Goal: Task Accomplishment & Management: Manage account settings

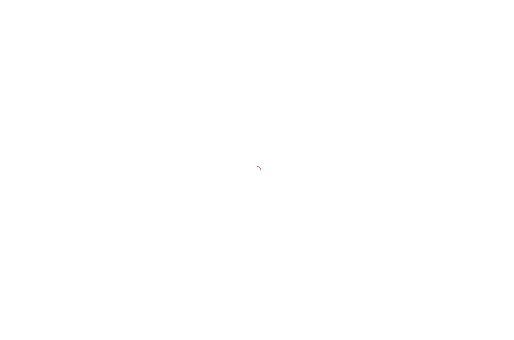
select select "30"
select select "HIGHEST_TOTAL_SPENT_WITH_ORDERS"
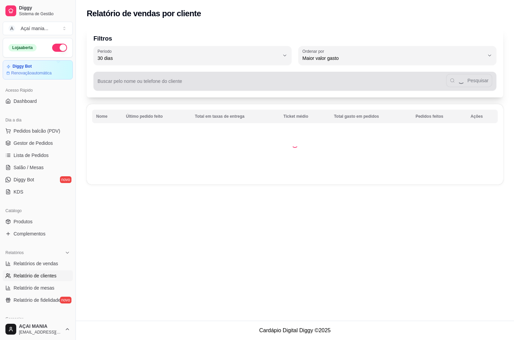
click at [141, 85] on input "Buscar pelo nome ou telefone do cliente" at bounding box center [272, 84] width 348 height 7
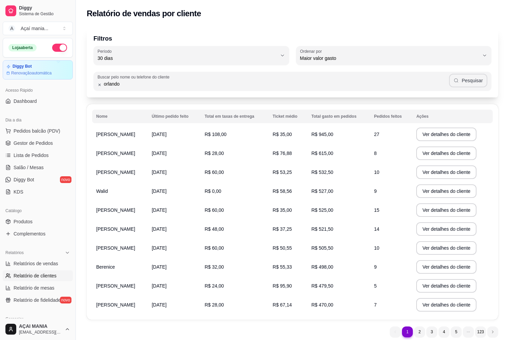
type input "orlando"
click at [473, 81] on button "Pesquisar" at bounding box center [468, 81] width 38 height 14
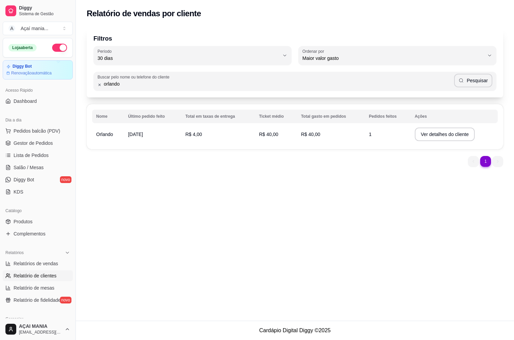
click at [323, 136] on td "R$ 40,00" at bounding box center [331, 134] width 68 height 19
click at [462, 131] on button "Ver detalhes do cliente" at bounding box center [445, 135] width 60 height 14
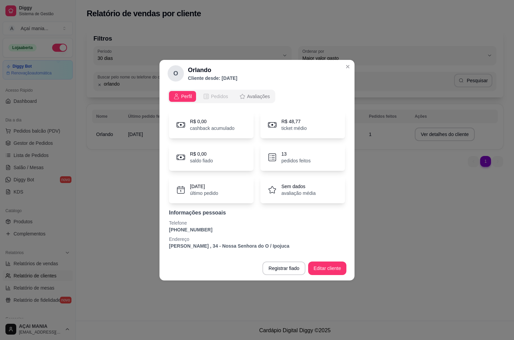
click at [213, 98] on span "Pedidos" at bounding box center [219, 96] width 17 height 7
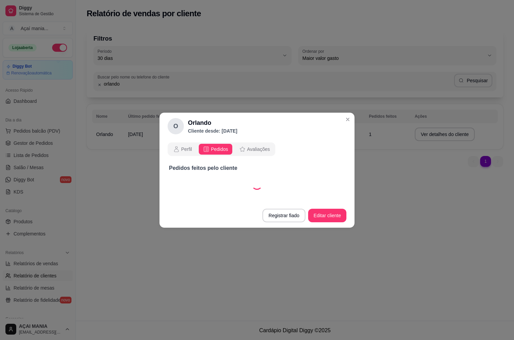
select select "30"
select select "ALL"
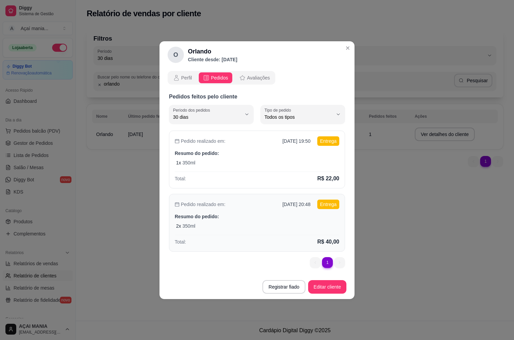
click at [258, 236] on div "Total: R$ 40,00" at bounding box center [257, 240] width 165 height 11
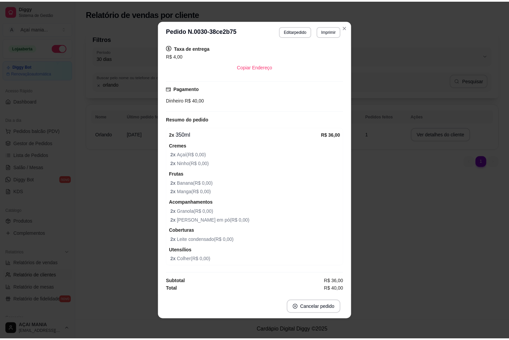
scroll to position [1, 0]
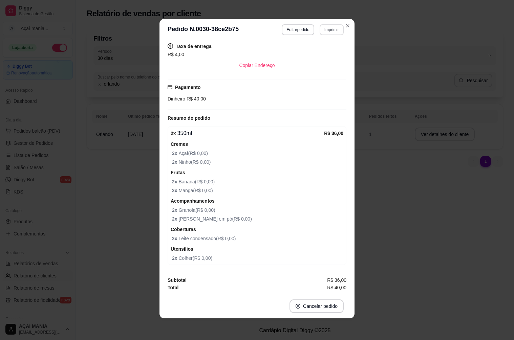
click at [328, 29] on button "Imprimir" at bounding box center [332, 29] width 24 height 11
click at [326, 54] on button "IMPRESSORA" at bounding box center [317, 53] width 49 height 11
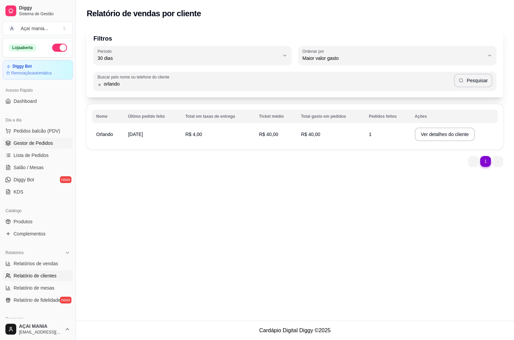
click at [36, 144] on span "Gestor de Pedidos" at bounding box center [33, 143] width 39 height 7
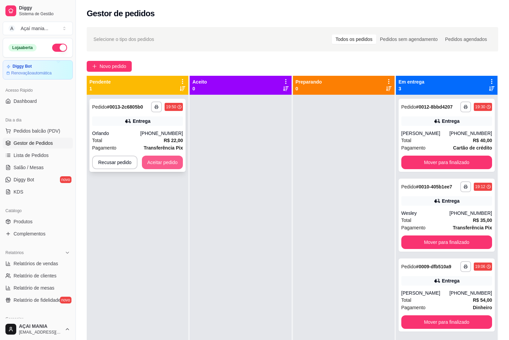
click at [172, 161] on button "Aceitar pedido" at bounding box center [162, 163] width 41 height 14
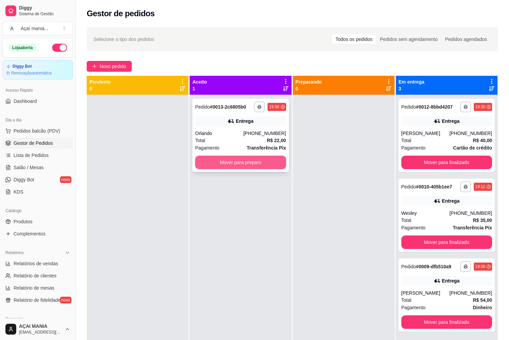
click at [249, 160] on button "Mover para preparo" at bounding box center [240, 163] width 91 height 14
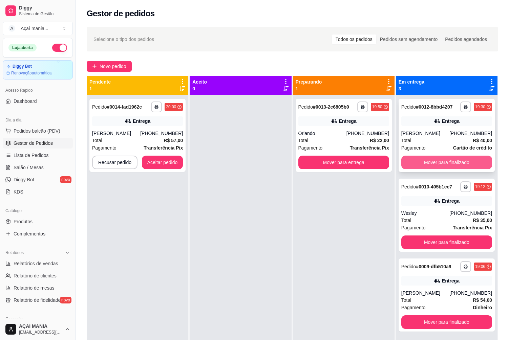
click at [429, 159] on button "Mover para finalizado" at bounding box center [446, 163] width 91 height 14
click at [429, 236] on button "Mover para finalizado" at bounding box center [446, 243] width 91 height 14
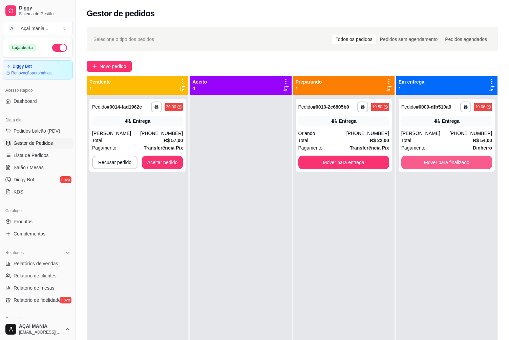
click at [429, 159] on button "Mover para finalizado" at bounding box center [446, 163] width 91 height 14
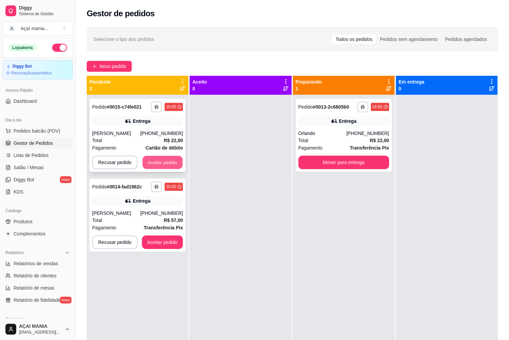
click at [167, 164] on button "Aceitar pedido" at bounding box center [163, 162] width 40 height 13
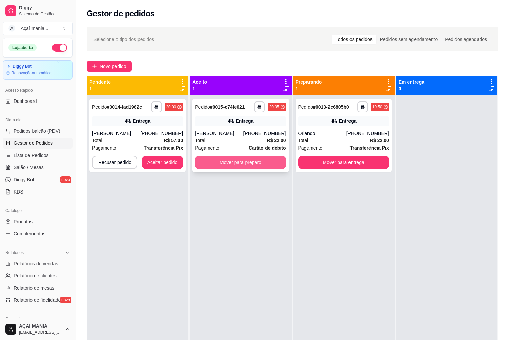
click at [224, 162] on button "Mover para preparo" at bounding box center [240, 163] width 91 height 14
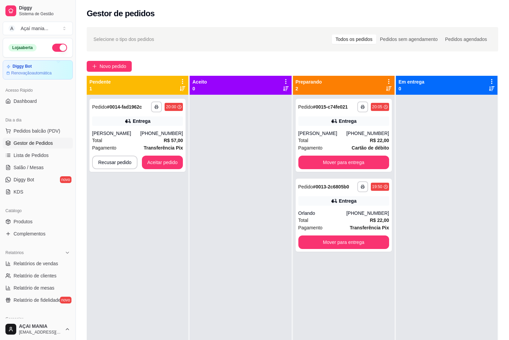
click at [202, 231] on div at bounding box center [241, 265] width 102 height 340
click at [173, 157] on button "Aceitar pedido" at bounding box center [162, 163] width 41 height 14
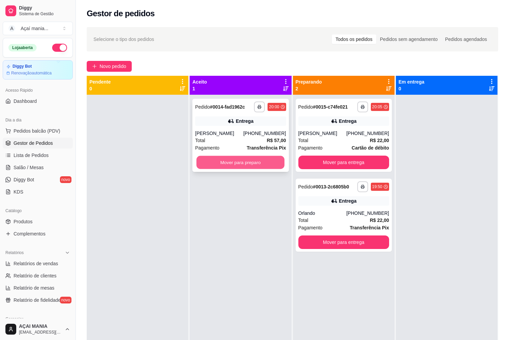
click at [231, 161] on button "Mover para preparo" at bounding box center [240, 162] width 88 height 13
click at [230, 164] on button "Mover para preparo" at bounding box center [240, 163] width 91 height 14
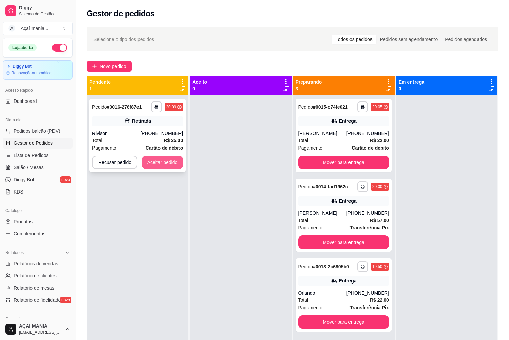
drag, startPoint x: 153, startPoint y: 155, endPoint x: 153, endPoint y: 159, distance: 4.1
click at [153, 159] on div "**********" at bounding box center [137, 135] width 96 height 73
click at [173, 162] on button "Aceitar pedido" at bounding box center [163, 162] width 40 height 13
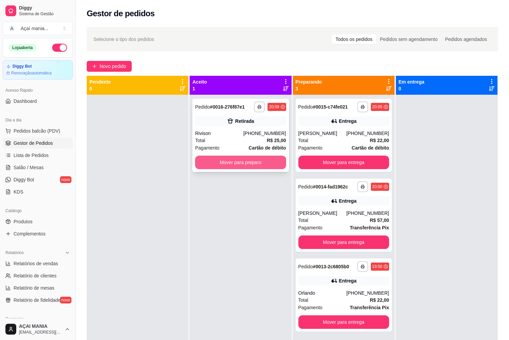
click at [226, 154] on div "**********" at bounding box center [240, 135] width 96 height 73
click at [241, 166] on button "Mover para preparo" at bounding box center [240, 163] width 91 height 14
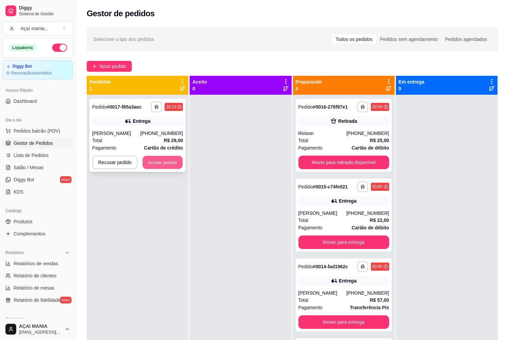
click at [176, 165] on button "Aceitar pedido" at bounding box center [163, 162] width 40 height 13
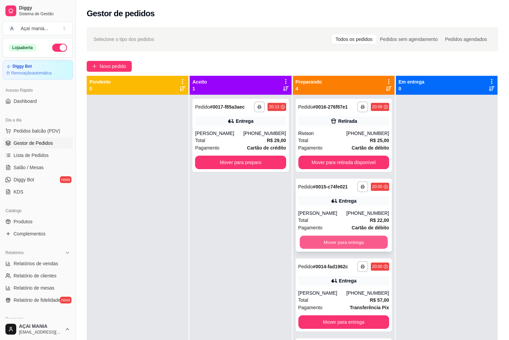
click at [353, 237] on button "Mover para entrega" at bounding box center [344, 242] width 88 height 13
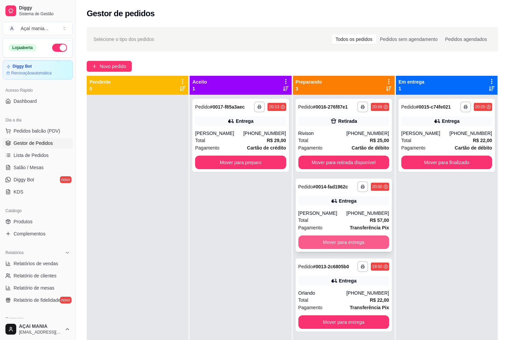
click at [355, 240] on button "Mover para entrega" at bounding box center [343, 243] width 91 height 14
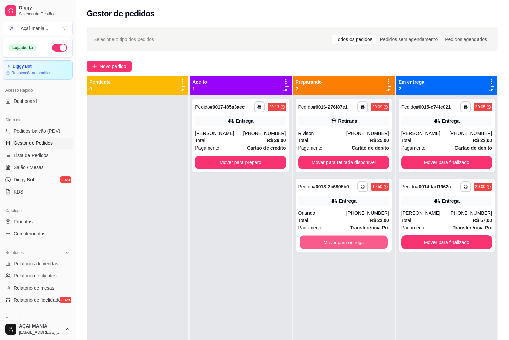
click at [353, 243] on button "Mover para entrega" at bounding box center [344, 242] width 88 height 13
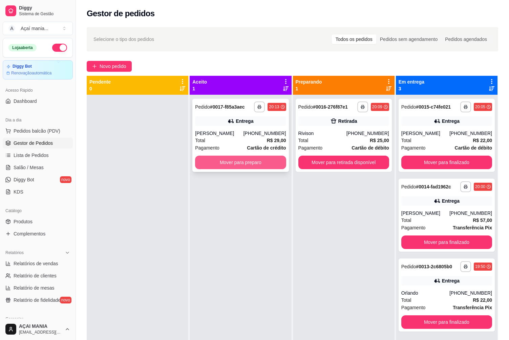
click at [264, 163] on button "Mover para preparo" at bounding box center [240, 163] width 91 height 14
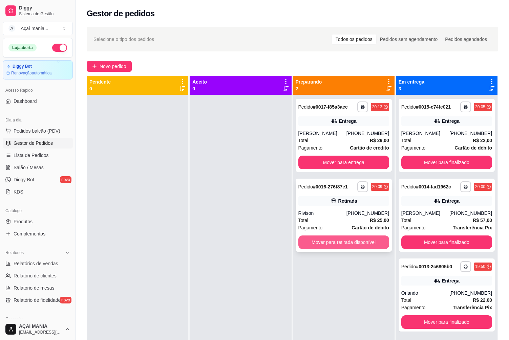
click at [335, 242] on button "Mover para retirada disponível" at bounding box center [343, 243] width 91 height 14
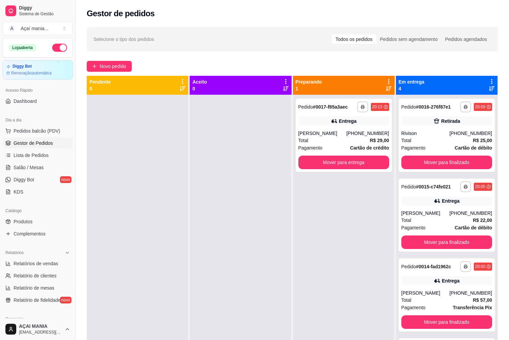
click at [119, 142] on div at bounding box center [138, 265] width 102 height 340
click at [462, 163] on button "Mover para finalizado" at bounding box center [446, 163] width 91 height 14
drag, startPoint x: 197, startPoint y: 132, endPoint x: 196, endPoint y: 138, distance: 5.5
click at [197, 133] on div at bounding box center [241, 265] width 102 height 340
click at [305, 14] on div "Gestor de pedidos" at bounding box center [292, 13] width 411 height 11
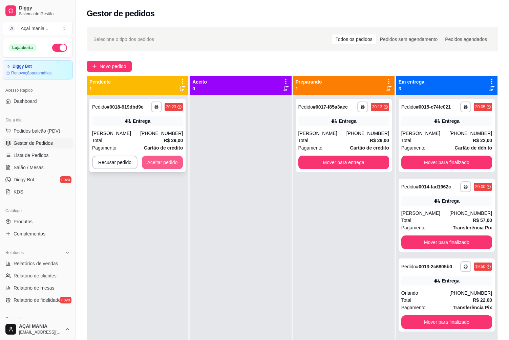
click at [164, 165] on button "Aceitar pedido" at bounding box center [162, 163] width 41 height 14
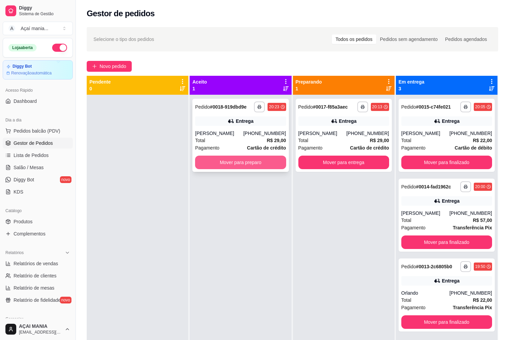
click at [225, 162] on button "Mover para preparo" at bounding box center [240, 163] width 91 height 14
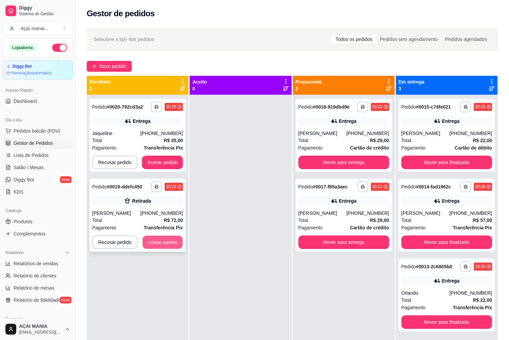
click at [173, 247] on button "Aceitar pedido" at bounding box center [163, 242] width 40 height 13
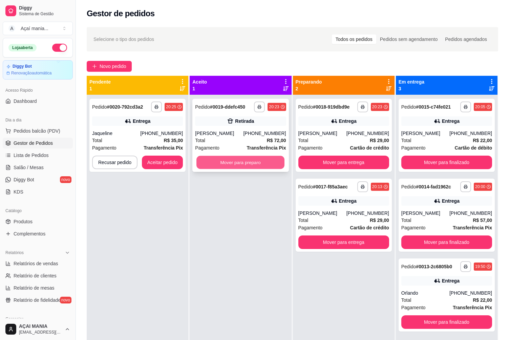
click at [243, 165] on button "Mover para preparo" at bounding box center [240, 162] width 88 height 13
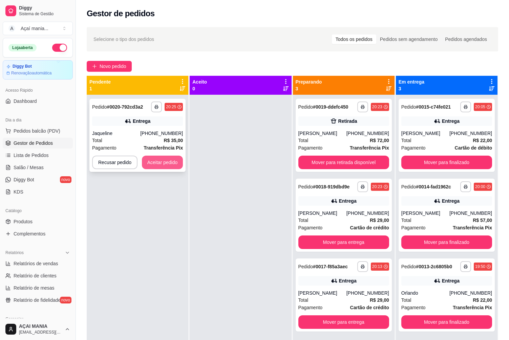
click at [173, 164] on button "Aceitar pedido" at bounding box center [162, 163] width 41 height 14
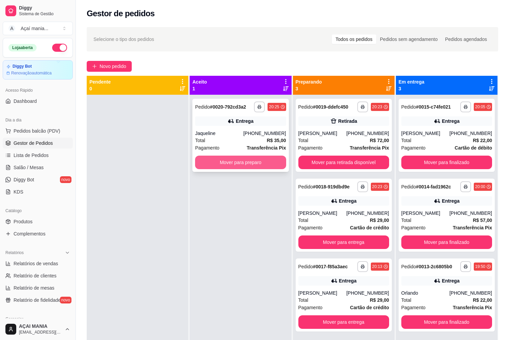
click at [252, 161] on button "Mover para preparo" at bounding box center [240, 163] width 91 height 14
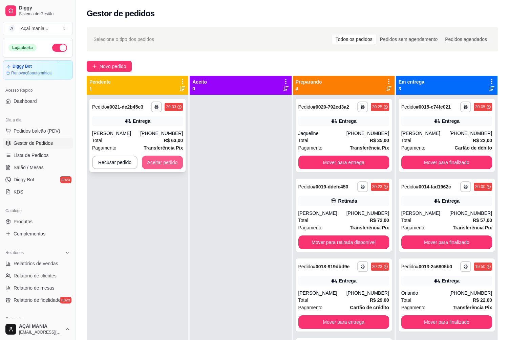
click at [166, 173] on div "**********" at bounding box center [138, 265] width 102 height 340
click at [174, 165] on button "Aceitar pedido" at bounding box center [162, 163] width 41 height 14
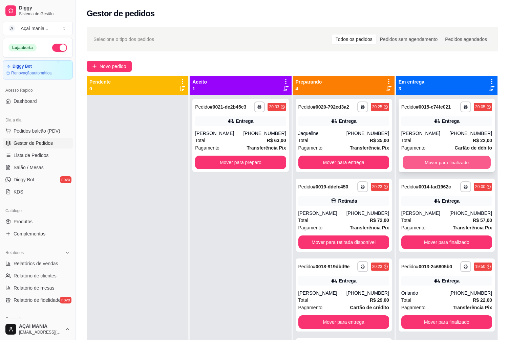
click at [454, 161] on button "Mover para finalizado" at bounding box center [447, 162] width 88 height 13
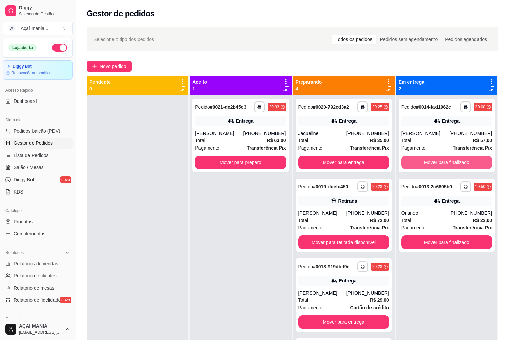
click at [454, 162] on button "Mover para finalizado" at bounding box center [446, 163] width 91 height 14
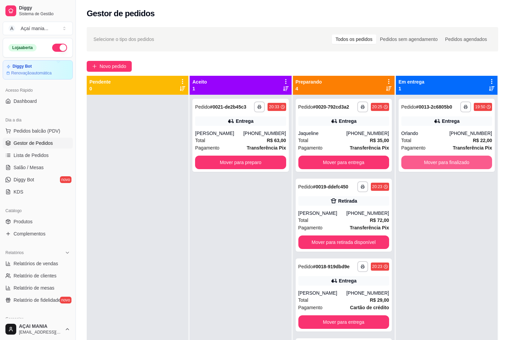
click at [454, 162] on button "Mover para finalizado" at bounding box center [446, 163] width 91 height 14
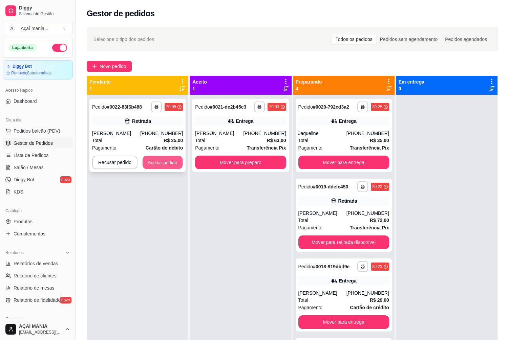
click at [176, 159] on button "Aceitar pedido" at bounding box center [163, 162] width 40 height 13
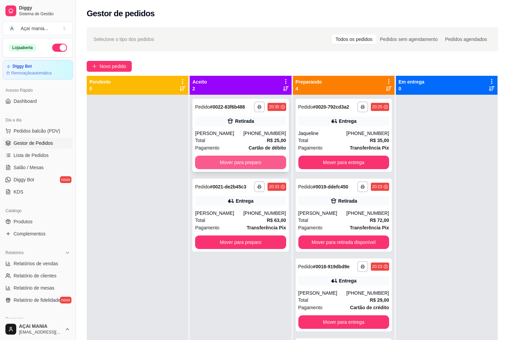
click at [251, 164] on button "Mover para preparo" at bounding box center [240, 163] width 91 height 14
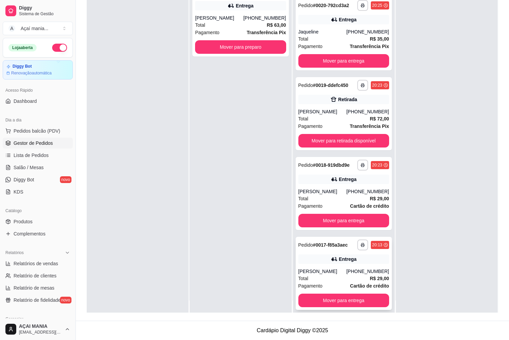
scroll to position [19, 0]
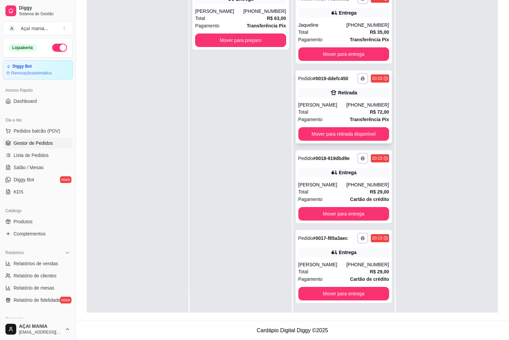
drag, startPoint x: 383, startPoint y: 88, endPoint x: 378, endPoint y: 94, distance: 7.7
click at [378, 94] on div "**********" at bounding box center [344, 106] width 96 height 73
click at [333, 298] on button "Mover para entrega" at bounding box center [343, 294] width 91 height 14
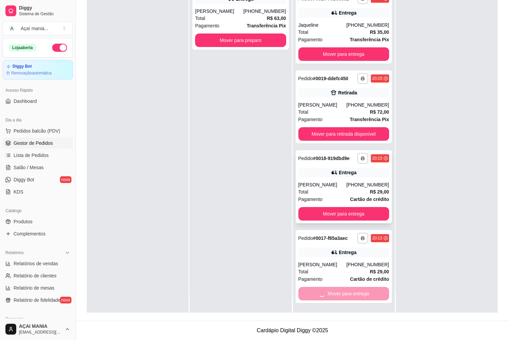
scroll to position [0, 0]
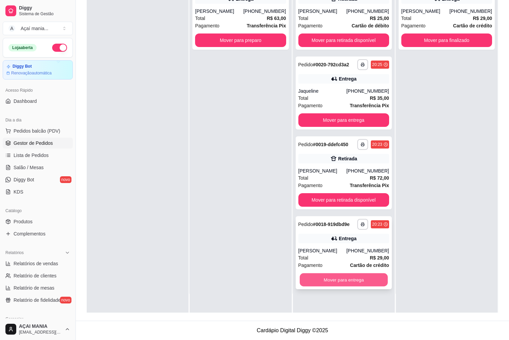
click at [338, 283] on button "Mover para entrega" at bounding box center [344, 280] width 88 height 13
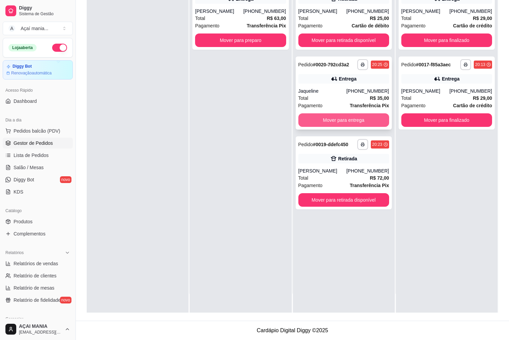
click at [323, 118] on button "Mover para entrega" at bounding box center [343, 120] width 91 height 14
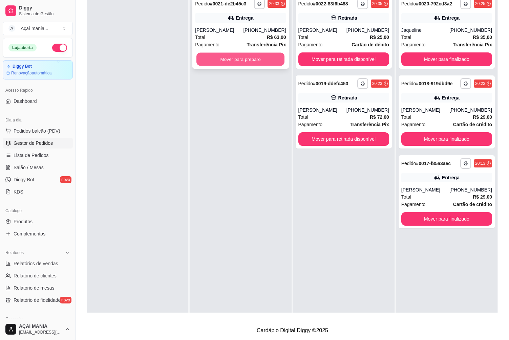
click at [271, 55] on button "Mover para preparo" at bounding box center [240, 59] width 88 height 13
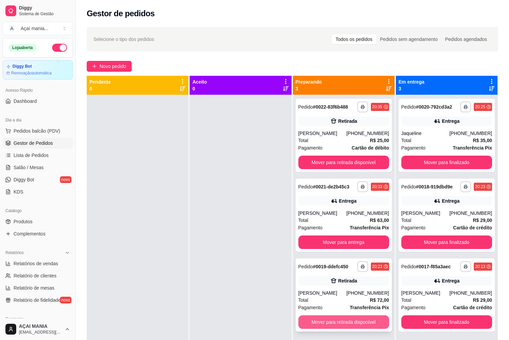
click at [347, 321] on button "Mover para retirada disponível" at bounding box center [343, 323] width 91 height 14
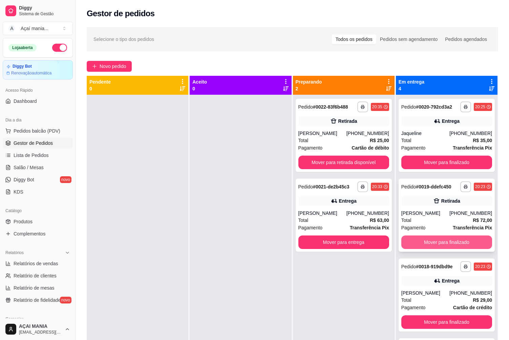
click at [442, 238] on button "Mover para finalizado" at bounding box center [446, 243] width 91 height 14
click at [143, 167] on div at bounding box center [138, 265] width 102 height 340
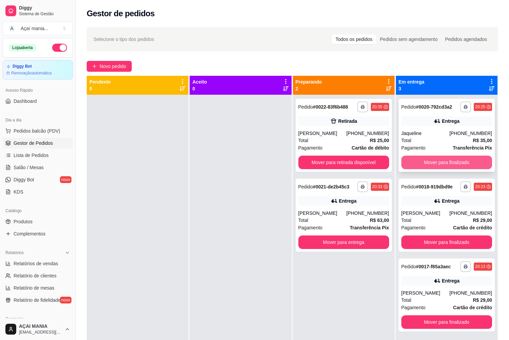
click at [445, 161] on button "Mover para finalizado" at bounding box center [446, 163] width 91 height 14
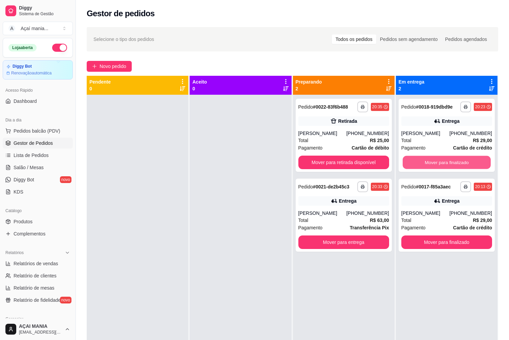
click at [445, 161] on button "Mover para finalizado" at bounding box center [447, 162] width 88 height 13
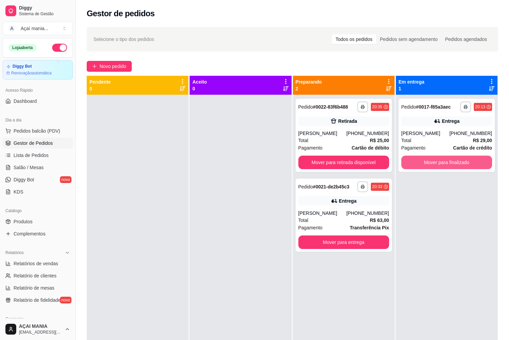
click at [444, 162] on button "Mover para finalizado" at bounding box center [446, 163] width 91 height 14
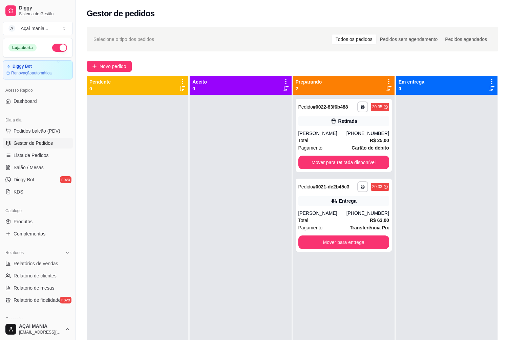
click at [151, 184] on div at bounding box center [138, 265] width 102 height 340
click at [334, 165] on button "Mover para retirada disponível" at bounding box center [344, 162] width 88 height 13
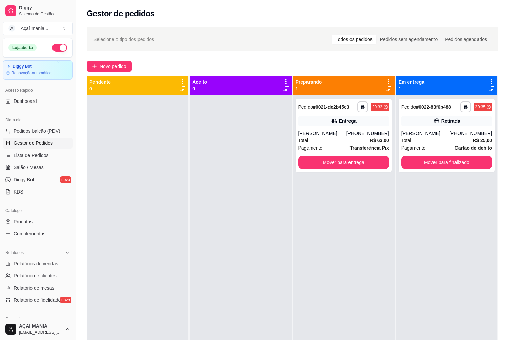
click at [210, 199] on div at bounding box center [241, 265] width 102 height 340
click at [411, 127] on div "**********" at bounding box center [447, 135] width 96 height 73
click at [144, 188] on div at bounding box center [138, 265] width 102 height 340
click at [170, 219] on div at bounding box center [138, 265] width 102 height 340
click at [158, 153] on div at bounding box center [138, 265] width 102 height 340
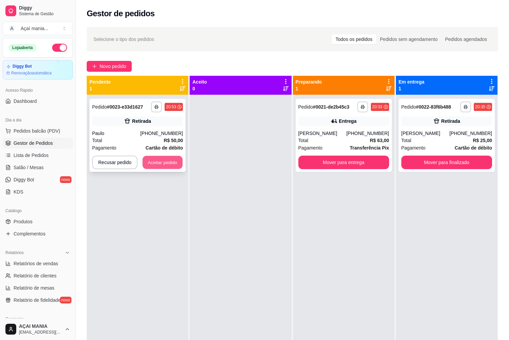
click at [148, 164] on button "Aceitar pedido" at bounding box center [163, 162] width 40 height 13
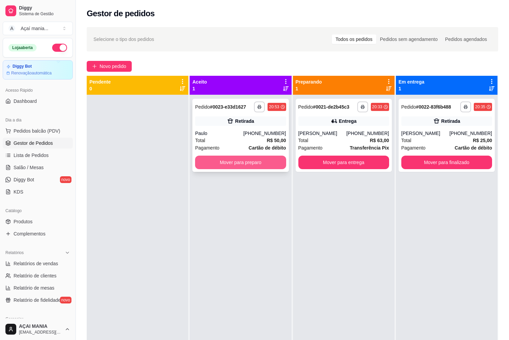
click at [272, 161] on button "Mover para preparo" at bounding box center [240, 163] width 91 height 14
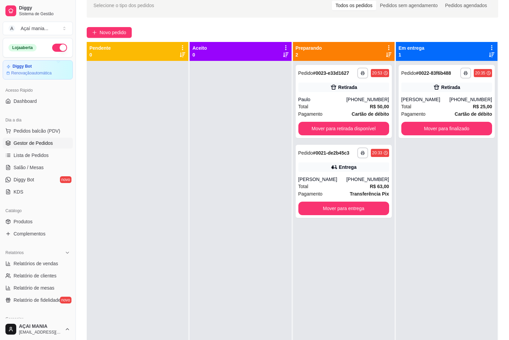
click at [158, 159] on div at bounding box center [138, 231] width 102 height 340
click at [153, 141] on div at bounding box center [138, 231] width 102 height 340
click at [204, 155] on div at bounding box center [241, 231] width 102 height 340
click at [468, 126] on button "Mover para finalizado" at bounding box center [447, 128] width 88 height 13
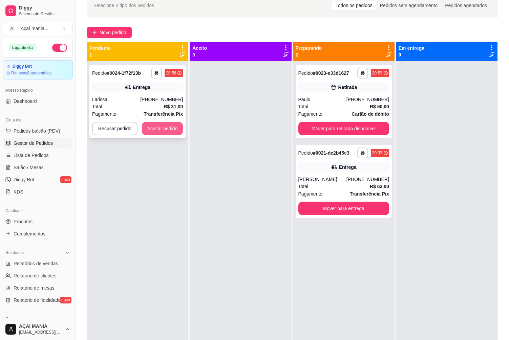
click at [164, 130] on button "Aceitar pedido" at bounding box center [162, 129] width 41 height 14
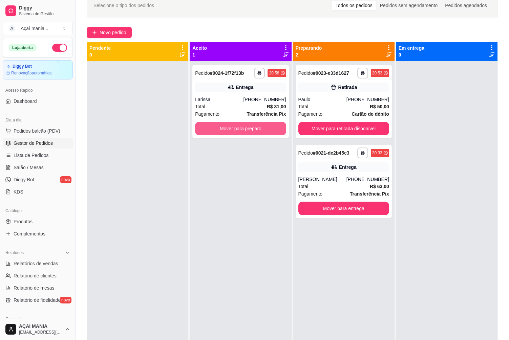
click at [237, 127] on button "Mover para preparo" at bounding box center [240, 129] width 91 height 14
click at [236, 127] on button "Mover para preparo" at bounding box center [240, 128] width 88 height 13
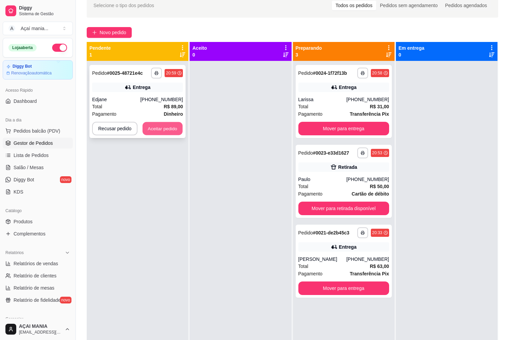
click at [155, 129] on button "Aceitar pedido" at bounding box center [163, 128] width 40 height 13
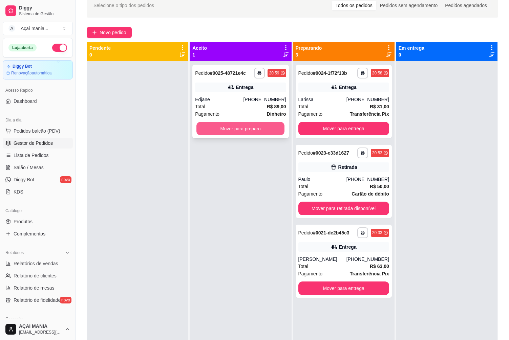
click at [211, 128] on button "Mover para preparo" at bounding box center [240, 128] width 88 height 13
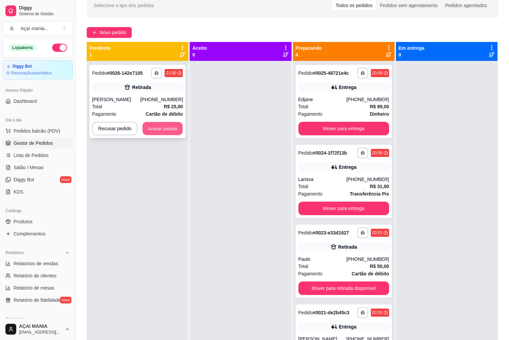
click at [158, 129] on button "Aceitar pedido" at bounding box center [163, 128] width 40 height 13
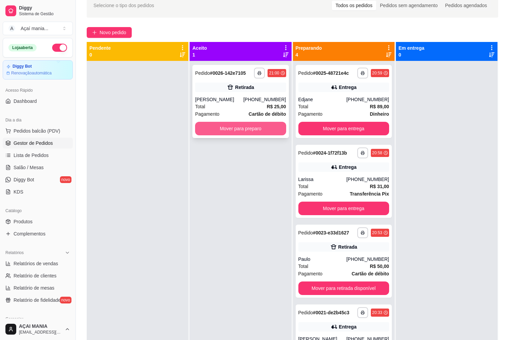
click at [205, 130] on button "Mover para preparo" at bounding box center [240, 129] width 91 height 14
click at [206, 131] on button "Mover para preparo" at bounding box center [240, 128] width 88 height 13
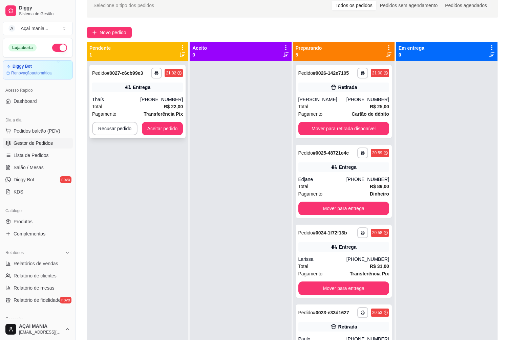
click at [161, 128] on button "Aceitar pedido" at bounding box center [162, 129] width 41 height 14
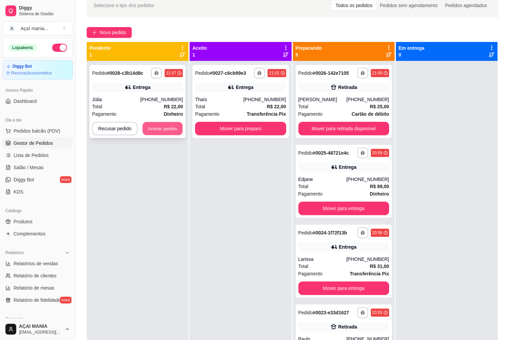
click at [157, 130] on button "Aceitar pedido" at bounding box center [163, 128] width 40 height 13
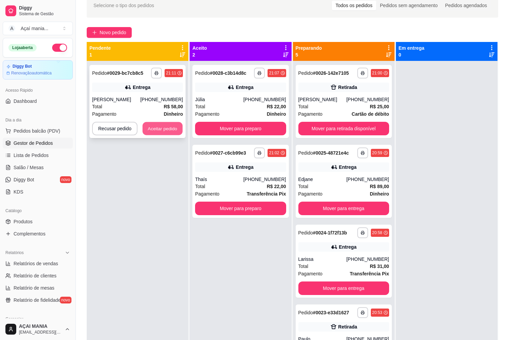
click at [171, 130] on button "Aceitar pedido" at bounding box center [163, 128] width 40 height 13
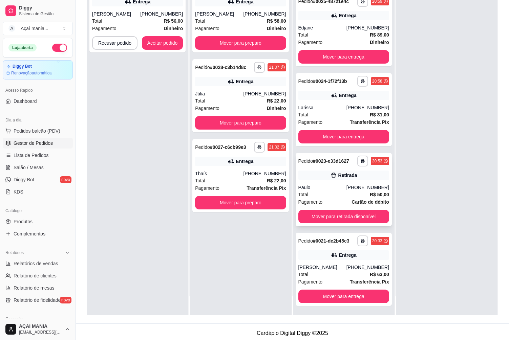
scroll to position [103, 0]
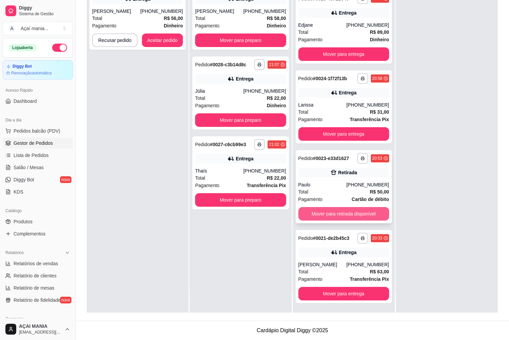
click at [365, 218] on button "Mover para retirada disponível" at bounding box center [343, 214] width 91 height 14
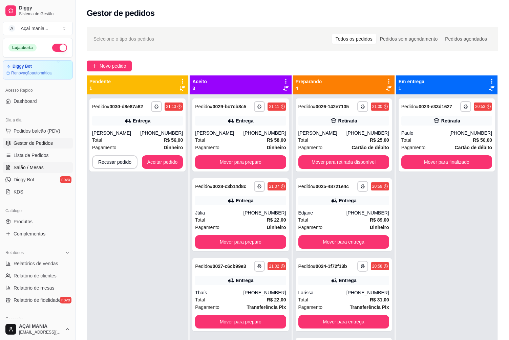
scroll to position [0, 0]
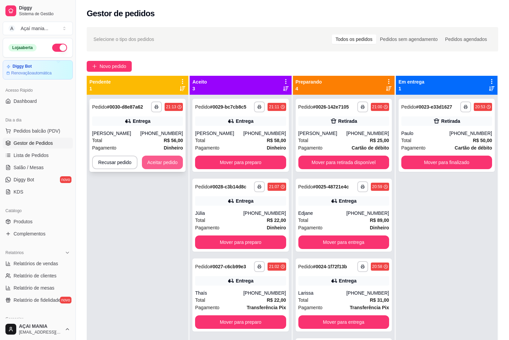
click at [157, 163] on button "Aceitar pedido" at bounding box center [162, 163] width 41 height 14
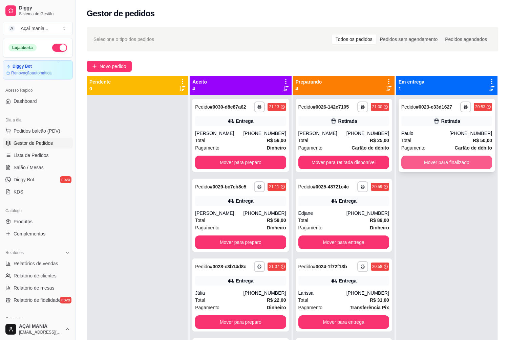
click at [404, 162] on button "Mover para finalizado" at bounding box center [446, 163] width 91 height 14
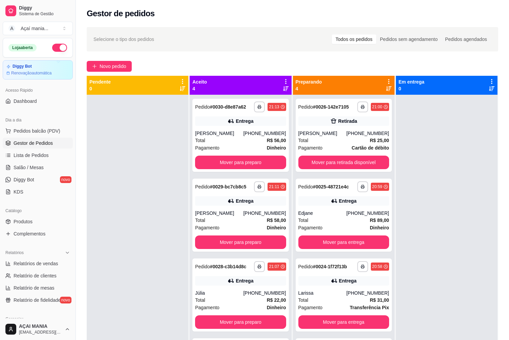
click at [150, 288] on div at bounding box center [138, 265] width 102 height 340
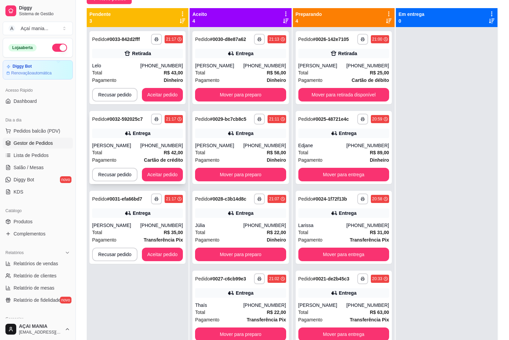
click at [129, 144] on div "[PERSON_NAME]" at bounding box center [116, 145] width 48 height 7
click at [152, 174] on button "Aceitar pedido" at bounding box center [163, 174] width 40 height 13
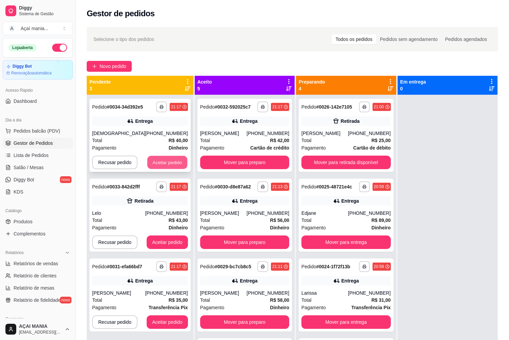
click at [171, 159] on button "Aceitar pedido" at bounding box center [167, 162] width 40 height 13
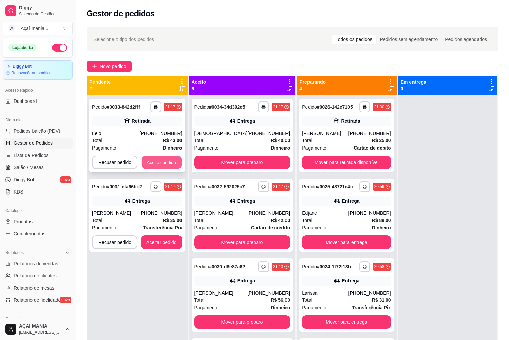
click at [169, 162] on button "Aceitar pedido" at bounding box center [162, 162] width 40 height 13
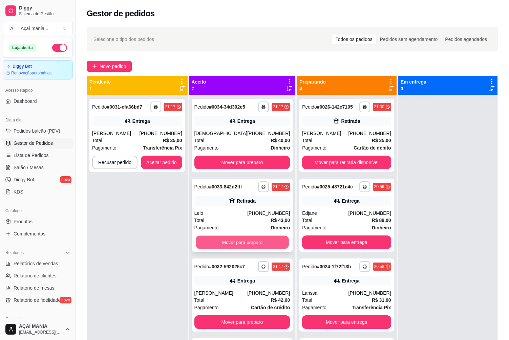
click at [217, 244] on button "Mover para preparo" at bounding box center [242, 242] width 93 height 13
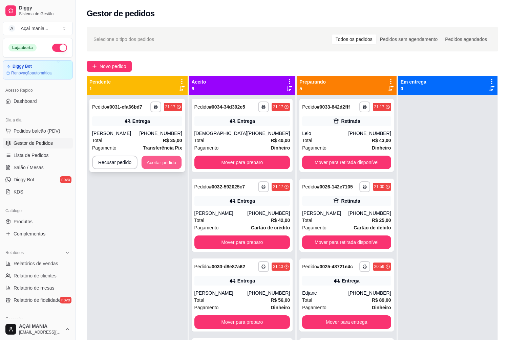
click at [173, 160] on button "Aceitar pedido" at bounding box center [162, 162] width 40 height 13
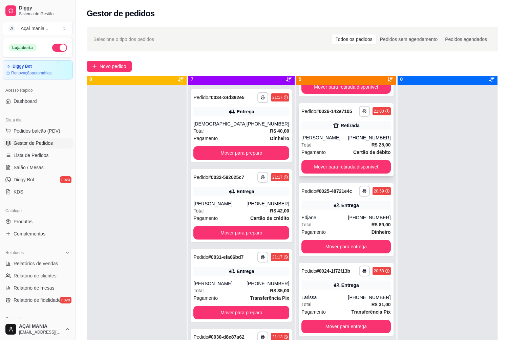
scroll to position [19, 0]
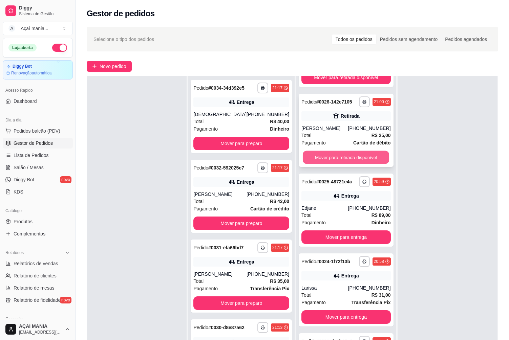
click at [335, 155] on button "Mover para retirada disponível" at bounding box center [346, 157] width 87 height 13
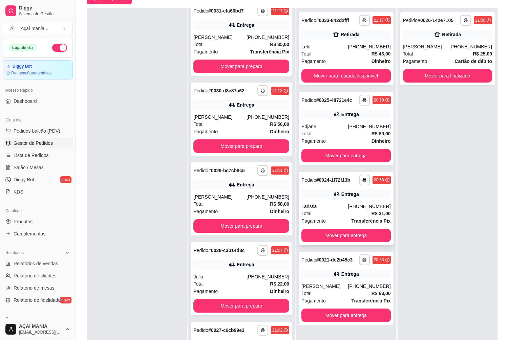
scroll to position [103, 0]
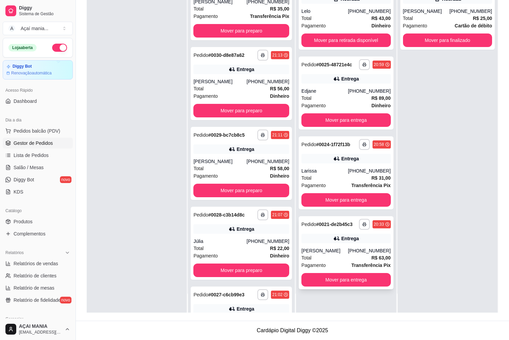
click at [331, 244] on div "**********" at bounding box center [346, 252] width 94 height 73
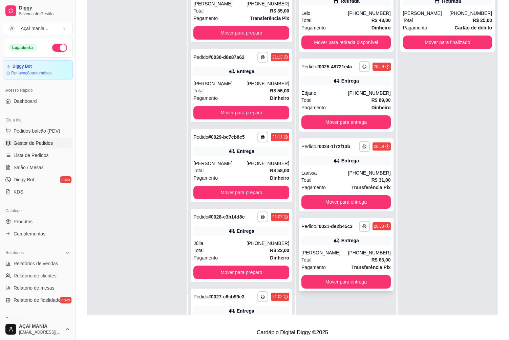
scroll to position [102, 0]
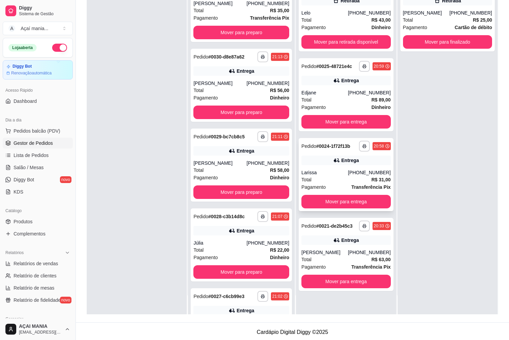
click at [330, 171] on div "Larissa" at bounding box center [324, 172] width 46 height 7
click at [348, 81] on div "Entrega" at bounding box center [350, 80] width 18 height 7
click at [149, 163] on div at bounding box center [137, 144] width 100 height 340
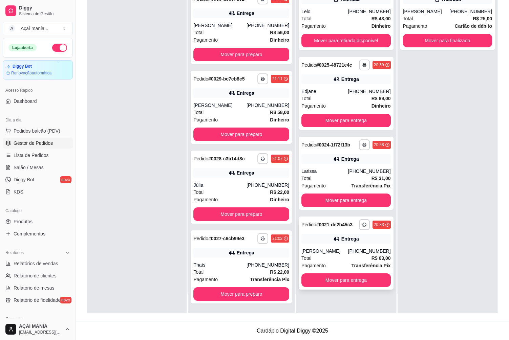
scroll to position [103, 0]
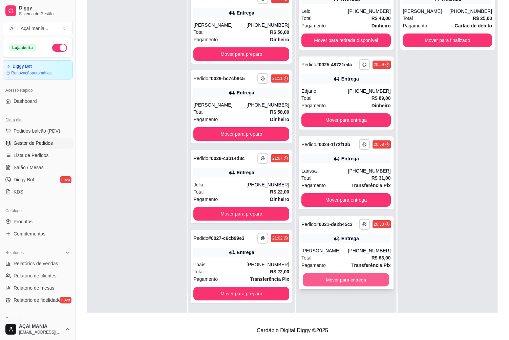
click at [347, 281] on button "Mover para entrega" at bounding box center [346, 280] width 87 height 13
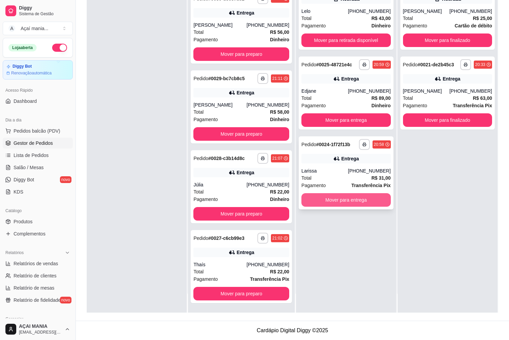
click at [349, 201] on button "Mover para entrega" at bounding box center [345, 200] width 89 height 14
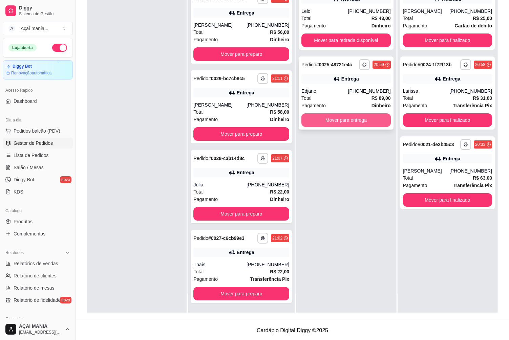
click at [332, 118] on button "Mover para entrega" at bounding box center [345, 120] width 89 height 14
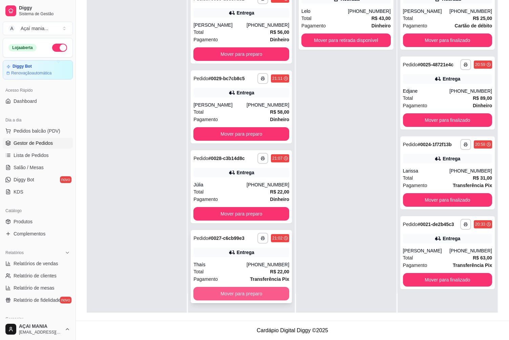
click at [252, 294] on button "Mover para preparo" at bounding box center [241, 294] width 96 height 14
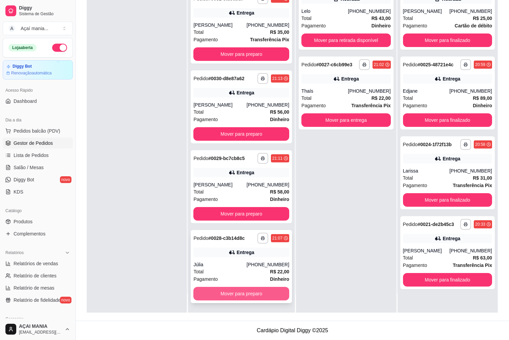
click at [253, 292] on button "Mover para preparo" at bounding box center [241, 294] width 96 height 14
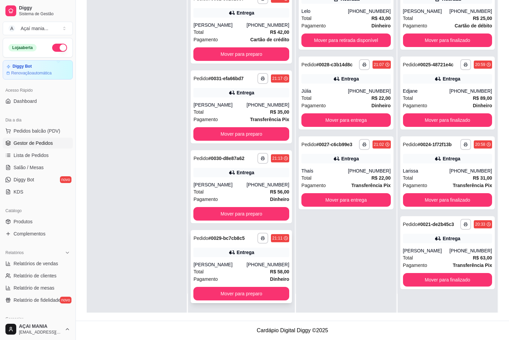
scroll to position [66, 0]
click at [248, 292] on button "Mover para preparo" at bounding box center [241, 294] width 96 height 14
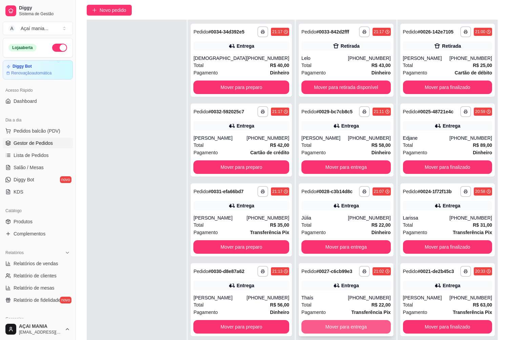
scroll to position [103, 0]
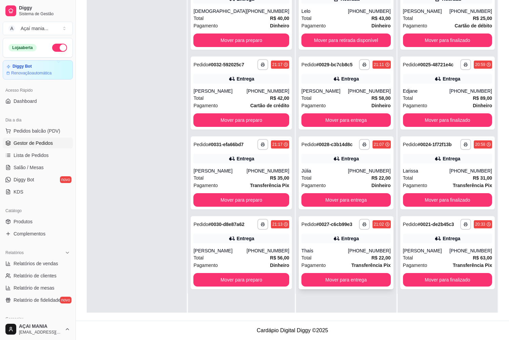
click at [309, 250] on div "Thaís" at bounding box center [324, 251] width 46 height 7
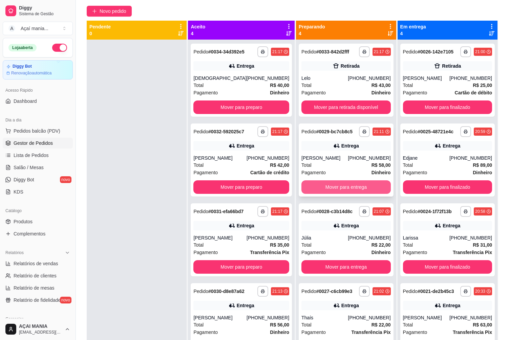
scroll to position [0, 0]
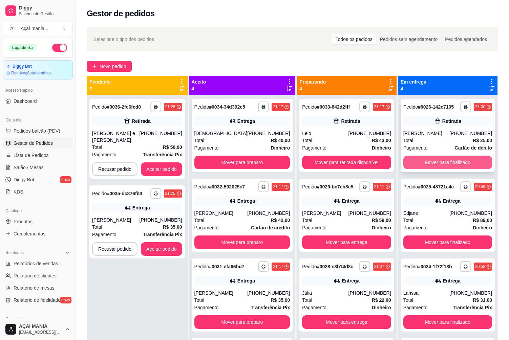
click at [450, 161] on button "Mover para finalizado" at bounding box center [447, 163] width 89 height 14
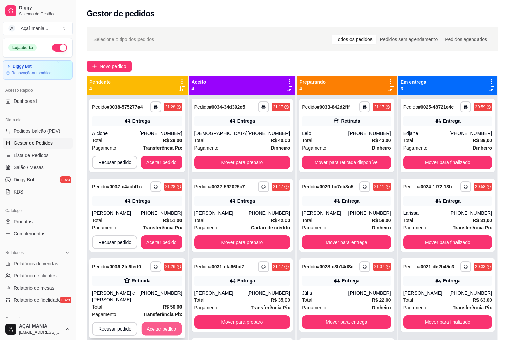
click at [165, 323] on button "Aceitar pedido" at bounding box center [162, 329] width 40 height 13
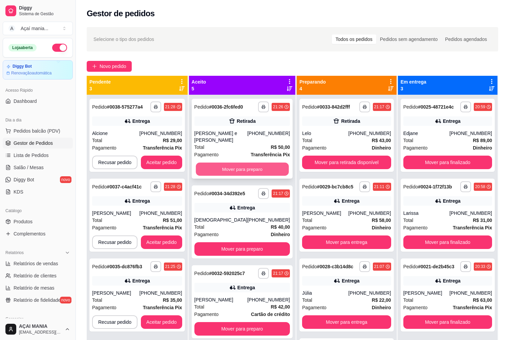
click at [240, 163] on button "Mover para preparo" at bounding box center [242, 169] width 93 height 13
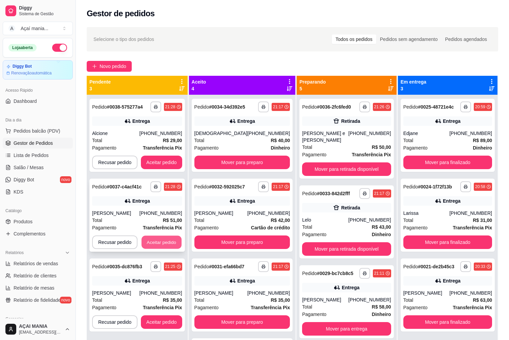
click at [163, 244] on button "Aceitar pedido" at bounding box center [162, 242] width 40 height 13
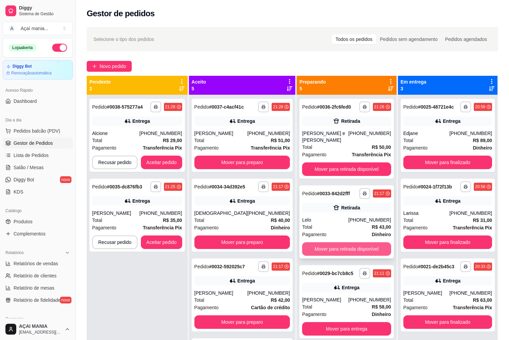
click at [347, 242] on button "Mover para retirada disponível" at bounding box center [346, 249] width 89 height 14
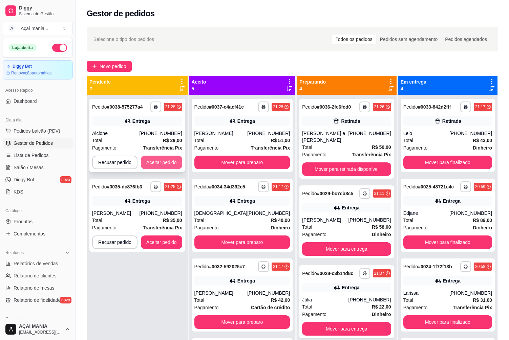
click at [173, 159] on button "Aceitar pedido" at bounding box center [161, 163] width 41 height 14
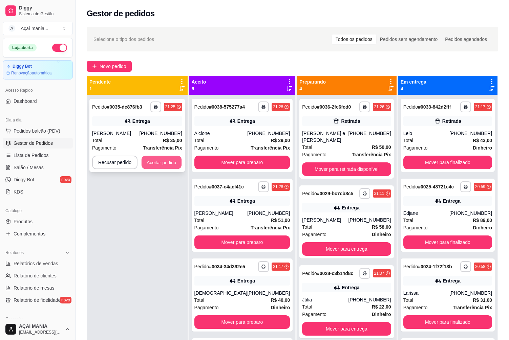
click at [161, 157] on button "Aceitar pedido" at bounding box center [162, 162] width 40 height 13
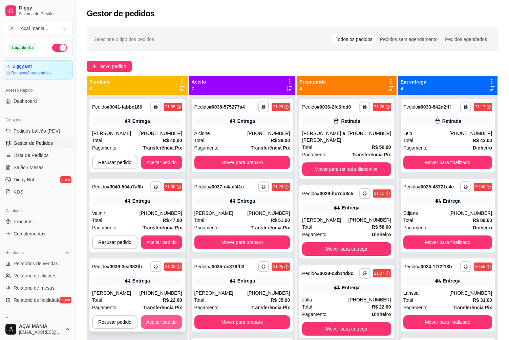
click at [172, 318] on button "Aceitar pedido" at bounding box center [161, 323] width 41 height 14
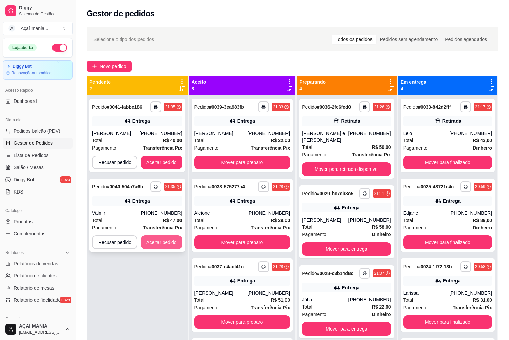
click at [162, 244] on button "Aceitar pedido" at bounding box center [161, 243] width 41 height 14
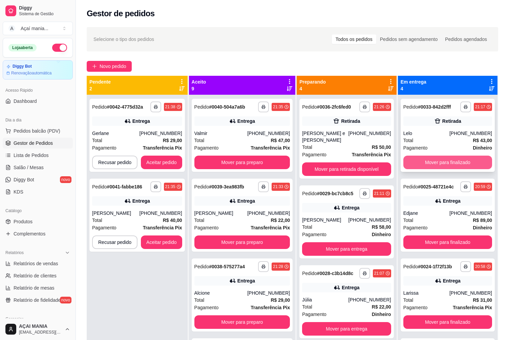
click at [432, 161] on button "Mover para finalizado" at bounding box center [447, 163] width 89 height 14
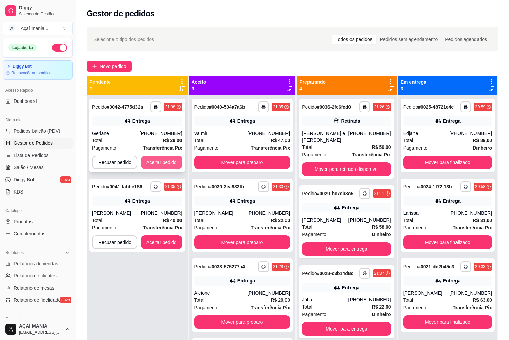
click at [173, 163] on button "Aceitar pedido" at bounding box center [161, 163] width 41 height 14
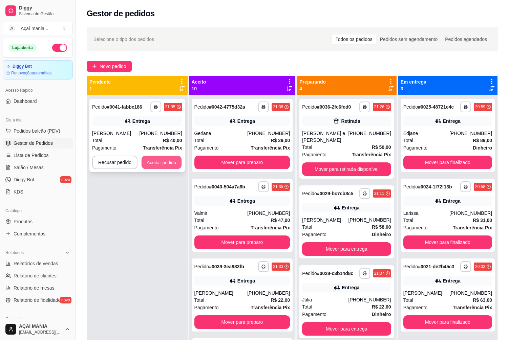
click at [174, 169] on button "Aceitar pedido" at bounding box center [162, 162] width 40 height 13
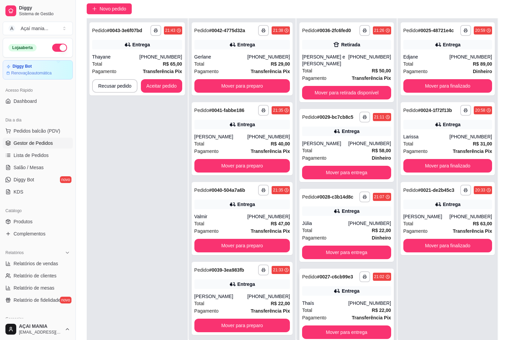
scroll to position [103, 0]
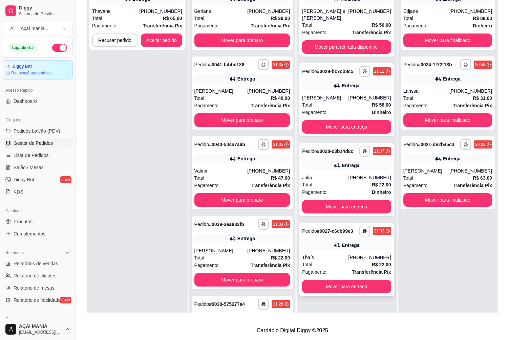
click at [319, 254] on div "Thaís" at bounding box center [325, 257] width 46 height 7
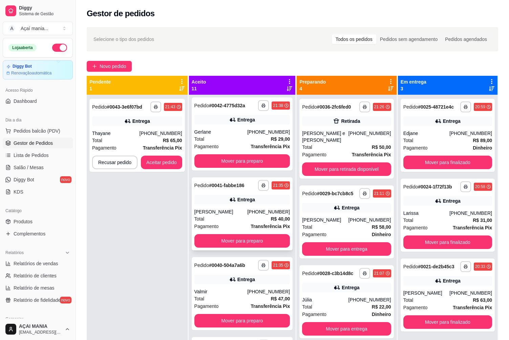
scroll to position [0, 0]
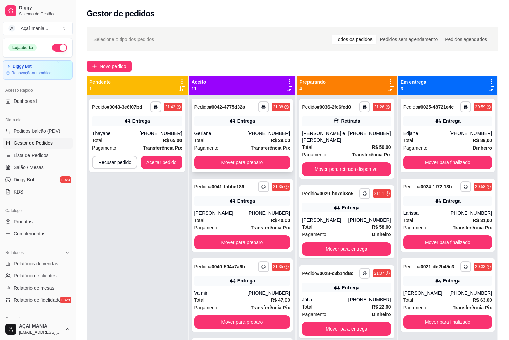
click at [230, 127] on div "**********" at bounding box center [242, 135] width 101 height 73
click at [177, 156] on button "Aceitar pedido" at bounding box center [162, 162] width 40 height 13
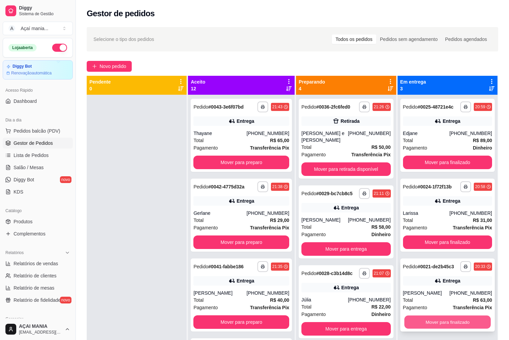
click at [462, 323] on button "Mover para finalizado" at bounding box center [447, 322] width 87 height 13
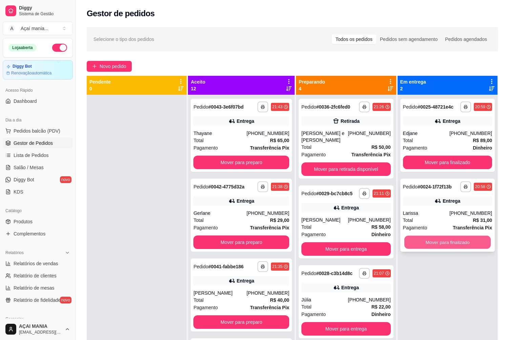
click at [451, 239] on button "Mover para finalizado" at bounding box center [447, 242] width 87 height 13
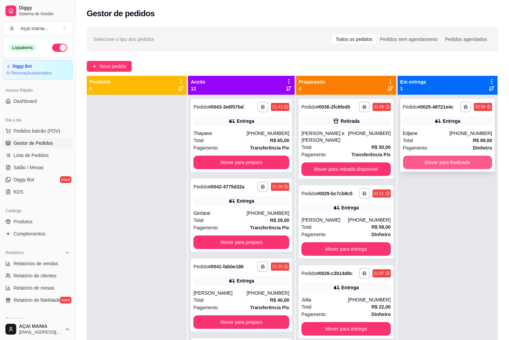
click at [458, 163] on button "Mover para finalizado" at bounding box center [447, 163] width 89 height 14
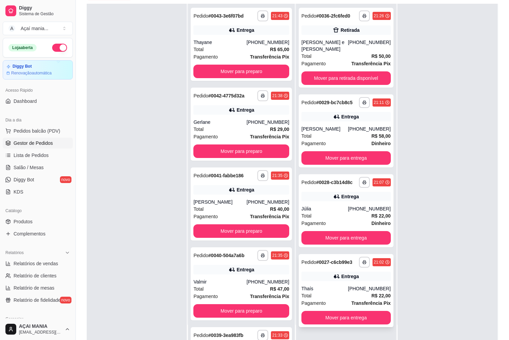
scroll to position [103, 0]
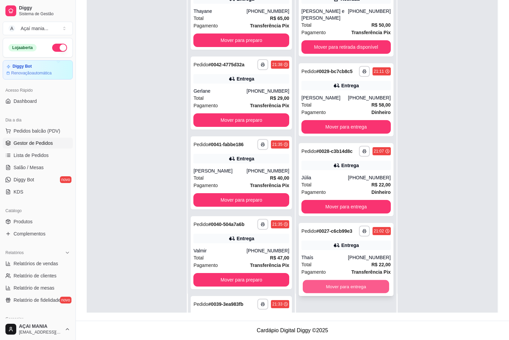
click at [335, 280] on button "Mover para entrega" at bounding box center [346, 286] width 87 height 13
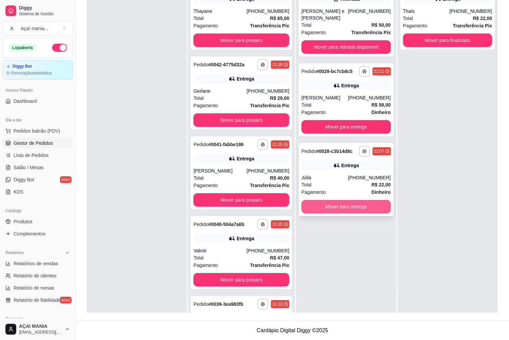
click at [322, 200] on button "Mover para entrega" at bounding box center [345, 207] width 89 height 14
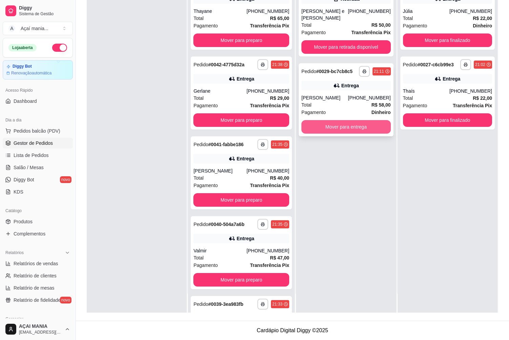
click at [340, 120] on button "Mover para entrega" at bounding box center [345, 127] width 89 height 14
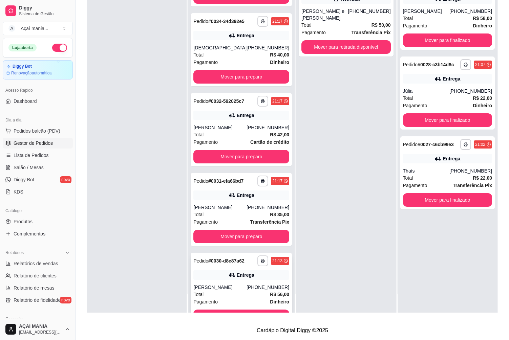
scroll to position [625, 0]
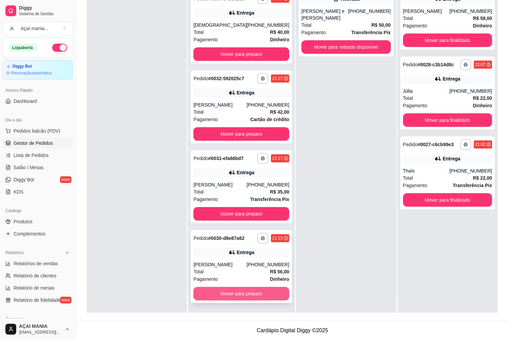
click at [229, 295] on button "Mover para preparo" at bounding box center [241, 294] width 96 height 14
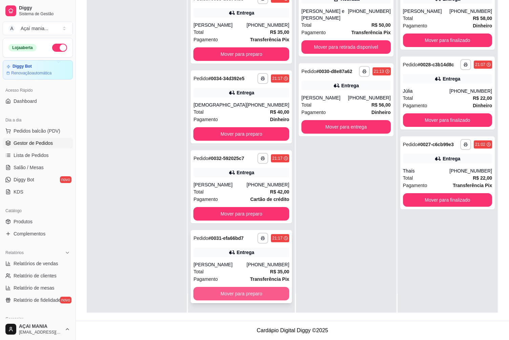
scroll to position [546, 0]
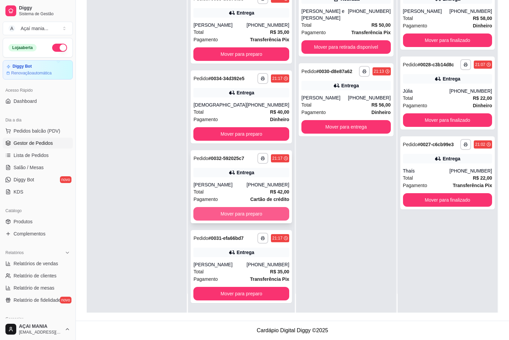
click at [218, 213] on button "Mover para preparo" at bounding box center [241, 214] width 96 height 14
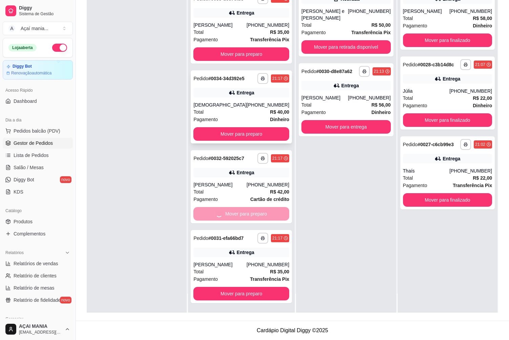
scroll to position [466, 0]
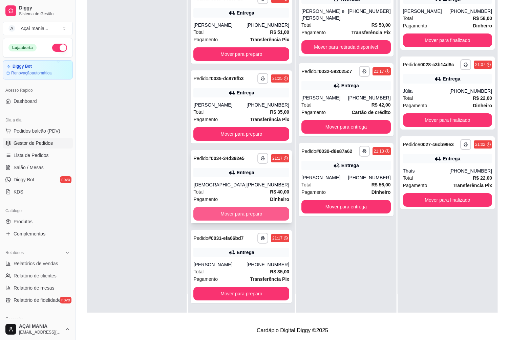
click at [234, 215] on button "Mover para preparo" at bounding box center [241, 214] width 96 height 14
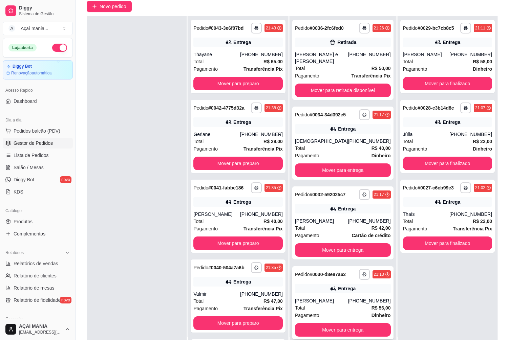
scroll to position [103, 0]
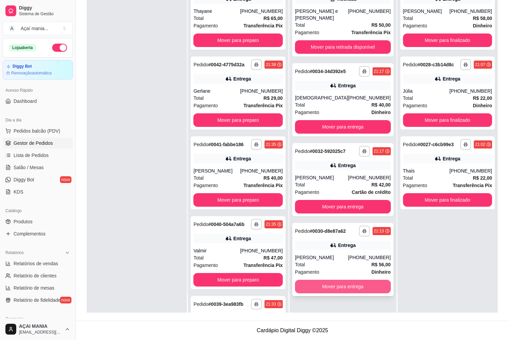
click at [343, 281] on button "Mover para entrega" at bounding box center [343, 287] width 96 height 14
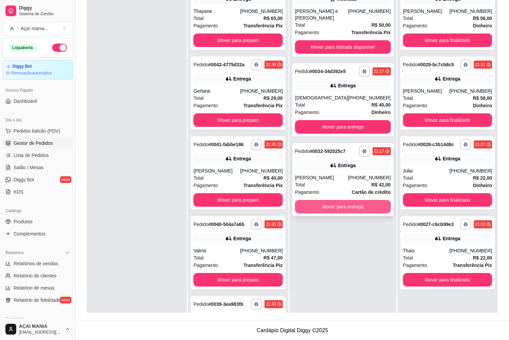
click at [333, 202] on button "Mover para entrega" at bounding box center [343, 207] width 96 height 14
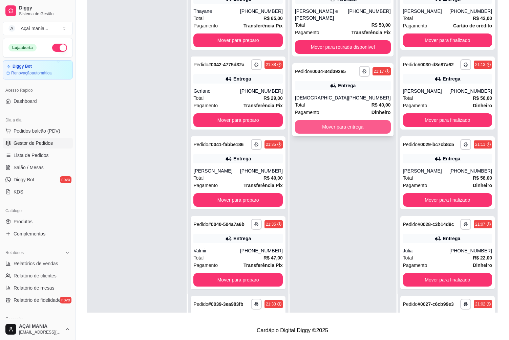
click at [315, 120] on button "Mover para entrega" at bounding box center [343, 127] width 96 height 14
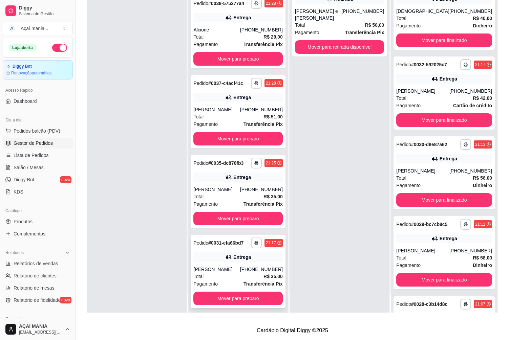
scroll to position [386, 0]
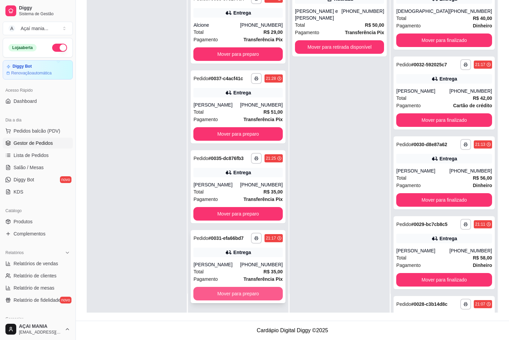
click at [235, 297] on button "Mover para preparo" at bounding box center [237, 294] width 89 height 14
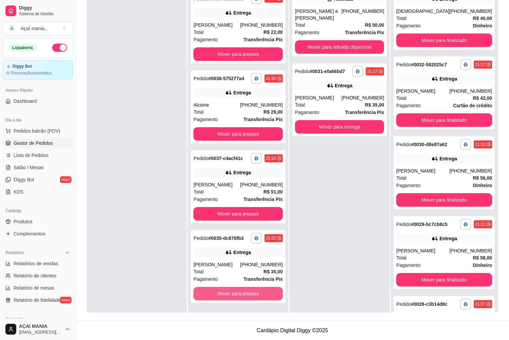
scroll to position [306, 0]
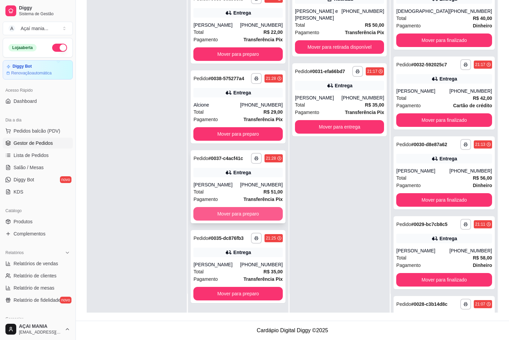
click at [235, 213] on button "Mover para preparo" at bounding box center [237, 214] width 89 height 14
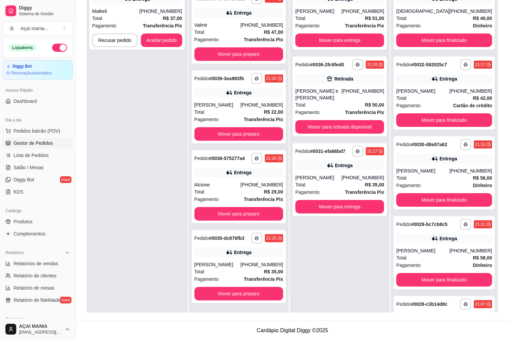
scroll to position [226, 0]
click at [227, 218] on button "Mover para preparo" at bounding box center [239, 214] width 86 height 13
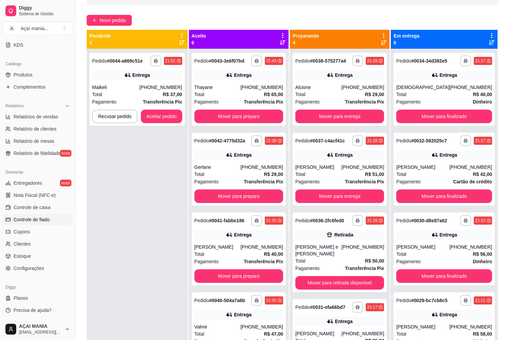
scroll to position [103, 0]
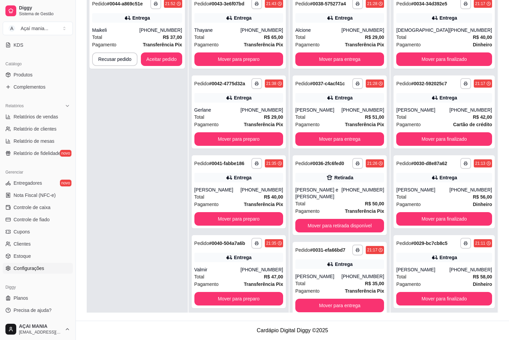
click at [22, 268] on span "Configurações" at bounding box center [29, 268] width 30 height 7
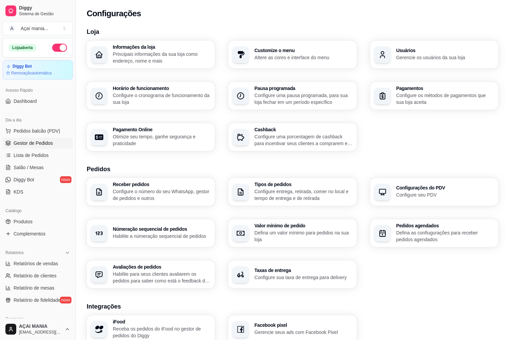
drag, startPoint x: 44, startPoint y: 143, endPoint x: 34, endPoint y: 147, distance: 10.2
click at [43, 143] on span "Gestor de Pedidos" at bounding box center [33, 143] width 39 height 7
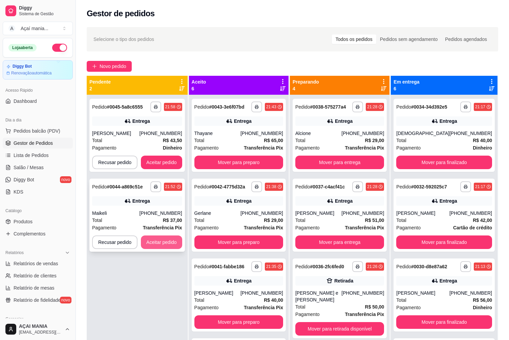
click at [154, 241] on button "Aceitar pedido" at bounding box center [161, 243] width 41 height 14
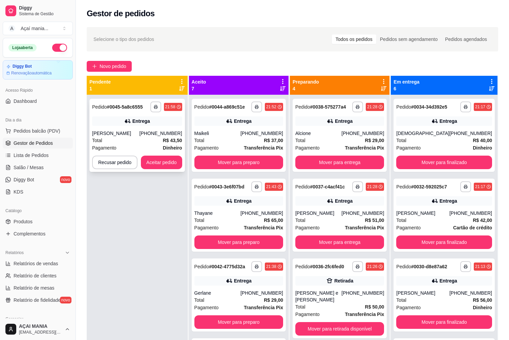
click at [177, 156] on button "Aceitar pedido" at bounding box center [161, 163] width 41 height 14
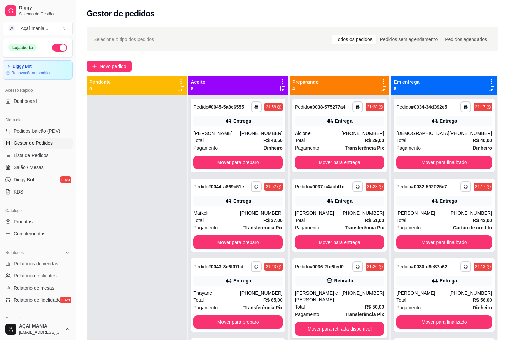
drag, startPoint x: 105, startPoint y: 212, endPoint x: 105, endPoint y: 205, distance: 6.8
click at [105, 212] on div at bounding box center [137, 265] width 100 height 340
click at [353, 322] on button "Mover para retirada disponível" at bounding box center [339, 329] width 89 height 14
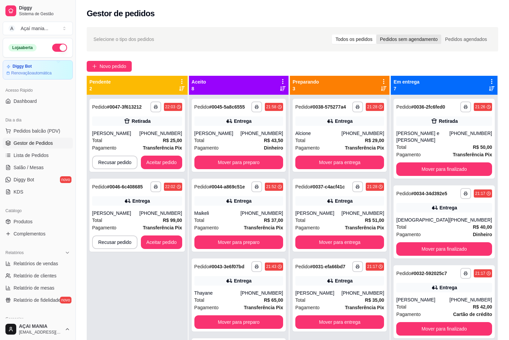
click at [422, 41] on div "Pedidos sem agendamento" at bounding box center [408, 39] width 65 height 9
click at [376, 35] on input "Pedidos sem agendamento" at bounding box center [376, 35] width 0 height 0
click at [347, 39] on div "Todos os pedidos" at bounding box center [354, 39] width 44 height 9
click at [332, 35] on input "Todos os pedidos" at bounding box center [332, 35] width 0 height 0
drag, startPoint x: 488, startPoint y: 44, endPoint x: 485, endPoint y: 40, distance: 5.0
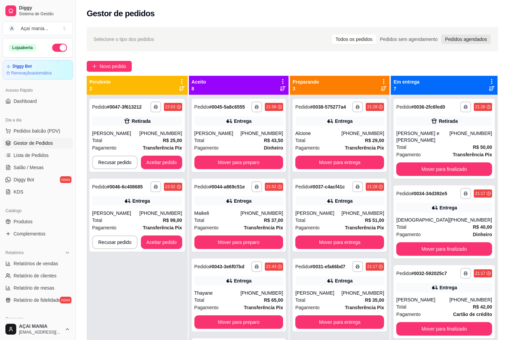
click at [488, 42] on div "Todos os pedidos Pedidos sem agendamento Pedidos agendados" at bounding box center [411, 39] width 160 height 11
drag, startPoint x: 485, startPoint y: 40, endPoint x: 482, endPoint y: 41, distance: 3.5
click at [485, 40] on div "Pedidos agendados" at bounding box center [465, 39] width 49 height 9
click at [441, 35] on input "Pedidos agendados" at bounding box center [441, 35] width 0 height 0
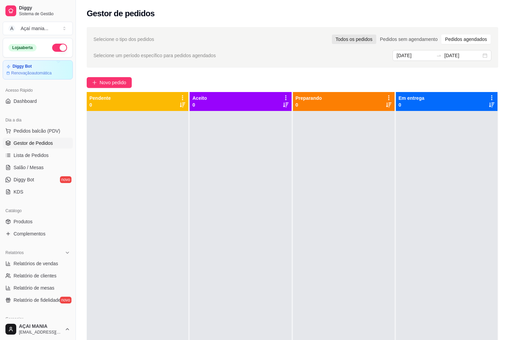
click at [366, 41] on div "Todos os pedidos" at bounding box center [354, 39] width 44 height 9
click at [332, 35] on input "Todos os pedidos" at bounding box center [332, 35] width 0 height 0
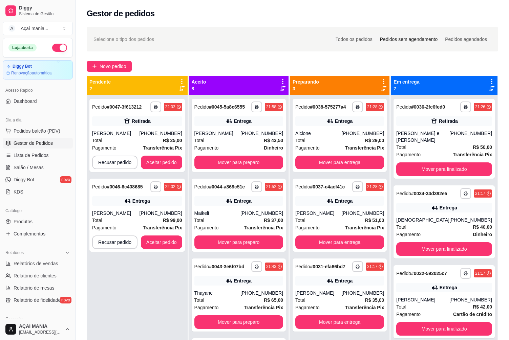
click at [413, 40] on div "Pedidos sem agendamento" at bounding box center [408, 39] width 65 height 9
click at [376, 35] on input "Pedidos sem agendamento" at bounding box center [376, 35] width 0 height 0
click at [353, 38] on div "Todos os pedidos" at bounding box center [354, 39] width 44 height 9
click at [332, 35] on input "Todos os pedidos" at bounding box center [332, 35] width 0 height 0
click at [352, 38] on div "Todos os pedidos" at bounding box center [354, 39] width 44 height 9
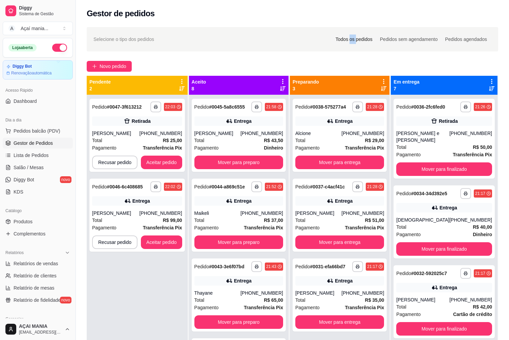
click at [332, 35] on input "Todos os pedidos" at bounding box center [332, 35] width 0 height 0
click at [352, 38] on div "Todos os pedidos" at bounding box center [354, 39] width 44 height 9
click at [332, 35] on input "Todos os pedidos" at bounding box center [332, 35] width 0 height 0
click at [153, 161] on button "Aceitar pedido" at bounding box center [161, 163] width 41 height 14
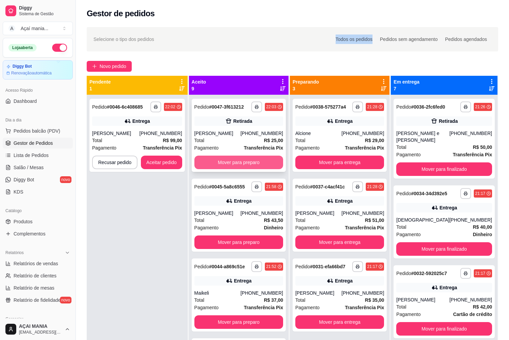
click at [242, 160] on button "Mover para preparo" at bounding box center [238, 163] width 89 height 14
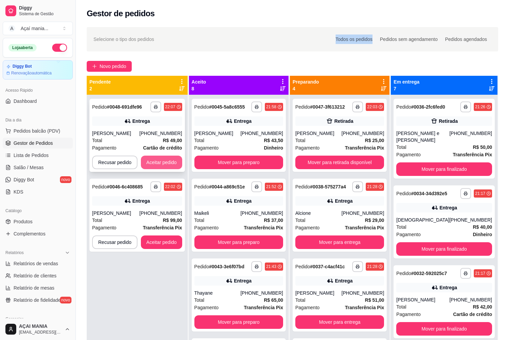
click at [151, 157] on button "Aceitar pedido" at bounding box center [161, 163] width 41 height 14
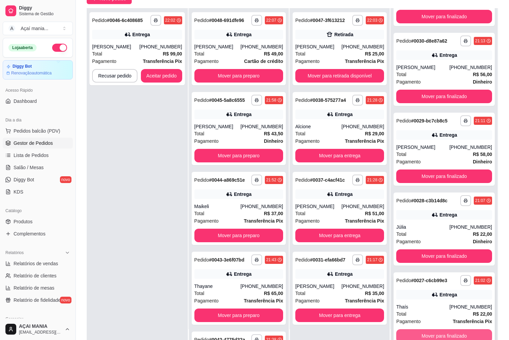
scroll to position [103, 0]
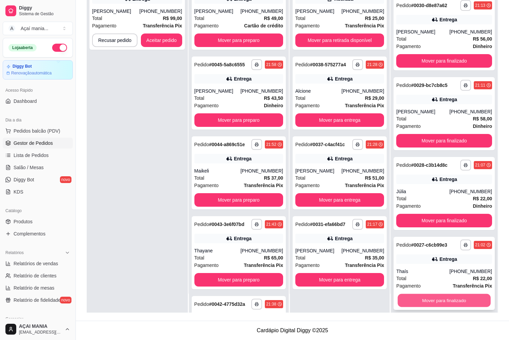
click at [447, 294] on button "Mover para finalizado" at bounding box center [444, 300] width 93 height 13
click at [446, 294] on button "Mover para finalizado" at bounding box center [444, 300] width 93 height 13
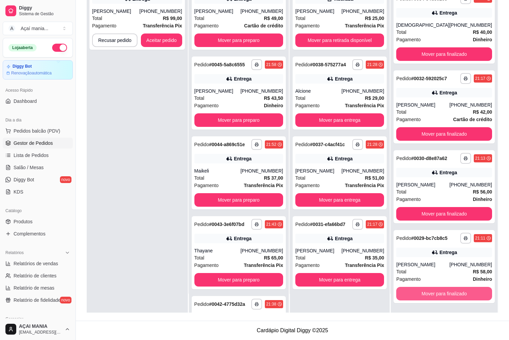
scroll to position [66, 0]
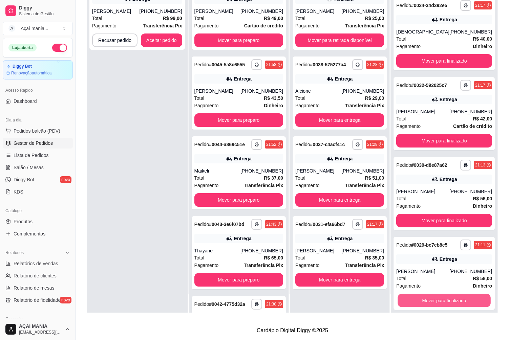
click at [446, 294] on button "Mover para finalizado" at bounding box center [444, 300] width 93 height 13
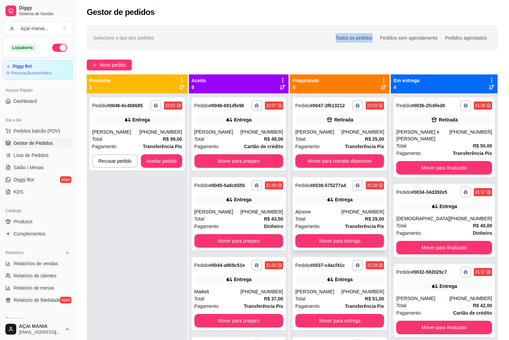
scroll to position [0, 0]
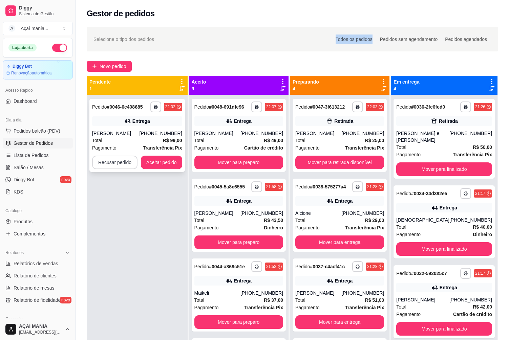
click at [116, 164] on button "Recusar pedido" at bounding box center [114, 163] width 45 height 14
click at [129, 143] on button "Sim" at bounding box center [133, 146] width 27 height 14
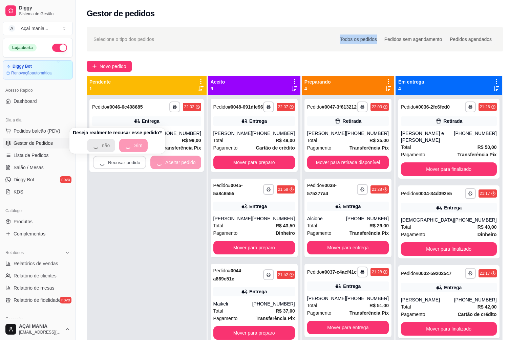
click at [152, 259] on div "**********" at bounding box center [147, 265] width 120 height 340
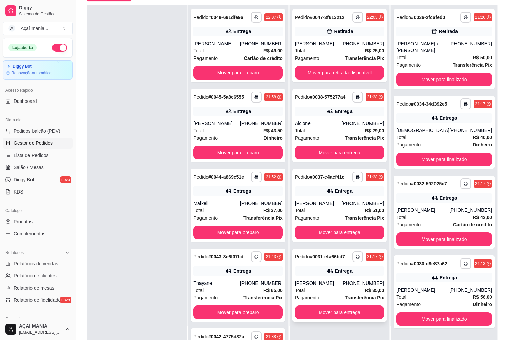
scroll to position [103, 0]
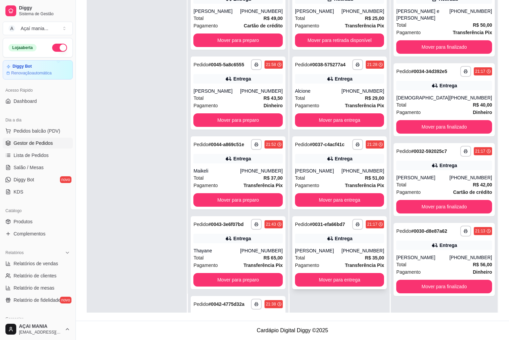
click at [321, 246] on div "**********" at bounding box center [339, 252] width 94 height 73
click at [328, 280] on button "Mover para entrega" at bounding box center [339, 280] width 89 height 14
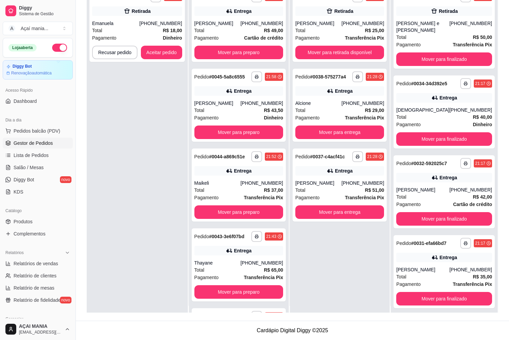
scroll to position [0, 0]
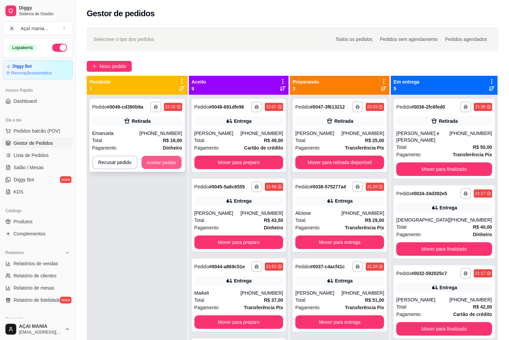
click at [157, 165] on button "Aceitar pedido" at bounding box center [162, 162] width 40 height 13
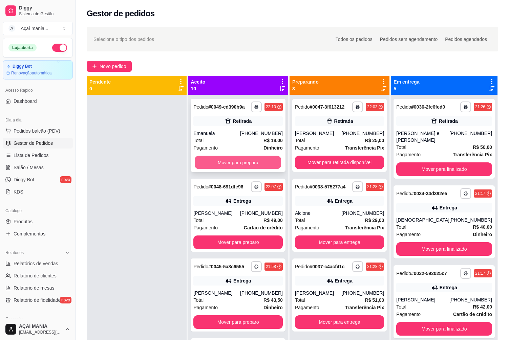
click at [216, 165] on button "Mover para preparo" at bounding box center [238, 162] width 87 height 13
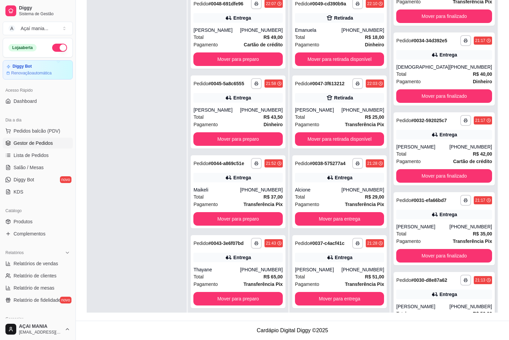
scroll to position [66, 0]
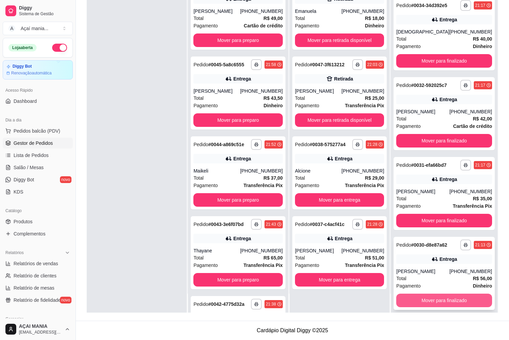
click at [437, 294] on button "Mover para finalizado" at bounding box center [444, 301] width 96 height 14
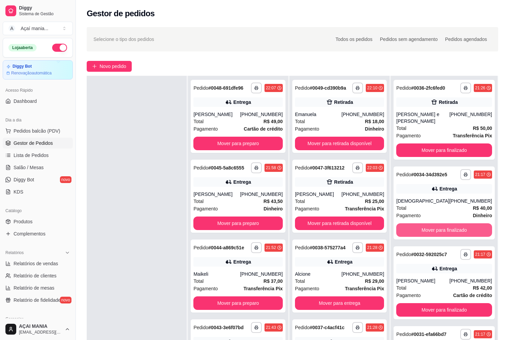
scroll to position [103, 0]
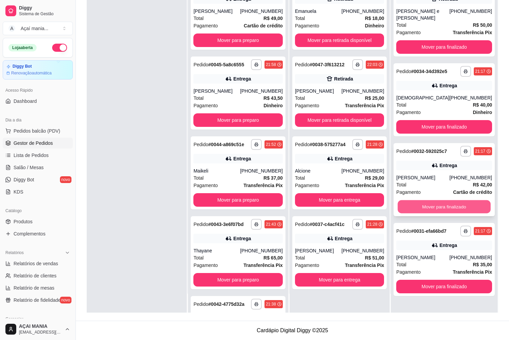
click at [427, 200] on button "Mover para finalizado" at bounding box center [444, 206] width 93 height 13
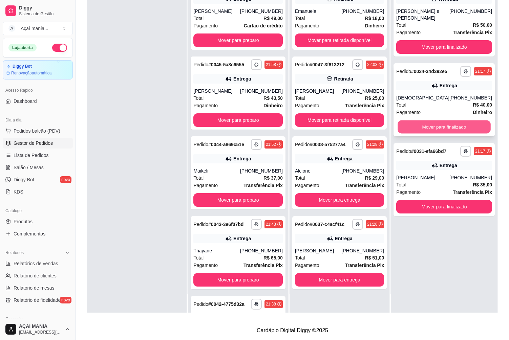
click at [430, 121] on button "Mover para finalizado" at bounding box center [444, 127] width 93 height 13
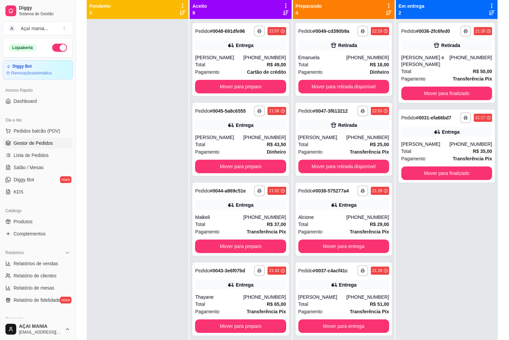
scroll to position [0, 0]
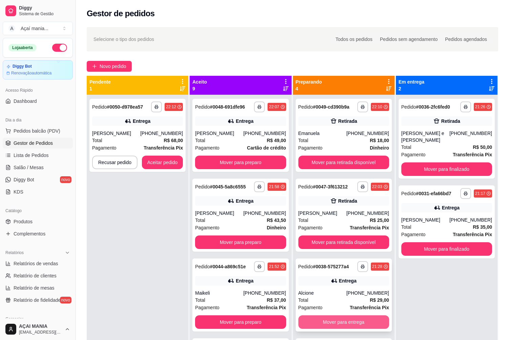
click at [330, 323] on button "Mover para entrega" at bounding box center [343, 323] width 91 height 14
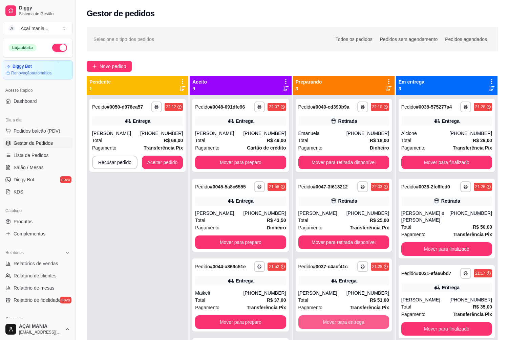
click at [330, 323] on button "Mover para entrega" at bounding box center [343, 323] width 91 height 14
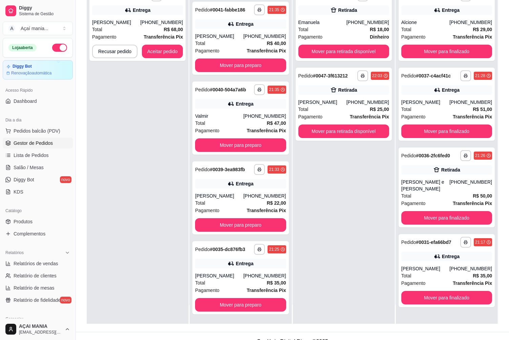
scroll to position [103, 0]
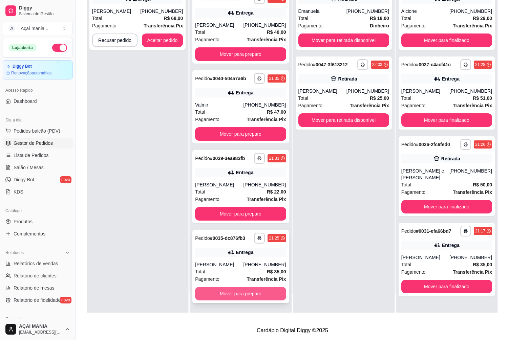
click at [236, 295] on button "Mover para preparo" at bounding box center [240, 294] width 91 height 14
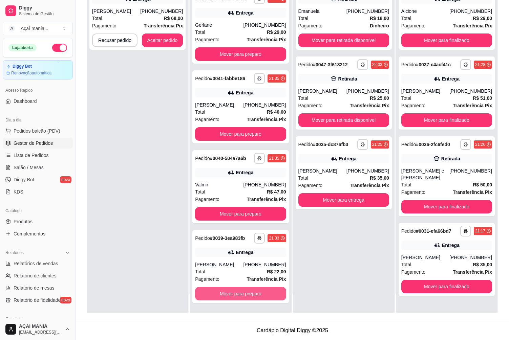
scroll to position [306, 0]
click at [238, 292] on button "Mover para preparo" at bounding box center [240, 294] width 91 height 14
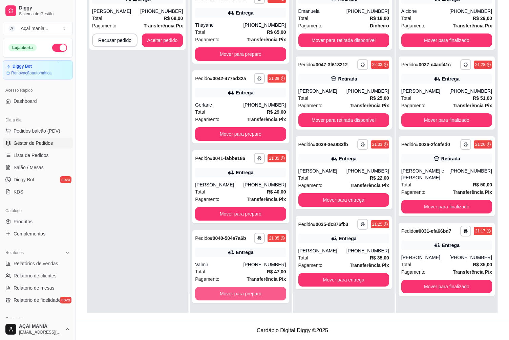
scroll to position [226, 0]
click at [243, 294] on button "Mover para preparo" at bounding box center [240, 294] width 91 height 14
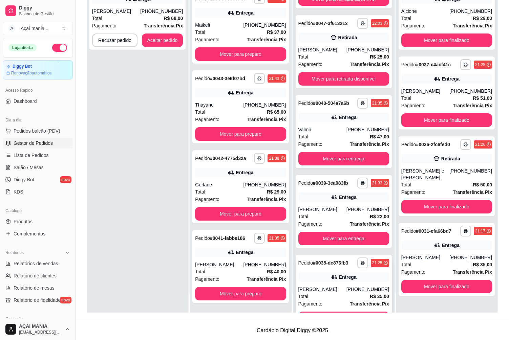
scroll to position [66, 0]
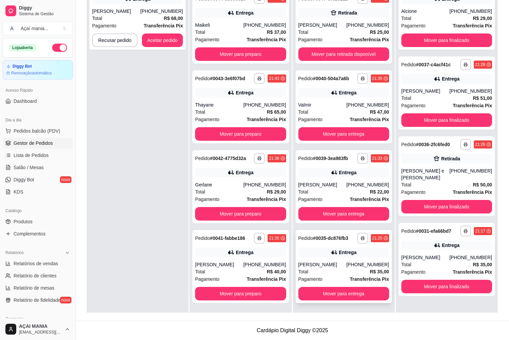
click at [320, 262] on div "[PERSON_NAME]" at bounding box center [322, 264] width 48 height 7
click at [242, 262] on div "[PERSON_NAME]" at bounding box center [219, 264] width 48 height 7
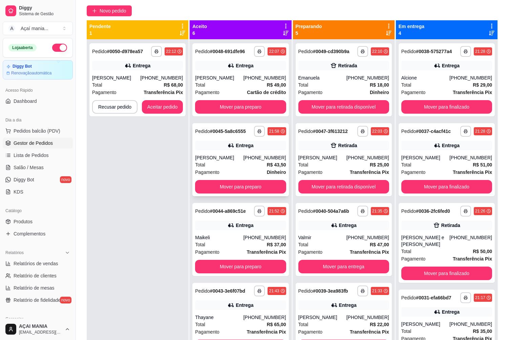
scroll to position [0, 0]
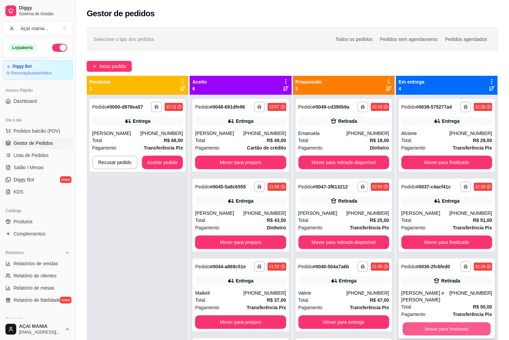
click at [422, 323] on button "Mover para finalizado" at bounding box center [447, 329] width 88 height 13
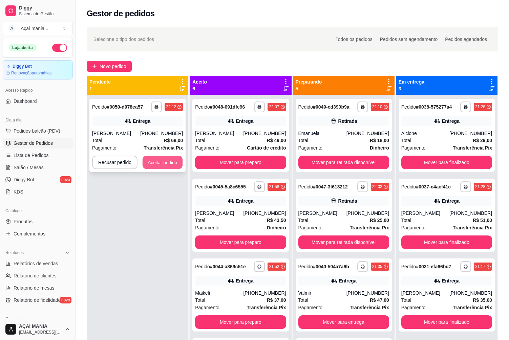
click at [163, 163] on button "Aceitar pedido" at bounding box center [163, 162] width 40 height 13
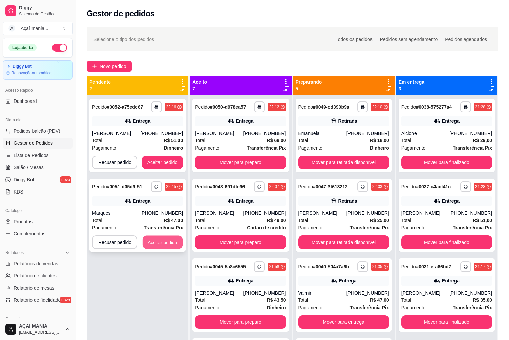
click at [165, 240] on button "Aceitar pedido" at bounding box center [163, 242] width 40 height 13
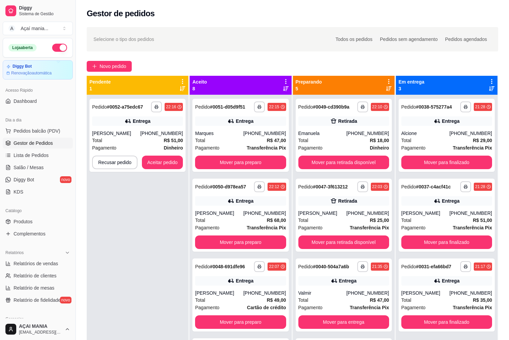
click at [161, 207] on div "**********" at bounding box center [138, 265] width 102 height 340
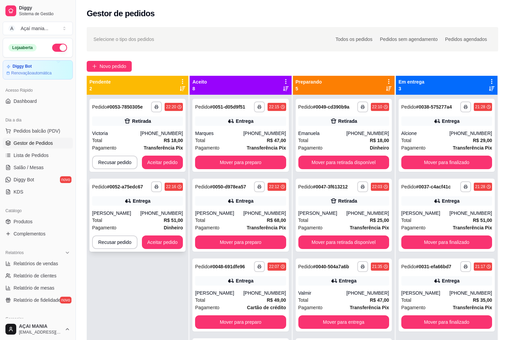
click at [173, 242] on button "Aceitar pedido" at bounding box center [162, 243] width 41 height 14
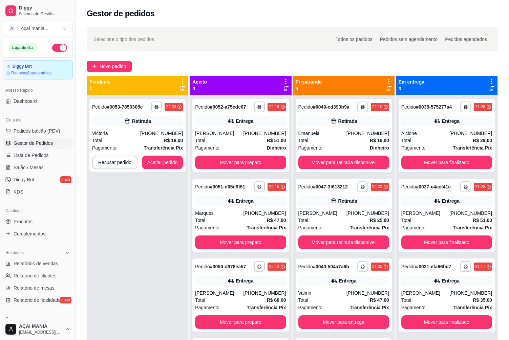
click at [125, 203] on div "**********" at bounding box center [138, 265] width 102 height 340
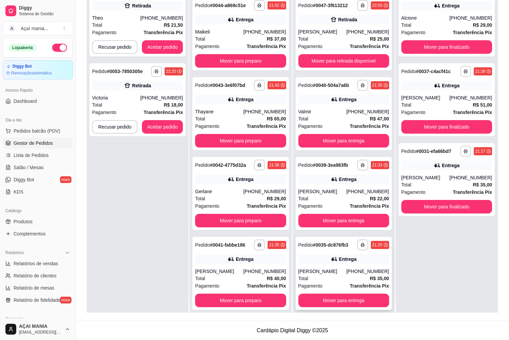
scroll to position [19, 0]
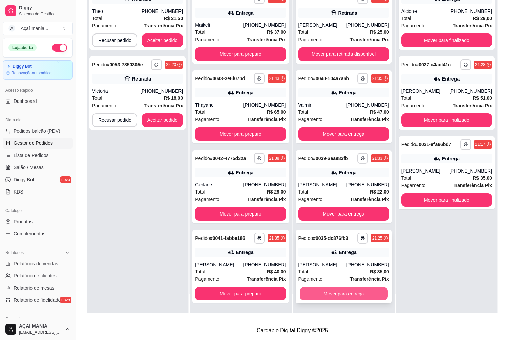
click at [331, 295] on button "Mover para entrega" at bounding box center [344, 294] width 88 height 13
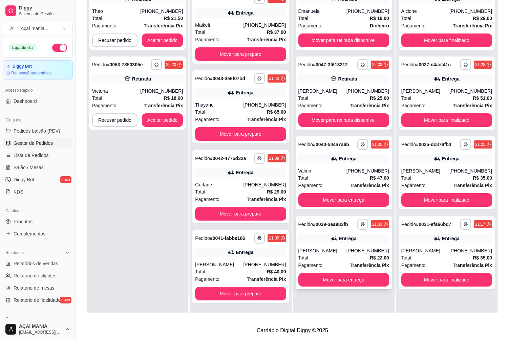
scroll to position [0, 0]
click at [321, 282] on button "Mover para entrega" at bounding box center [343, 280] width 91 height 14
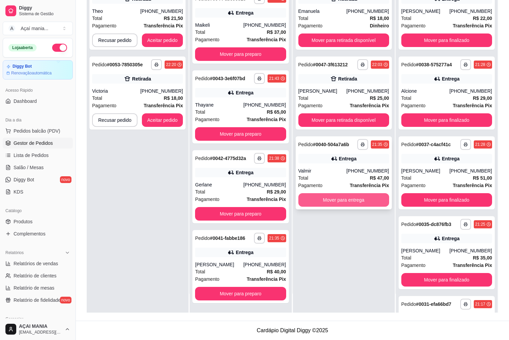
click at [308, 204] on button "Mover para entrega" at bounding box center [343, 200] width 91 height 14
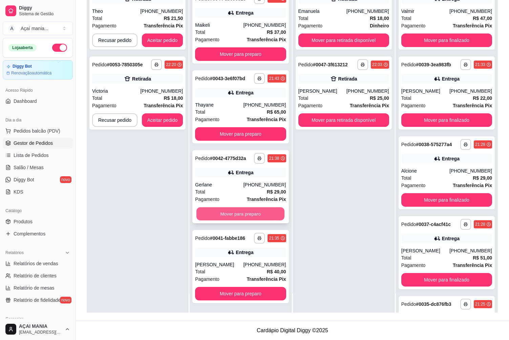
click at [232, 218] on button "Mover para preparo" at bounding box center [240, 214] width 88 height 13
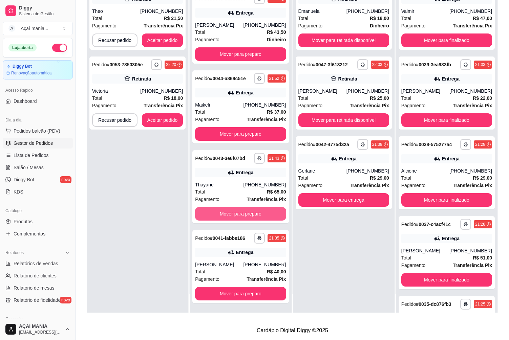
scroll to position [306, 0]
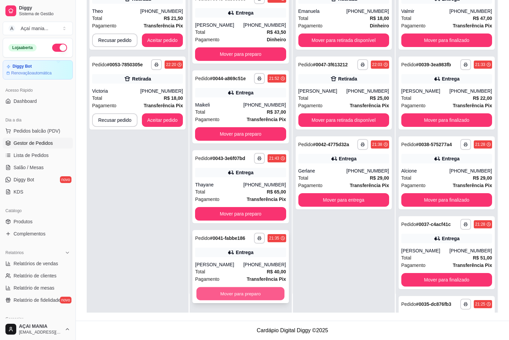
click at [235, 297] on button "Mover para preparo" at bounding box center [240, 294] width 88 height 13
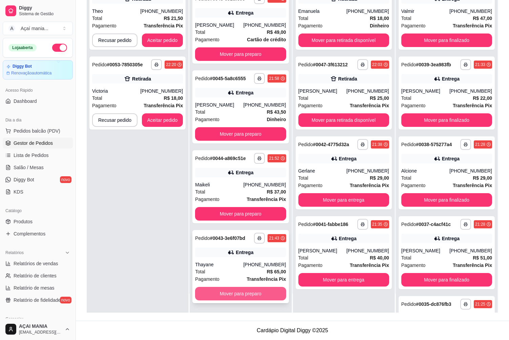
scroll to position [226, 0]
click at [227, 294] on button "Mover para preparo" at bounding box center [240, 294] width 88 height 13
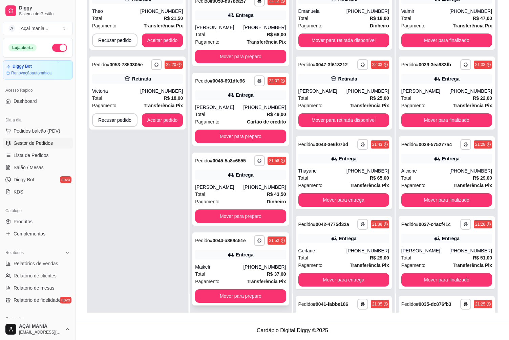
scroll to position [146, 0]
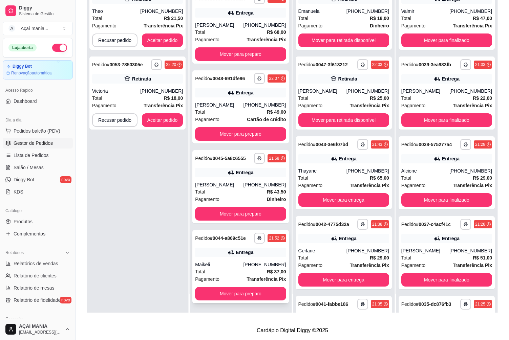
click at [227, 264] on div "Maikeli" at bounding box center [219, 264] width 48 height 7
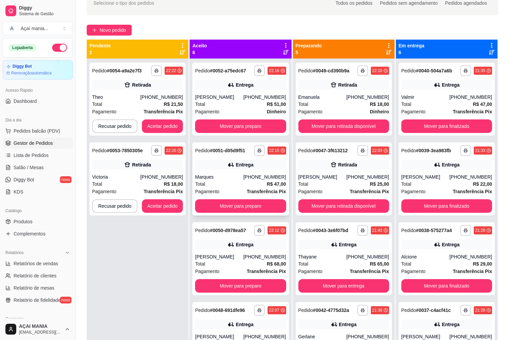
scroll to position [0, 0]
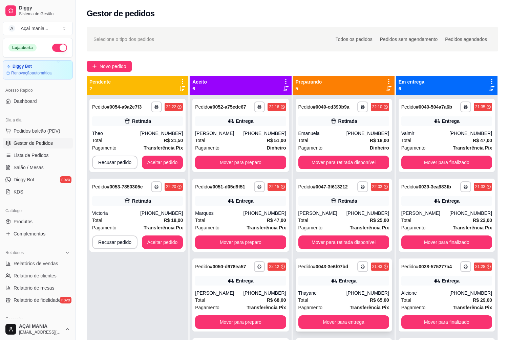
click at [328, 288] on div "**********" at bounding box center [344, 295] width 96 height 73
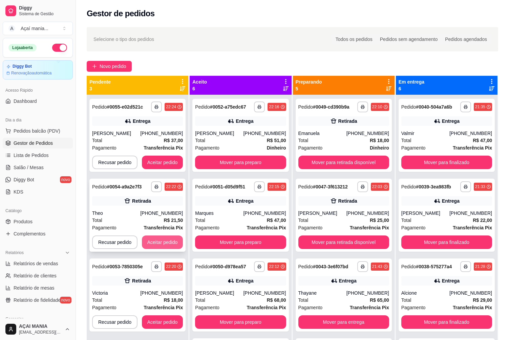
click at [175, 241] on button "Aceitar pedido" at bounding box center [162, 243] width 41 height 14
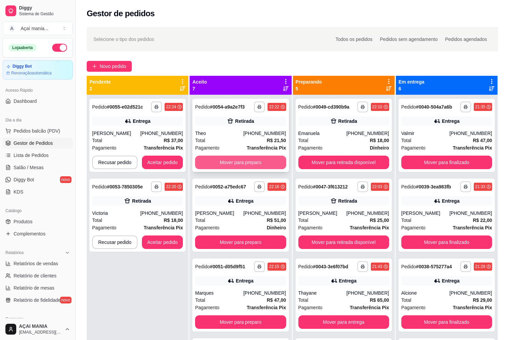
click at [231, 158] on button "Mover para preparo" at bounding box center [240, 163] width 91 height 14
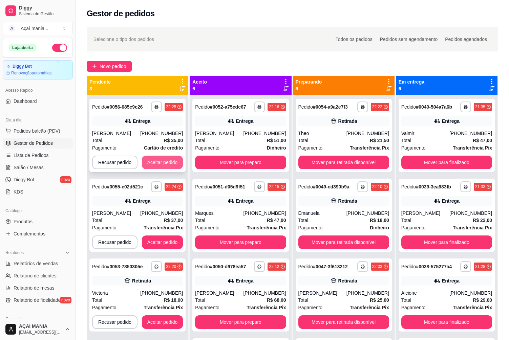
click at [169, 159] on button "Aceitar pedido" at bounding box center [162, 163] width 41 height 14
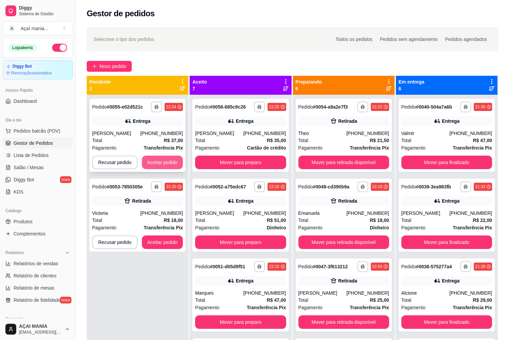
click at [167, 162] on button "Aceitar pedido" at bounding box center [162, 163] width 41 height 14
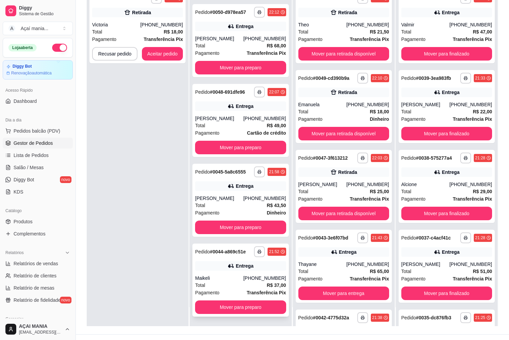
scroll to position [103, 0]
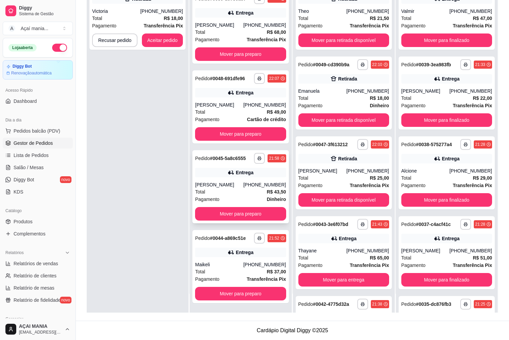
click at [226, 190] on div "Total R$ 43,50" at bounding box center [240, 191] width 91 height 7
click at [229, 265] on div "Maikeli" at bounding box center [219, 264] width 48 height 7
click at [232, 183] on div "[PERSON_NAME]" at bounding box center [219, 185] width 48 height 7
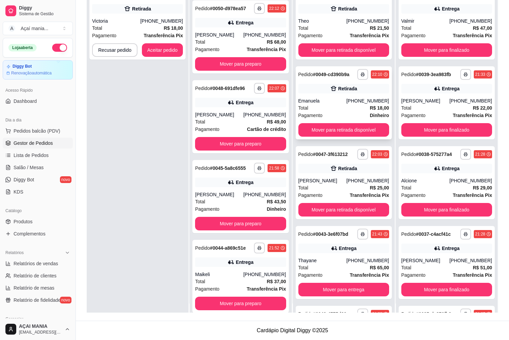
scroll to position [0, 0]
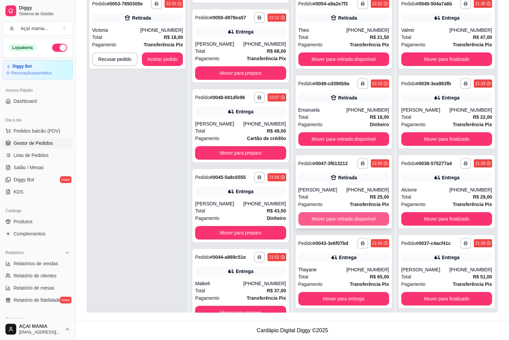
click at [343, 218] on button "Mover para retirada disponível" at bounding box center [343, 219] width 91 height 14
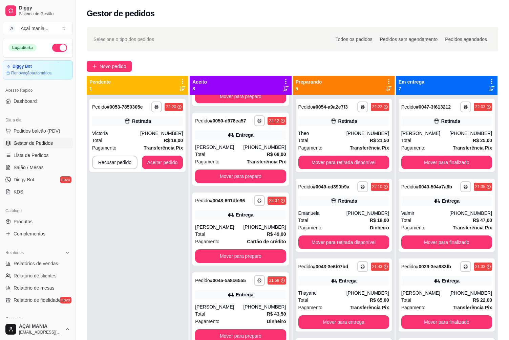
click at [152, 227] on div "**********" at bounding box center [138, 265] width 102 height 340
click at [450, 165] on button "Mover para finalizado" at bounding box center [446, 163] width 91 height 14
click at [172, 163] on button "Aceitar pedido" at bounding box center [162, 163] width 41 height 14
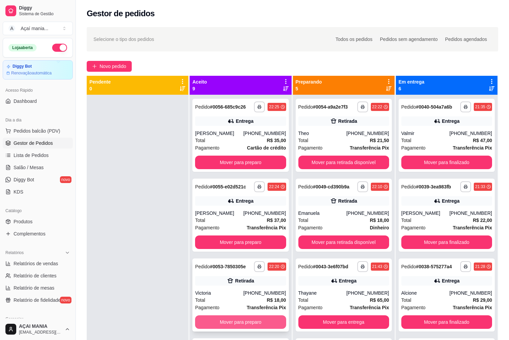
click at [241, 322] on button "Mover para preparo" at bounding box center [240, 323] width 91 height 14
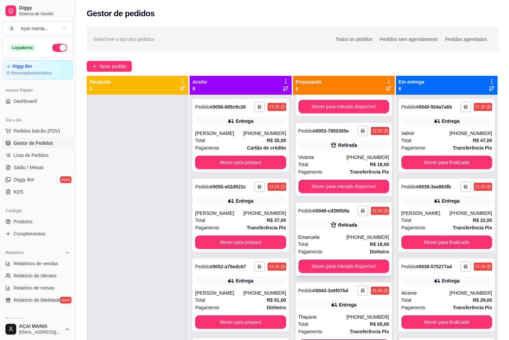
scroll to position [68, 0]
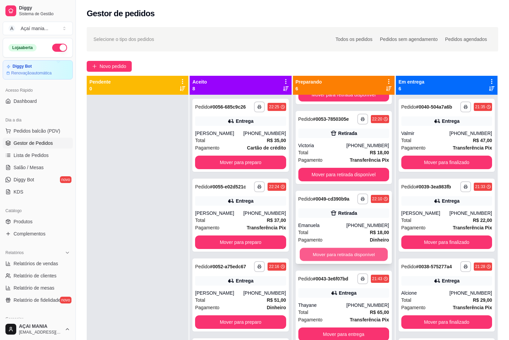
click at [346, 252] on button "Mover para retirada disponível" at bounding box center [344, 254] width 88 height 13
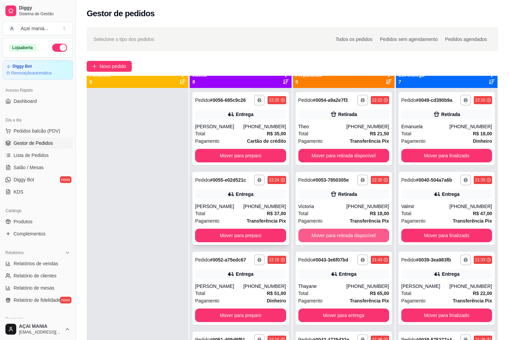
scroll to position [0, 0]
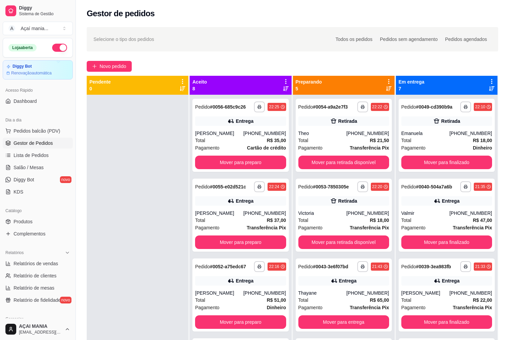
click at [137, 143] on div at bounding box center [138, 265] width 102 height 340
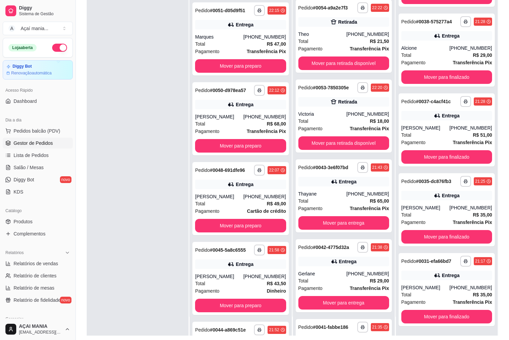
scroll to position [103, 0]
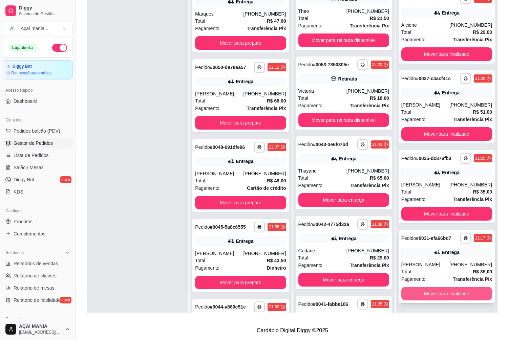
click at [445, 294] on button "Mover para finalizado" at bounding box center [446, 294] width 91 height 14
click at [441, 297] on button "Mover para finalizado" at bounding box center [447, 294] width 88 height 13
click at [441, 295] on button "Mover para finalizado" at bounding box center [447, 294] width 88 height 13
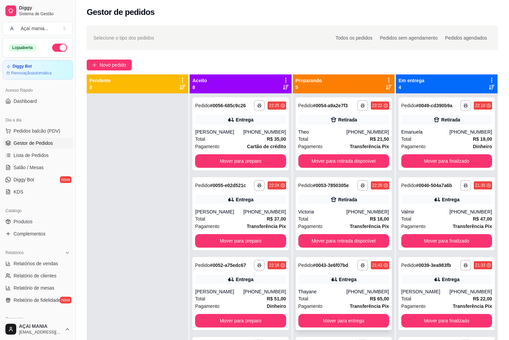
scroll to position [0, 0]
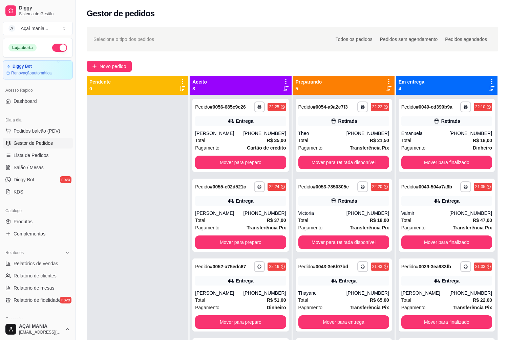
click at [116, 133] on div at bounding box center [138, 265] width 102 height 340
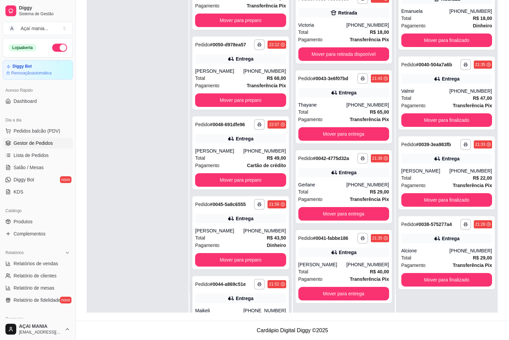
scroll to position [306, 0]
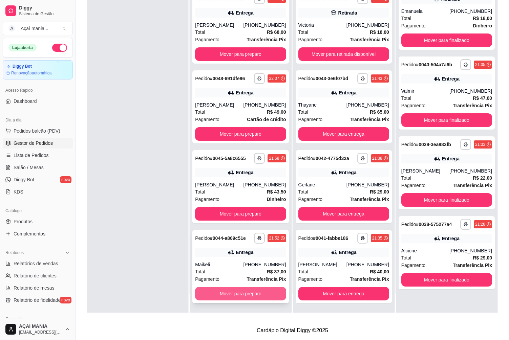
click at [246, 291] on button "Mover para preparo" at bounding box center [240, 294] width 91 height 14
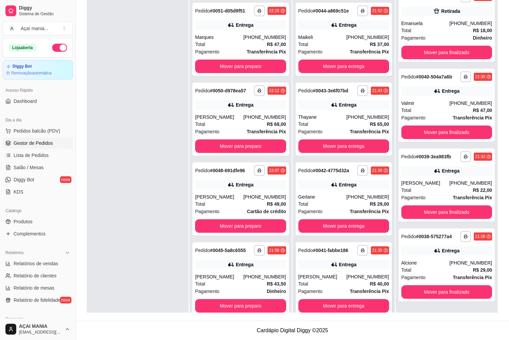
scroll to position [19, 0]
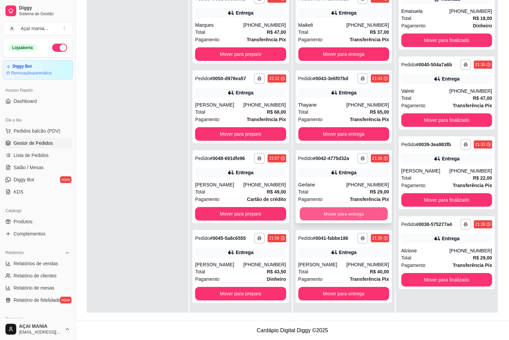
click at [334, 214] on button "Mover para entrega" at bounding box center [344, 214] width 88 height 13
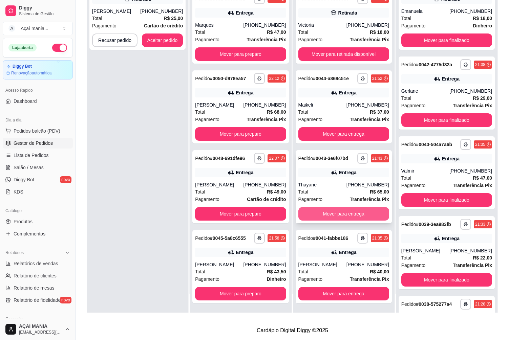
scroll to position [66, 0]
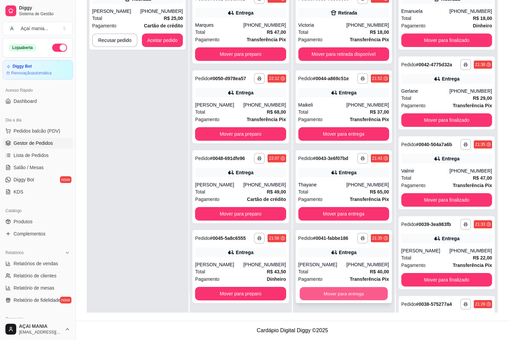
click at [328, 292] on button "Mover para entrega" at bounding box center [344, 294] width 88 height 13
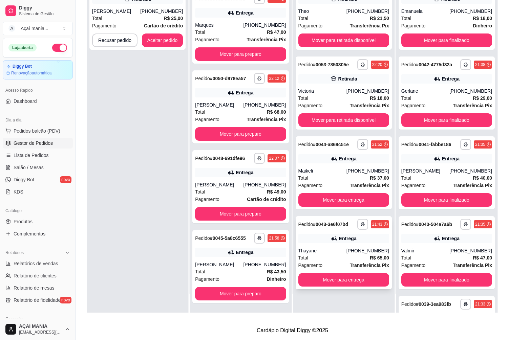
scroll to position [0, 0]
click at [327, 281] on button "Mover para entrega" at bounding box center [343, 280] width 91 height 14
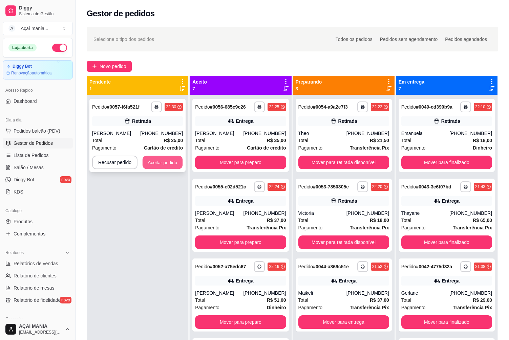
click at [173, 159] on button "Aceitar pedido" at bounding box center [163, 162] width 40 height 13
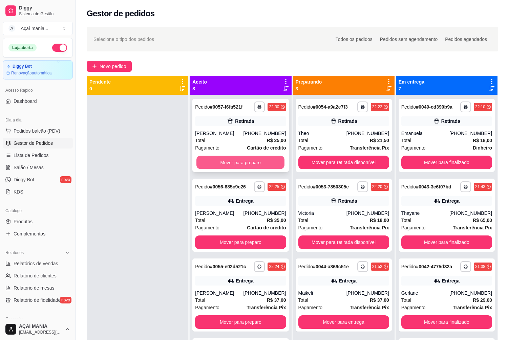
click at [257, 164] on button "Mover para preparo" at bounding box center [240, 162] width 88 height 13
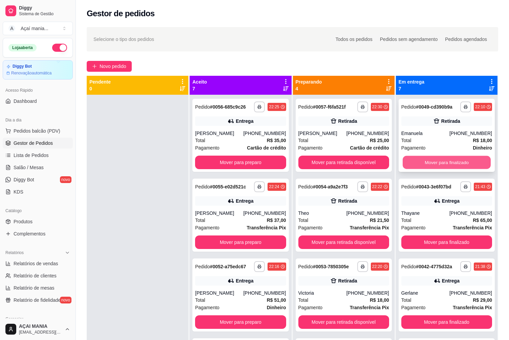
click at [445, 166] on button "Mover para finalizado" at bounding box center [447, 162] width 88 height 13
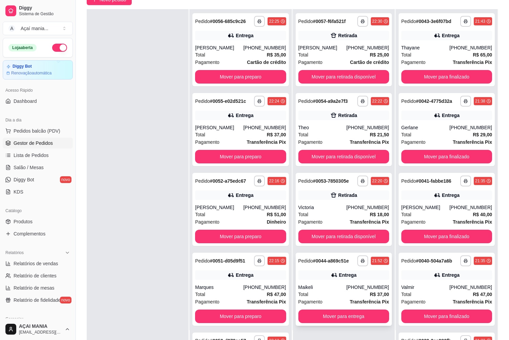
scroll to position [103, 0]
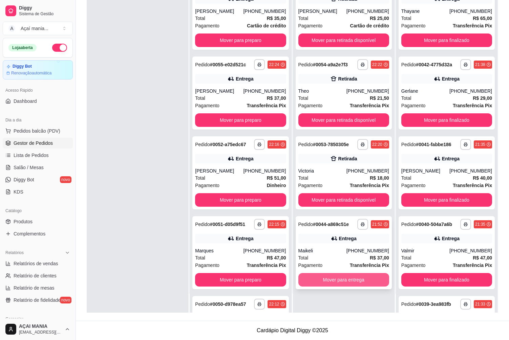
click at [348, 281] on button "Mover para entrega" at bounding box center [343, 280] width 91 height 14
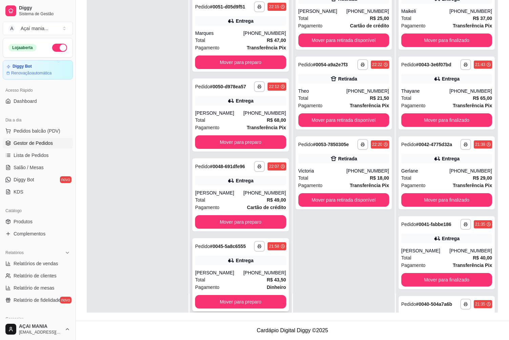
scroll to position [226, 0]
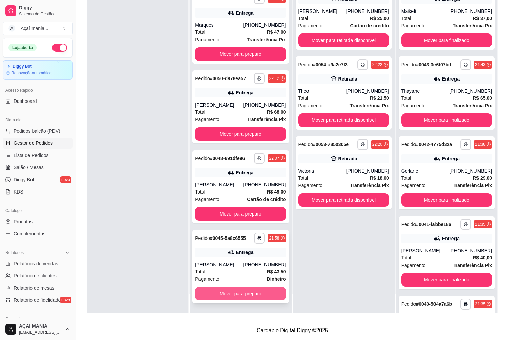
click at [241, 289] on button "Mover para preparo" at bounding box center [240, 294] width 91 height 14
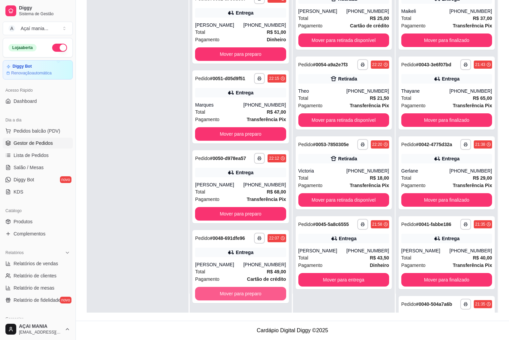
click at [241, 289] on button "Mover para preparo" at bounding box center [240, 294] width 91 height 14
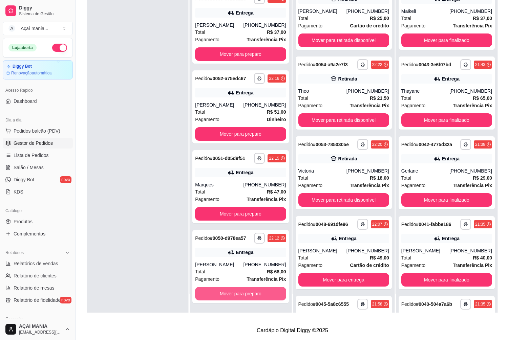
scroll to position [66, 0]
click at [241, 289] on button "Mover para preparo" at bounding box center [240, 294] width 91 height 14
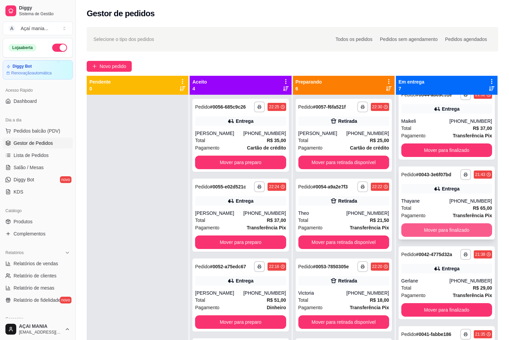
scroll to position [0, 0]
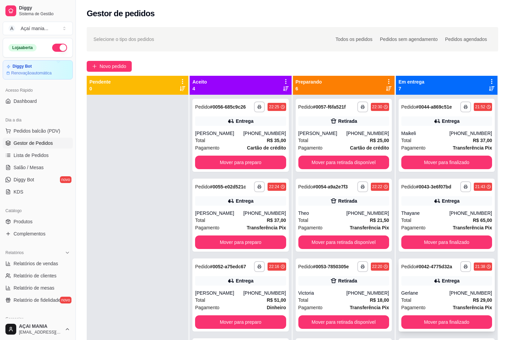
click at [429, 310] on div "Pagamento Transferência Pix" at bounding box center [446, 307] width 91 height 7
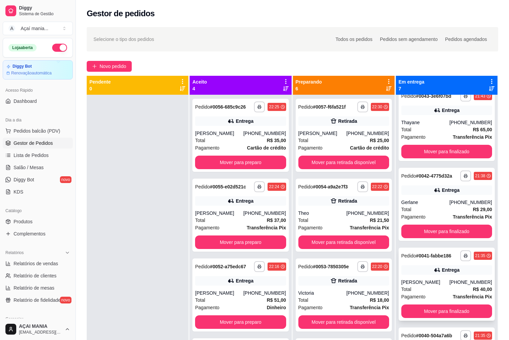
scroll to position [135, 0]
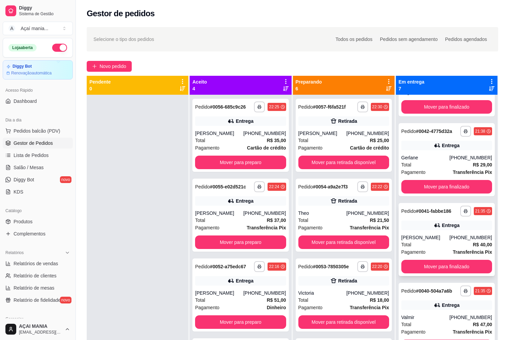
click at [417, 228] on div "Entrega" at bounding box center [446, 225] width 91 height 9
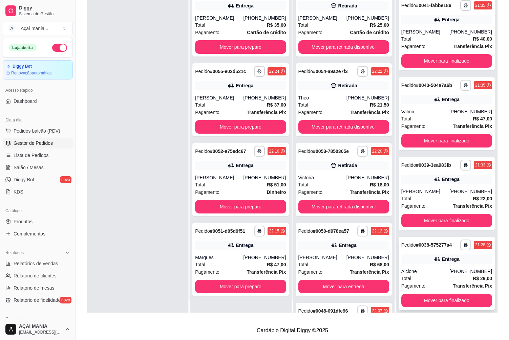
scroll to position [19, 0]
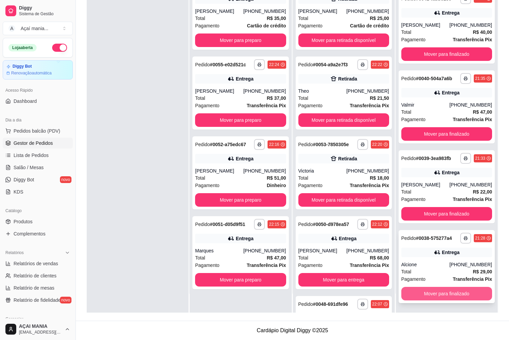
click at [449, 295] on button "Mover para finalizado" at bounding box center [446, 294] width 91 height 14
click at [449, 295] on button "Mover para finalizado" at bounding box center [447, 294] width 88 height 13
click at [447, 293] on button "Mover para finalizado" at bounding box center [446, 294] width 91 height 14
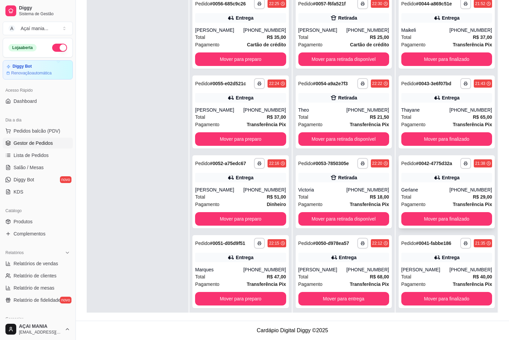
scroll to position [0, 0]
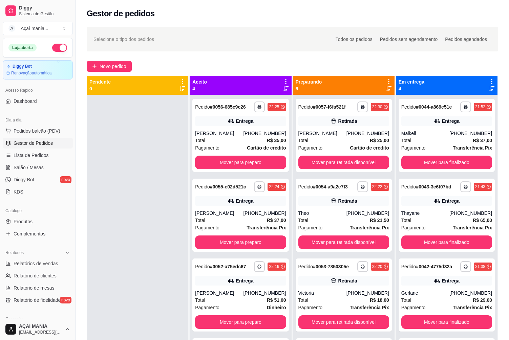
click at [146, 152] on div at bounding box center [138, 265] width 102 height 340
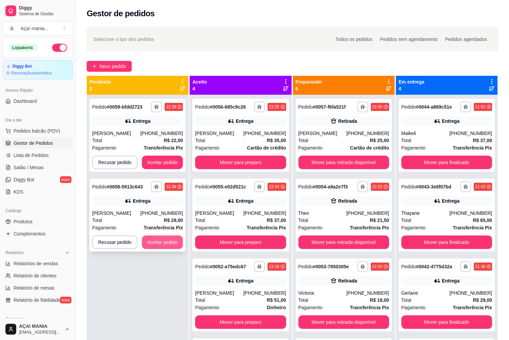
click at [164, 245] on button "Aceitar pedido" at bounding box center [162, 243] width 41 height 14
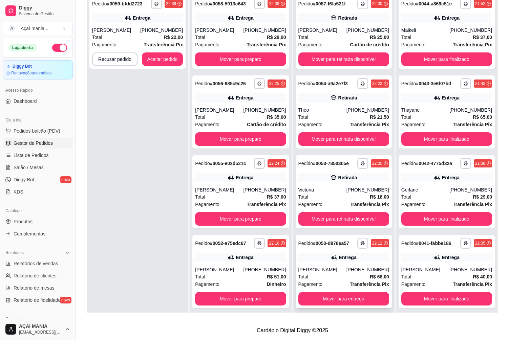
click at [342, 265] on div "**********" at bounding box center [344, 271] width 96 height 73
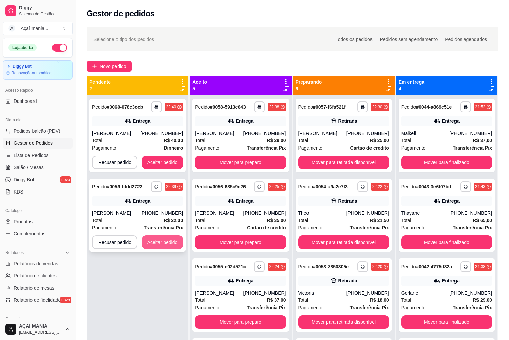
click at [151, 242] on button "Aceitar pedido" at bounding box center [162, 243] width 41 height 14
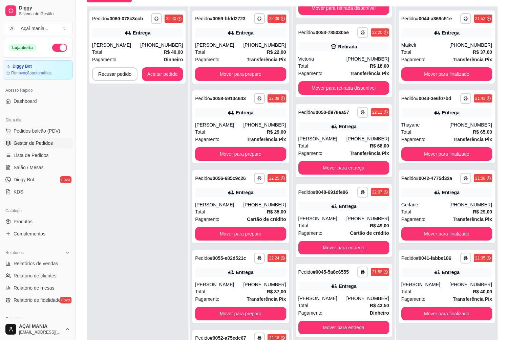
scroll to position [103, 0]
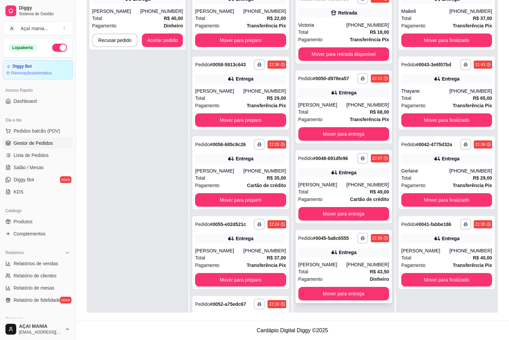
click at [317, 265] on div "[PERSON_NAME]" at bounding box center [322, 264] width 48 height 7
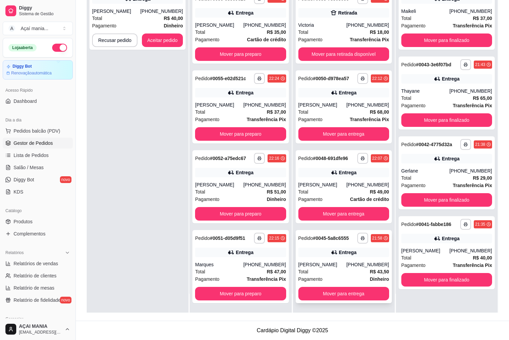
click at [317, 258] on div "**********" at bounding box center [344, 266] width 96 height 73
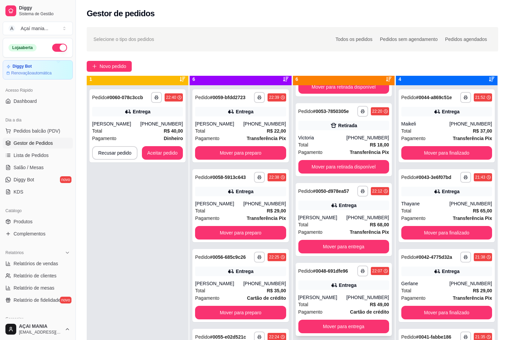
scroll to position [19, 0]
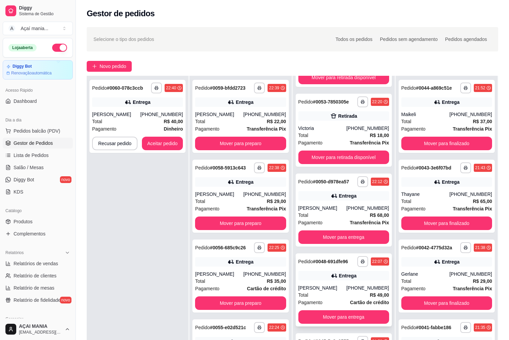
click at [341, 292] on div "Total R$ 49,00" at bounding box center [343, 295] width 91 height 7
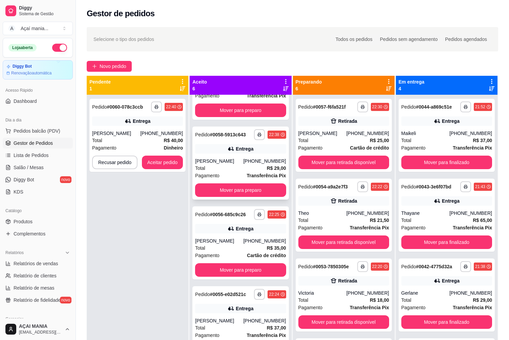
scroll to position [0, 0]
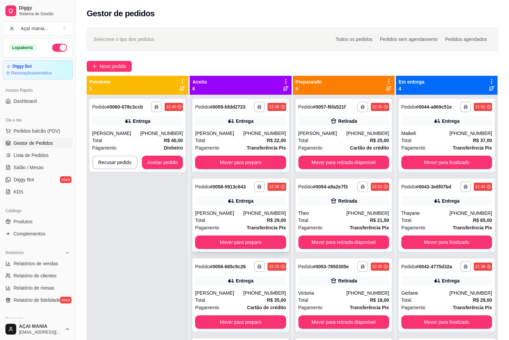
click at [236, 211] on div "[PERSON_NAME]" at bounding box center [219, 213] width 48 height 7
click at [230, 218] on div "Total R$ 29,00" at bounding box center [240, 220] width 91 height 7
click at [456, 159] on button "Mover para finalizado" at bounding box center [447, 162] width 88 height 13
click at [456, 159] on button "Mover para finalizado" at bounding box center [446, 163] width 91 height 14
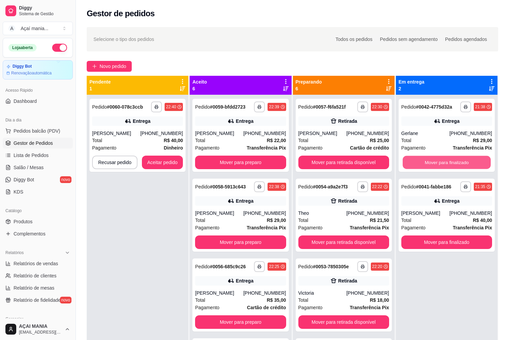
click at [456, 159] on button "Mover para finalizado" at bounding box center [447, 162] width 88 height 13
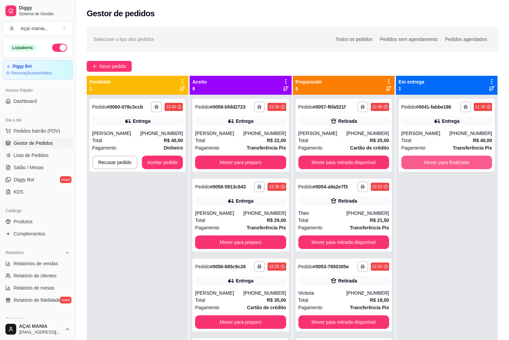
click at [456, 159] on button "Mover para finalizado" at bounding box center [446, 163] width 91 height 14
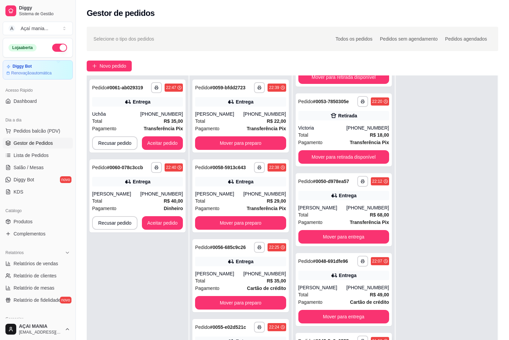
scroll to position [103, 0]
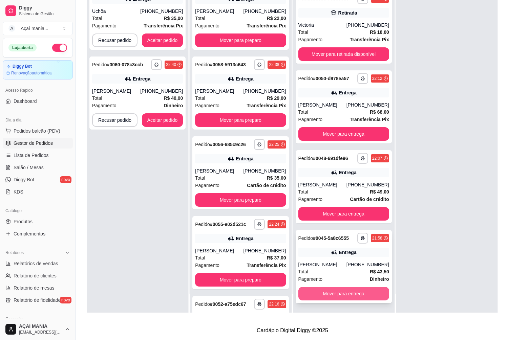
click at [339, 294] on button "Mover para entrega" at bounding box center [343, 294] width 91 height 14
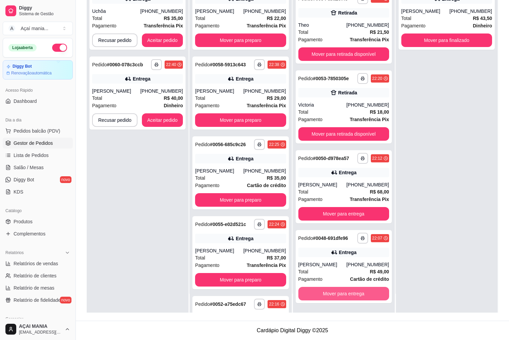
scroll to position [66, 0]
click at [323, 291] on button "Mover para entrega" at bounding box center [343, 294] width 91 height 14
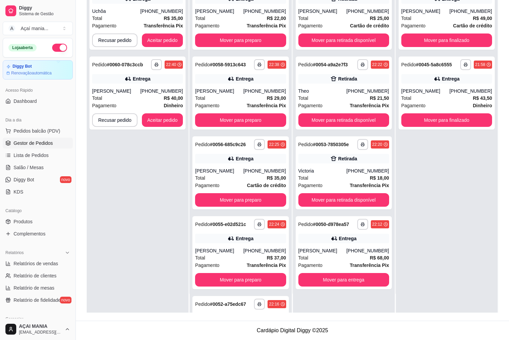
scroll to position [0, 0]
click at [339, 276] on button "Mover para entrega" at bounding box center [344, 280] width 88 height 13
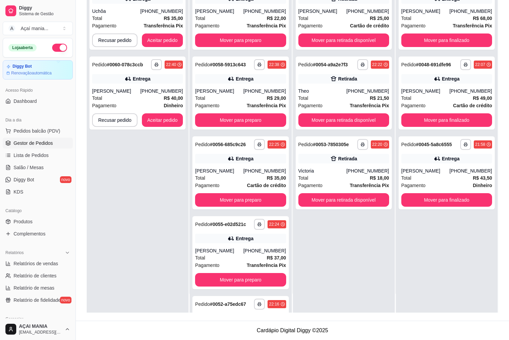
scroll to position [146, 0]
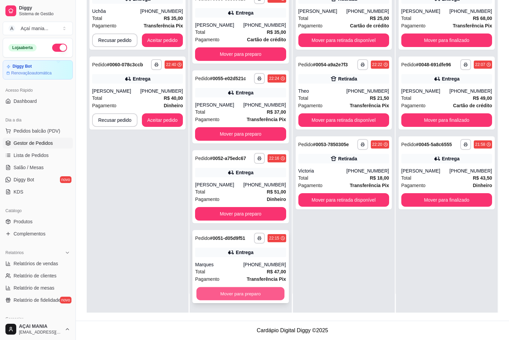
click at [237, 293] on button "Mover para preparo" at bounding box center [240, 294] width 88 height 13
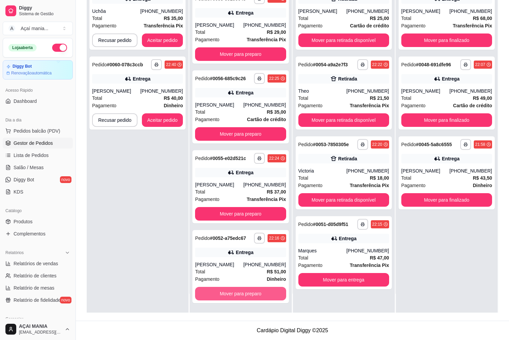
scroll to position [66, 0]
click at [237, 293] on button "Mover para preparo" at bounding box center [240, 294] width 91 height 14
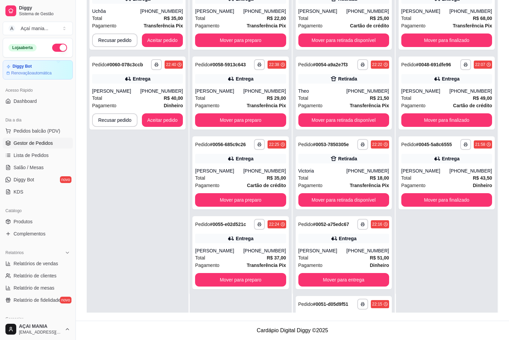
scroll to position [0, 0]
click at [240, 278] on button "Mover para preparo" at bounding box center [240, 280] width 91 height 14
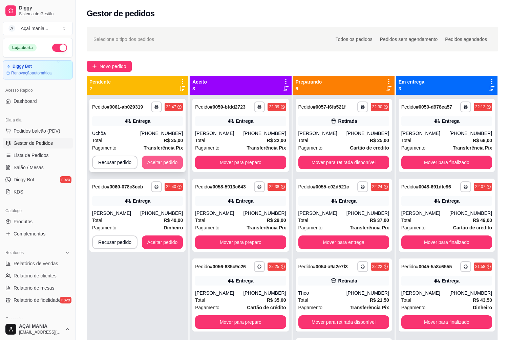
click at [167, 160] on button "Aceitar pedido" at bounding box center [162, 163] width 41 height 14
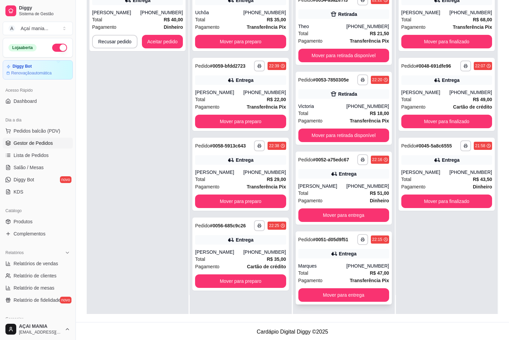
scroll to position [103, 0]
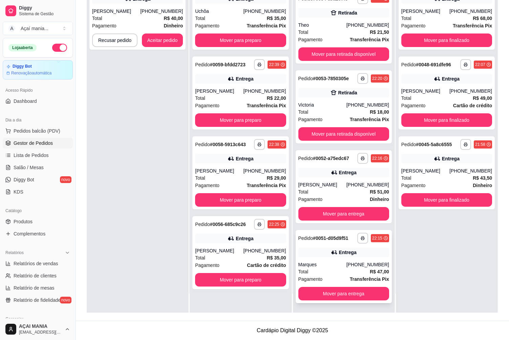
click at [332, 268] on div "Marques" at bounding box center [322, 264] width 48 height 7
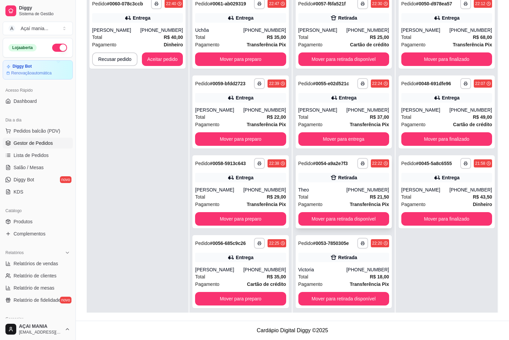
scroll to position [0, 0]
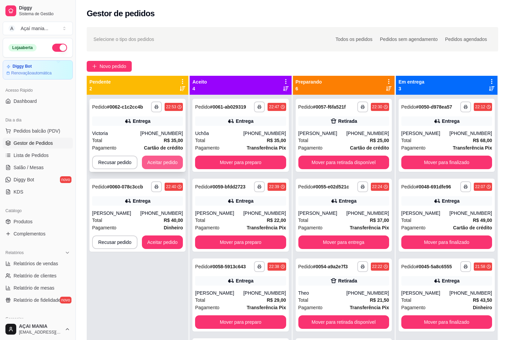
click at [170, 161] on button "Aceitar pedido" at bounding box center [162, 163] width 41 height 14
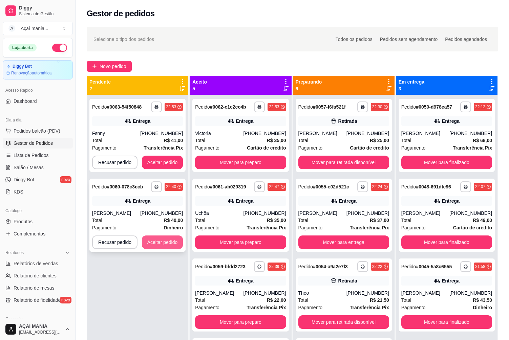
click at [173, 235] on div "**********" at bounding box center [137, 215] width 96 height 73
click at [146, 243] on button "Aceitar pedido" at bounding box center [162, 243] width 41 height 14
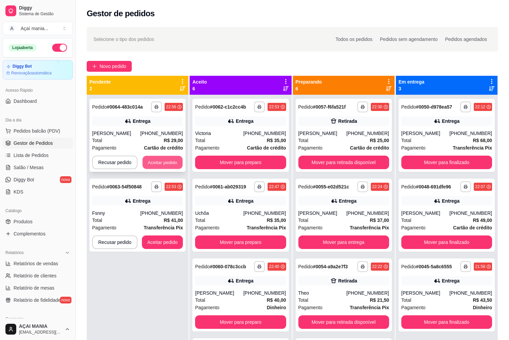
click at [162, 163] on button "Aceitar pedido" at bounding box center [163, 162] width 40 height 13
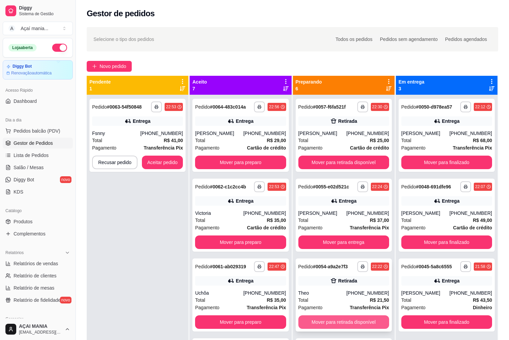
click at [364, 319] on button "Mover para retirada disponível" at bounding box center [343, 323] width 91 height 14
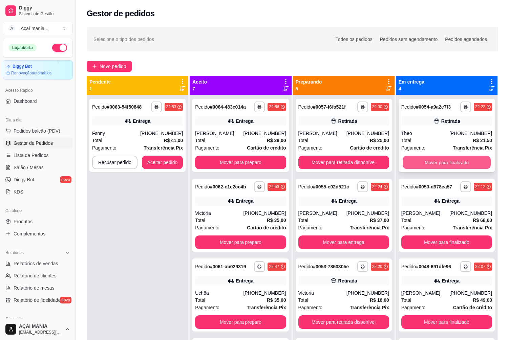
click at [412, 160] on button "Mover para finalizado" at bounding box center [447, 162] width 88 height 13
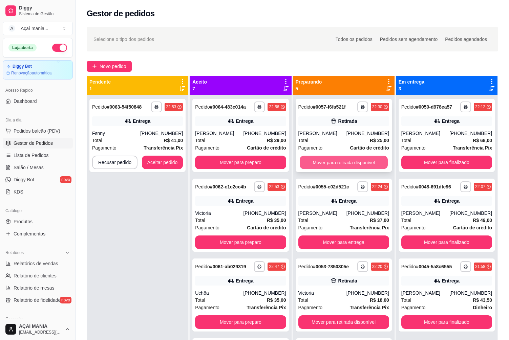
click at [351, 160] on button "Mover para retirada disponível" at bounding box center [344, 162] width 88 height 13
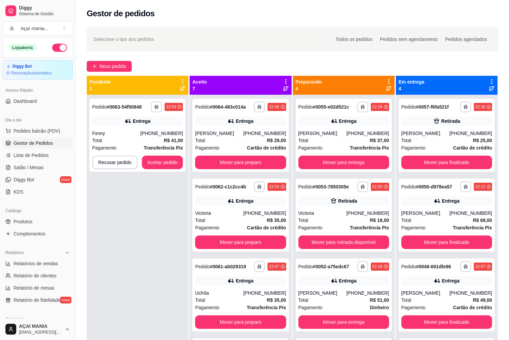
click at [135, 213] on div "**********" at bounding box center [138, 265] width 102 height 340
click at [443, 160] on button "Mover para finalizado" at bounding box center [446, 163] width 91 height 14
click at [322, 240] on button "Mover para retirada disponível" at bounding box center [344, 242] width 88 height 13
click at [165, 205] on div "**********" at bounding box center [138, 265] width 102 height 340
click at [168, 162] on button "Aceitar pedido" at bounding box center [162, 163] width 41 height 14
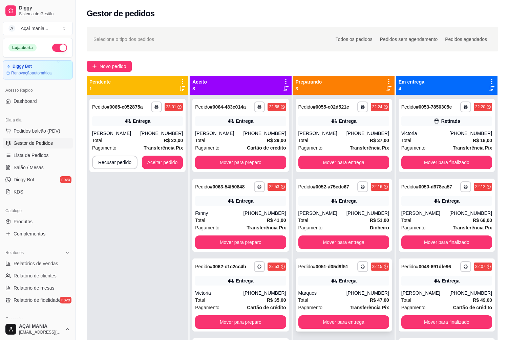
click at [336, 285] on div "Entrega" at bounding box center [343, 280] width 91 height 9
click at [326, 213] on div "[PERSON_NAME]" at bounding box center [322, 213] width 48 height 7
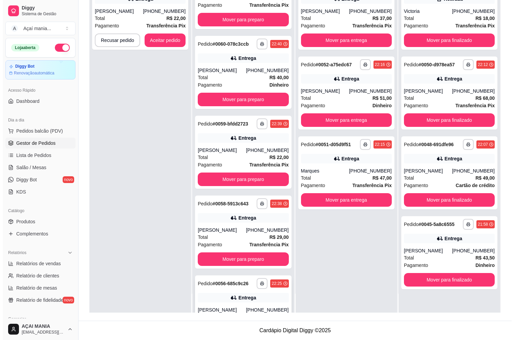
scroll to position [306, 0]
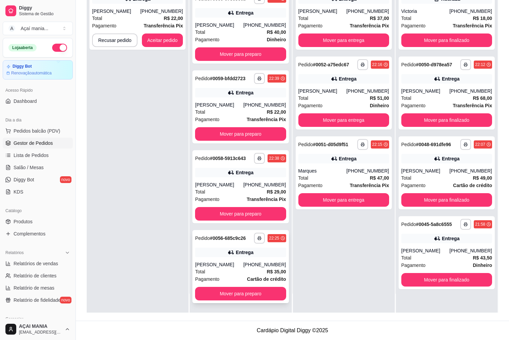
click at [224, 260] on div "**********" at bounding box center [240, 266] width 96 height 73
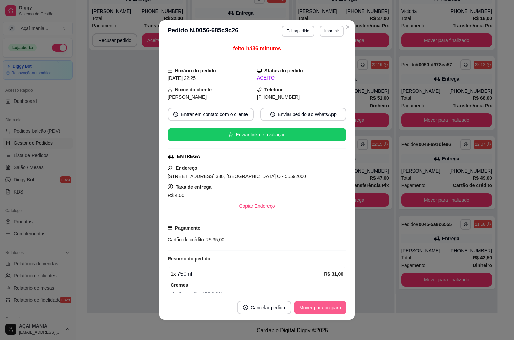
click at [320, 314] on button "Mover para preparo" at bounding box center [320, 308] width 52 height 14
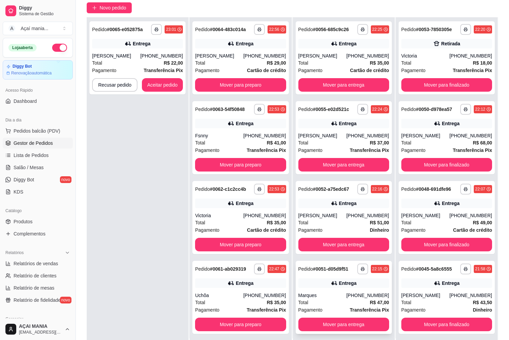
scroll to position [103, 0]
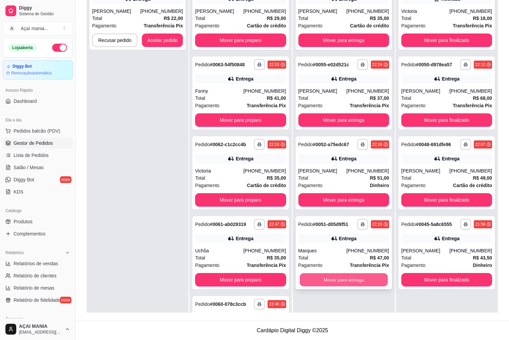
click at [329, 274] on button "Mover para entrega" at bounding box center [344, 280] width 88 height 13
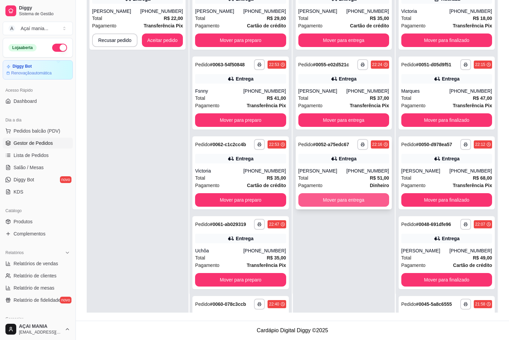
click at [347, 201] on button "Mover para entrega" at bounding box center [343, 200] width 91 height 14
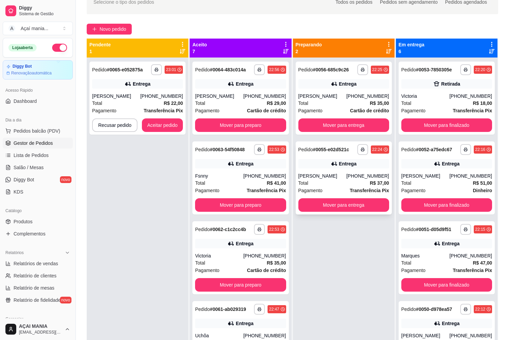
scroll to position [36, 0]
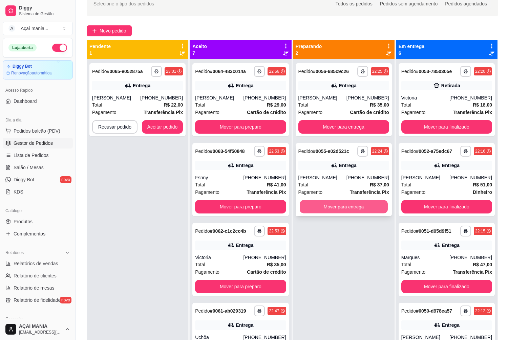
click at [317, 205] on button "Mover para entrega" at bounding box center [344, 206] width 88 height 13
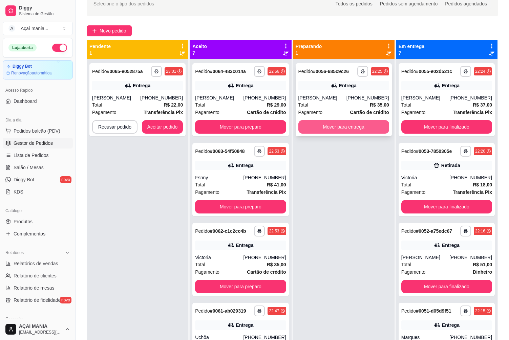
click at [332, 125] on button "Mover para entrega" at bounding box center [343, 127] width 91 height 14
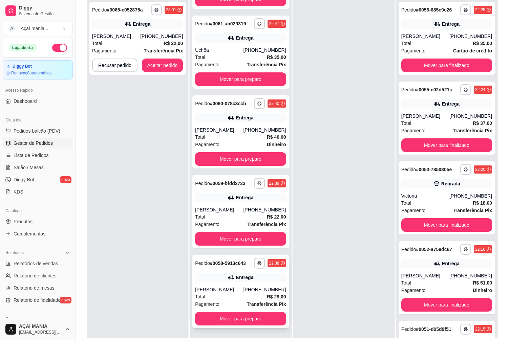
scroll to position [103, 0]
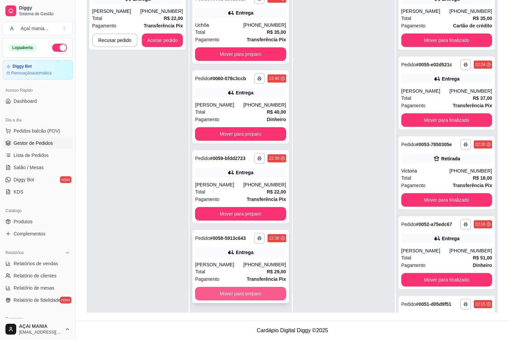
click at [237, 292] on button "Mover para preparo" at bounding box center [240, 294] width 91 height 14
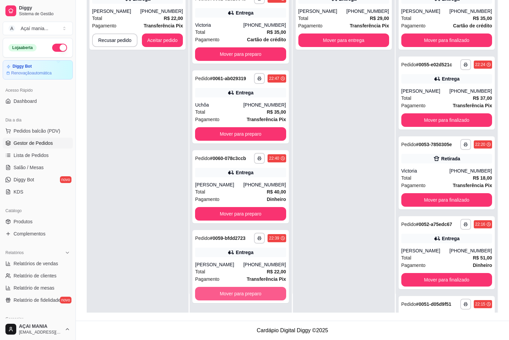
scroll to position [146, 0]
click at [236, 294] on button "Mover para preparo" at bounding box center [240, 294] width 91 height 14
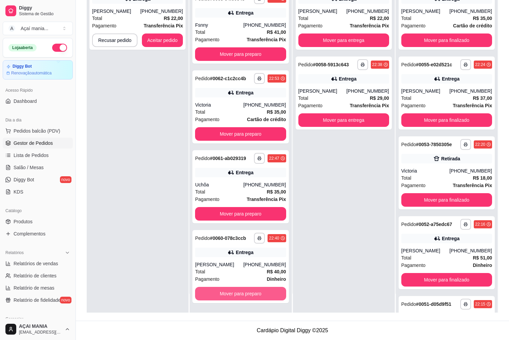
scroll to position [66, 0]
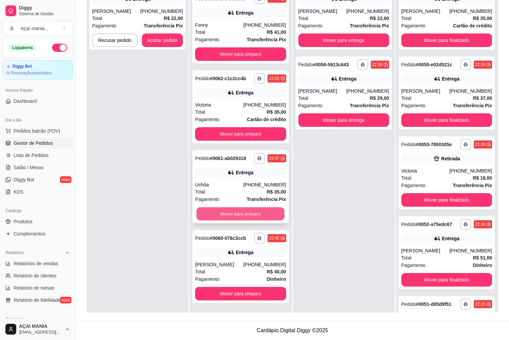
click at [235, 214] on button "Mover para preparo" at bounding box center [240, 214] width 88 height 13
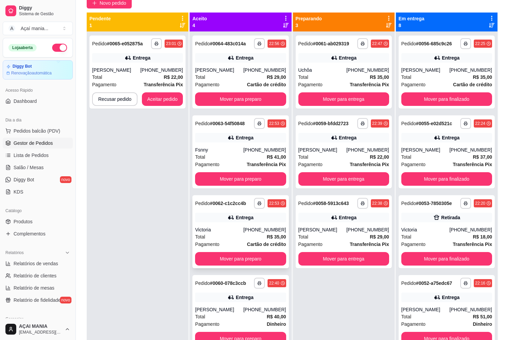
scroll to position [0, 0]
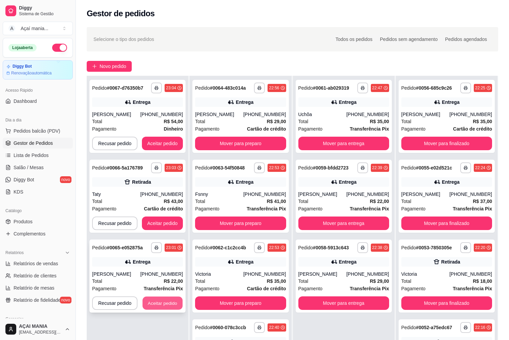
click at [172, 310] on button "Aceitar pedido" at bounding box center [163, 303] width 40 height 13
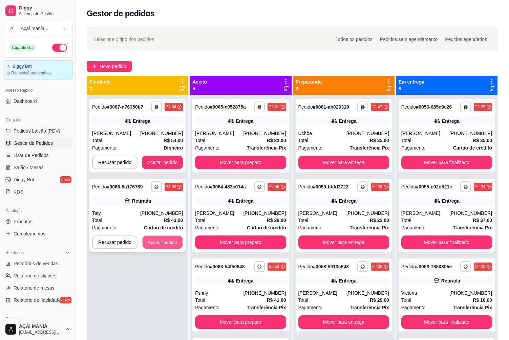
click at [159, 241] on button "Aceitar pedido" at bounding box center [163, 242] width 40 height 13
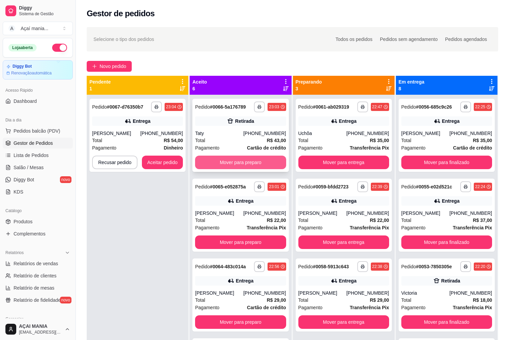
click at [233, 163] on button "Mover para preparo" at bounding box center [240, 163] width 91 height 14
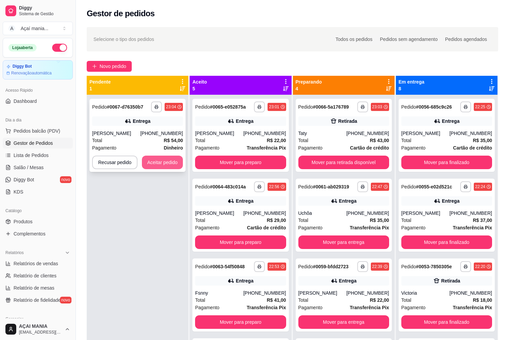
click at [167, 162] on button "Aceitar pedido" at bounding box center [162, 163] width 41 height 14
click at [166, 157] on button "Aceitar pedido" at bounding box center [163, 162] width 40 height 13
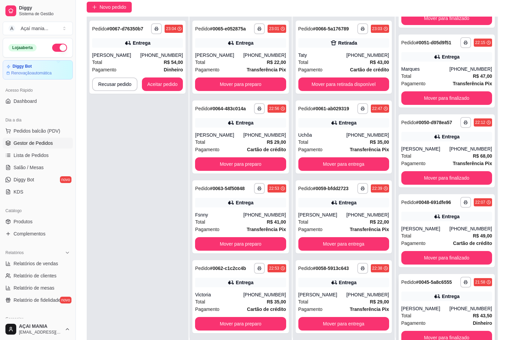
scroll to position [103, 0]
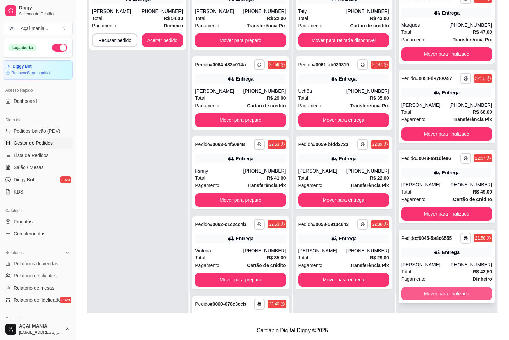
click at [444, 293] on button "Mover para finalizado" at bounding box center [446, 294] width 91 height 14
click at [444, 293] on button "Mover para finalizado" at bounding box center [447, 294] width 88 height 13
click at [444, 294] on button "Mover para finalizado" at bounding box center [446, 294] width 91 height 14
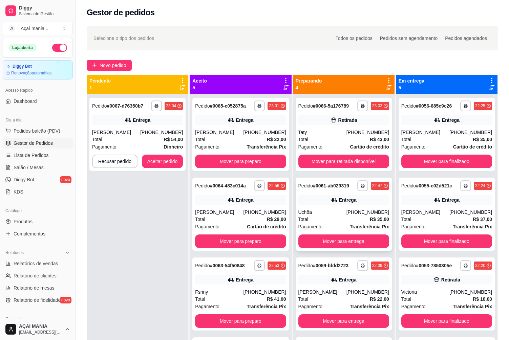
scroll to position [0, 0]
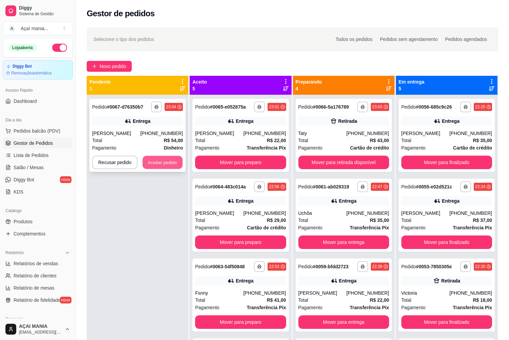
click at [164, 164] on button "Aceitar pedido" at bounding box center [163, 162] width 40 height 13
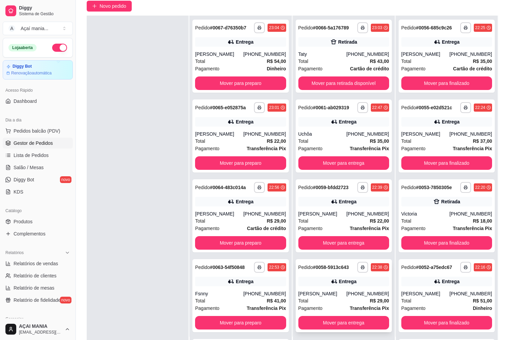
scroll to position [103, 0]
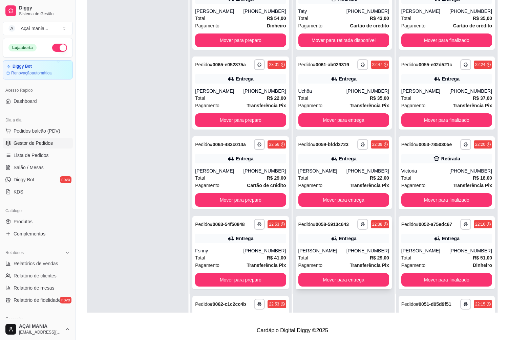
click at [331, 252] on div "[PERSON_NAME]" at bounding box center [322, 251] width 48 height 7
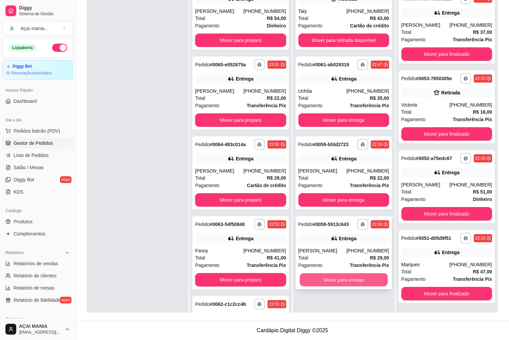
click at [344, 280] on button "Mover para entrega" at bounding box center [344, 280] width 88 height 13
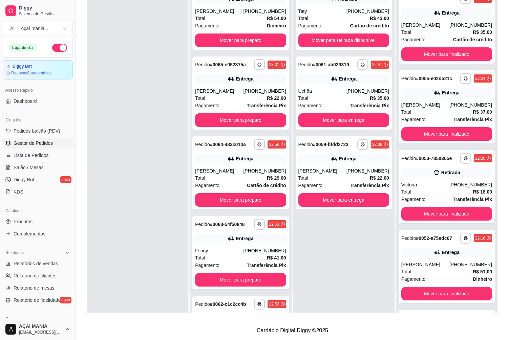
scroll to position [146, 0]
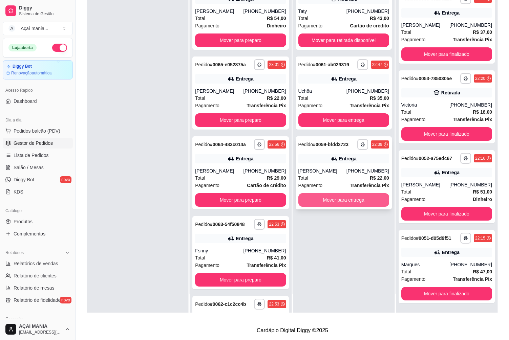
click at [333, 199] on button "Mover para entrega" at bounding box center [343, 200] width 91 height 14
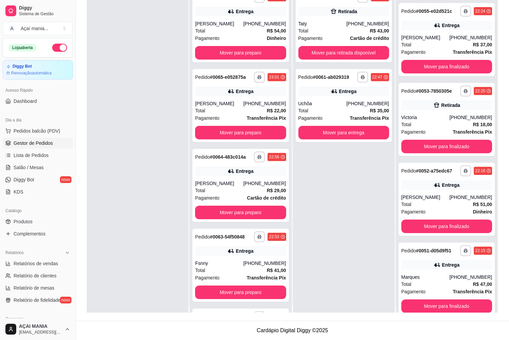
scroll to position [0, 0]
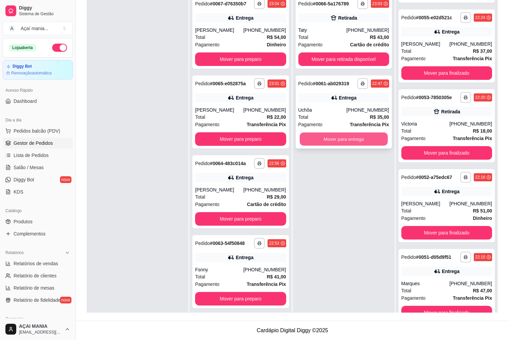
click at [318, 139] on button "Mover para entrega" at bounding box center [344, 139] width 88 height 13
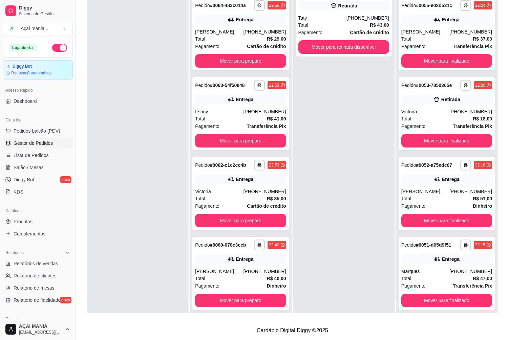
scroll to position [19, 0]
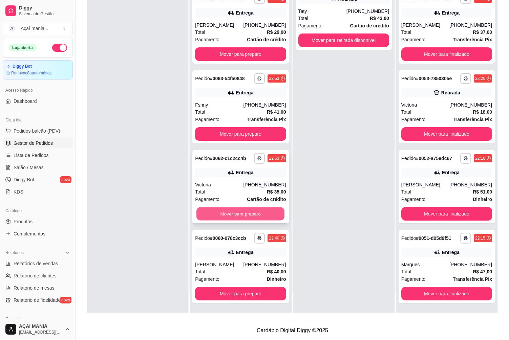
click at [234, 213] on button "Mover para preparo" at bounding box center [240, 214] width 88 height 13
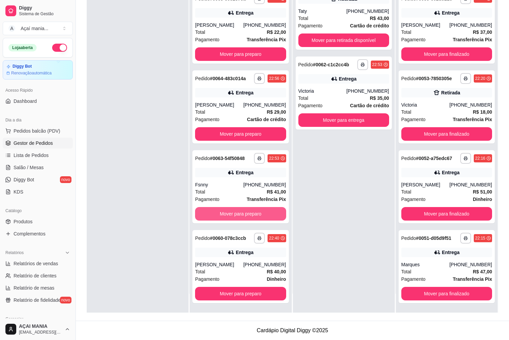
scroll to position [73, 0]
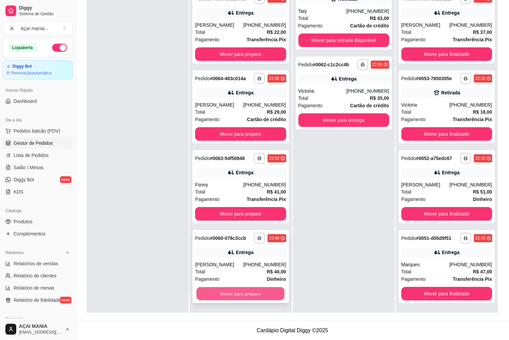
click at [238, 289] on button "Mover para preparo" at bounding box center [240, 294] width 88 height 13
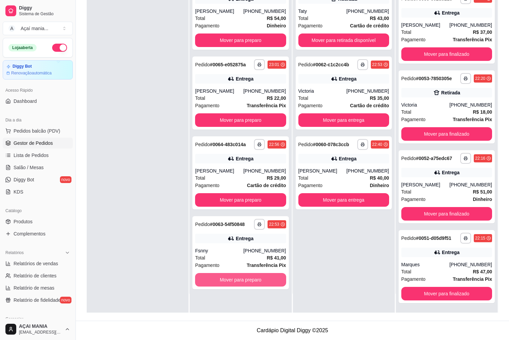
scroll to position [0, 0]
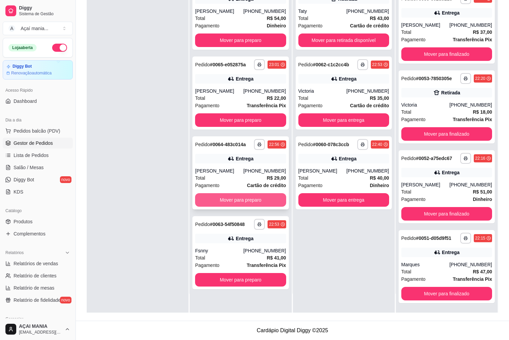
click at [227, 205] on button "Mover para preparo" at bounding box center [240, 200] width 91 height 14
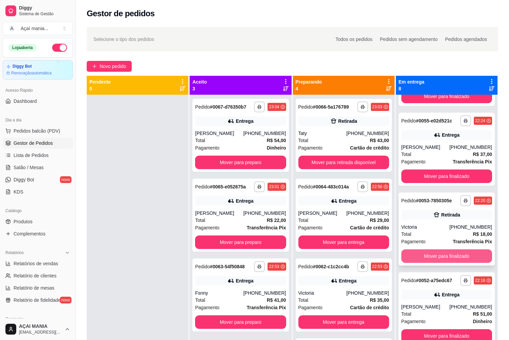
click at [433, 256] on button "Mover para finalizado" at bounding box center [446, 257] width 91 height 14
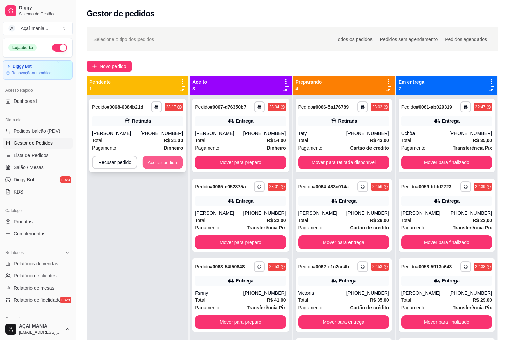
click at [159, 165] on button "Aceitar pedido" at bounding box center [163, 162] width 40 height 13
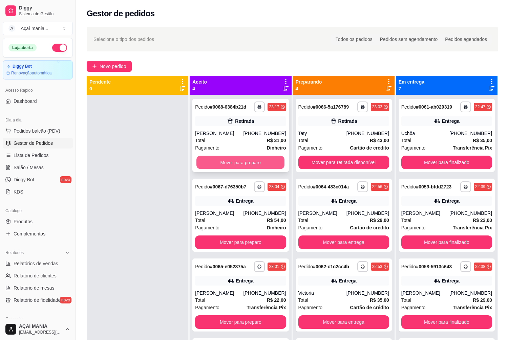
click at [238, 166] on button "Mover para preparo" at bounding box center [240, 162] width 88 height 13
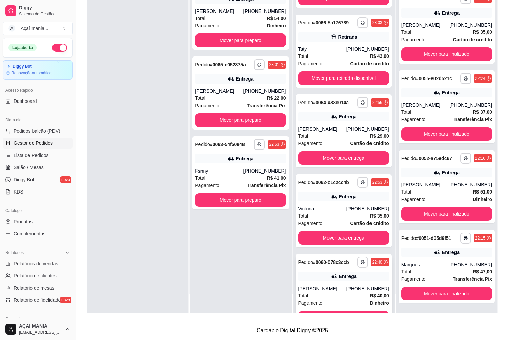
scroll to position [66, 0]
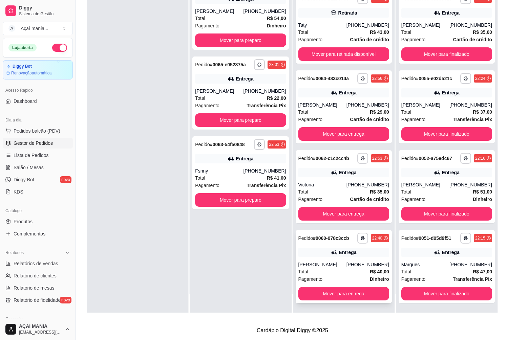
click at [343, 266] on div "[PERSON_NAME]" at bounding box center [322, 264] width 48 height 7
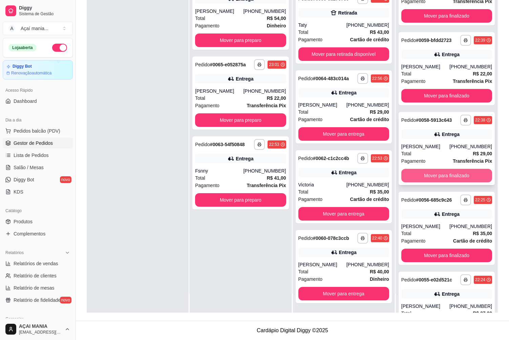
scroll to position [0, 0]
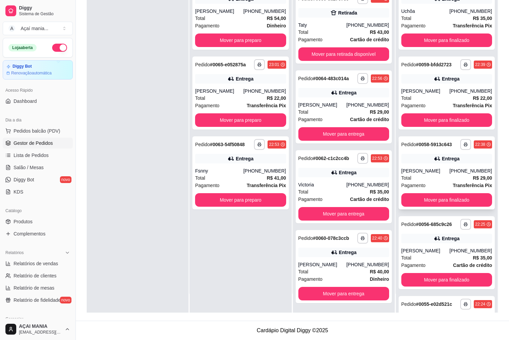
click at [414, 170] on div "[PERSON_NAME]" at bounding box center [425, 171] width 48 height 7
click at [417, 80] on div "Entrega" at bounding box center [446, 78] width 91 height 9
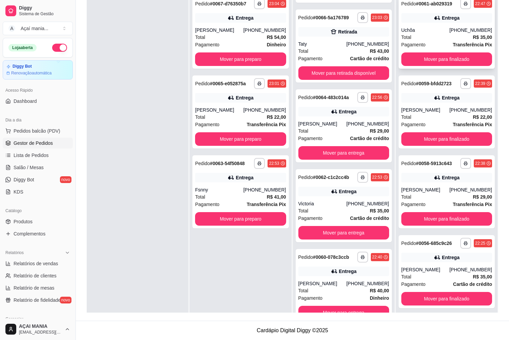
click at [429, 36] on div "Total R$ 35,00" at bounding box center [446, 37] width 91 height 7
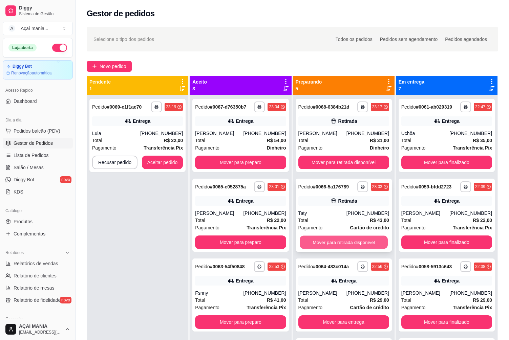
click at [352, 240] on button "Mover para retirada disponível" at bounding box center [344, 242] width 88 height 13
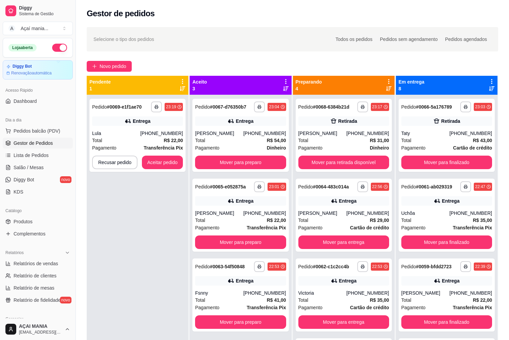
click at [146, 194] on div "**********" at bounding box center [138, 265] width 102 height 340
click at [167, 160] on button "Aceitar pedido" at bounding box center [163, 162] width 40 height 13
click at [176, 160] on button "Aceitar pedido" at bounding box center [163, 162] width 40 height 13
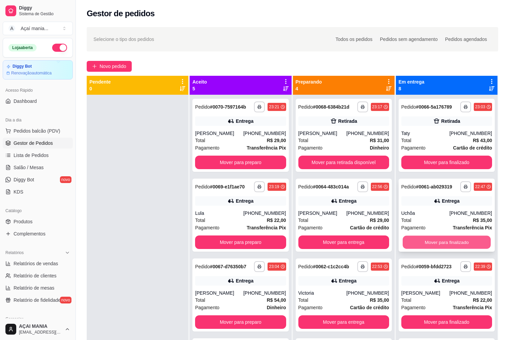
click at [465, 246] on button "Mover para finalizado" at bounding box center [447, 242] width 88 height 13
click at [465, 245] on button "Mover para finalizado" at bounding box center [446, 243] width 91 height 14
click at [465, 240] on button "Mover para finalizado" at bounding box center [446, 243] width 91 height 14
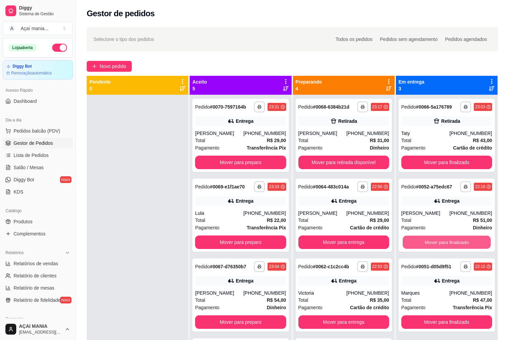
click at [465, 240] on button "Mover para finalizado" at bounding box center [447, 242] width 88 height 13
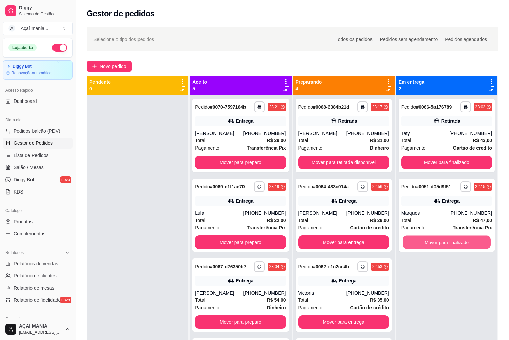
click at [465, 240] on button "Mover para finalizado" at bounding box center [447, 242] width 88 height 13
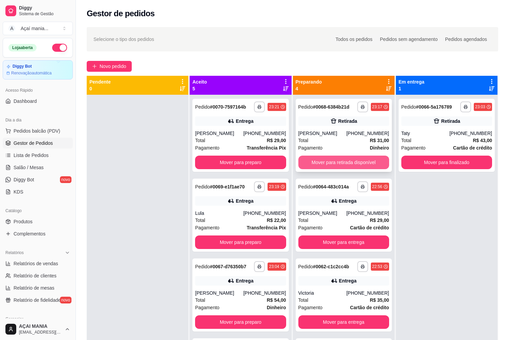
click at [328, 157] on button "Mover para retirada disponível" at bounding box center [343, 163] width 91 height 14
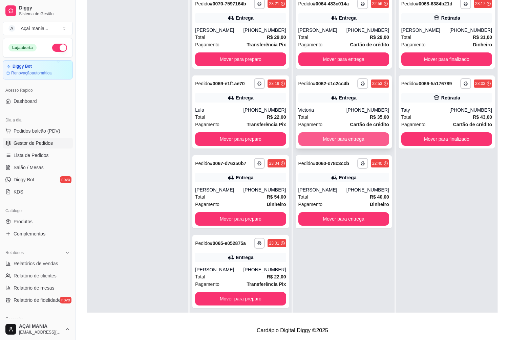
click at [328, 138] on button "Mover para entrega" at bounding box center [343, 139] width 91 height 14
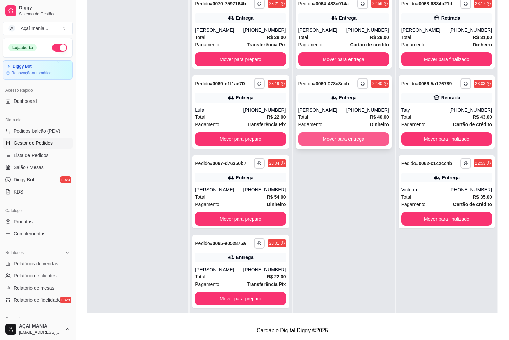
click at [330, 138] on button "Mover para entrega" at bounding box center [343, 139] width 91 height 14
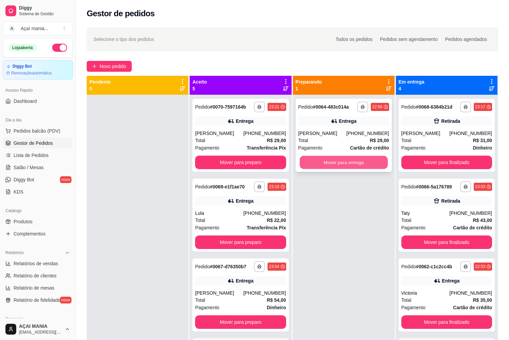
click at [330, 162] on button "Mover para entrega" at bounding box center [344, 162] width 88 height 13
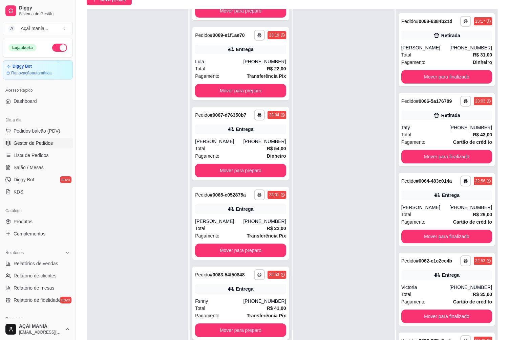
scroll to position [103, 0]
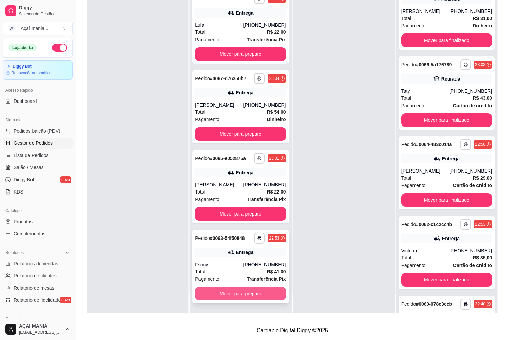
click at [226, 294] on button "Mover para preparo" at bounding box center [240, 294] width 91 height 14
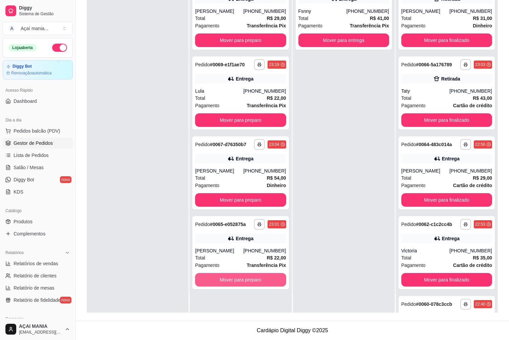
scroll to position [0, 0]
click at [225, 285] on button "Mover para preparo" at bounding box center [240, 280] width 91 height 14
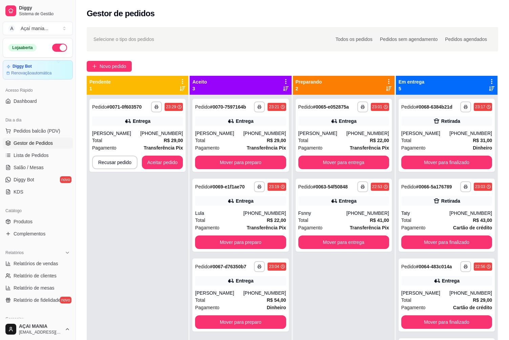
click at [106, 187] on div "**********" at bounding box center [138, 265] width 102 height 340
click at [158, 165] on button "Aceitar pedido" at bounding box center [162, 163] width 41 height 14
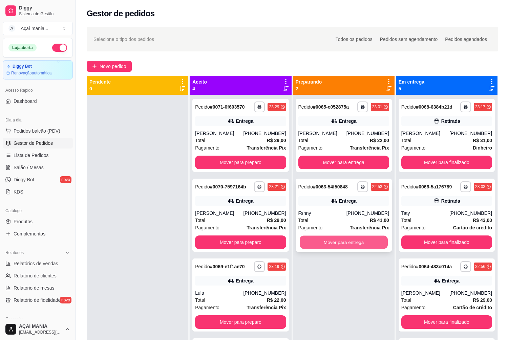
click at [347, 249] on button "Mover para entrega" at bounding box center [344, 242] width 88 height 13
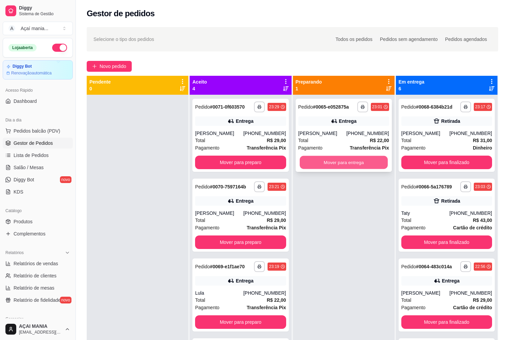
click at [367, 169] on button "Mover para entrega" at bounding box center [344, 162] width 88 height 13
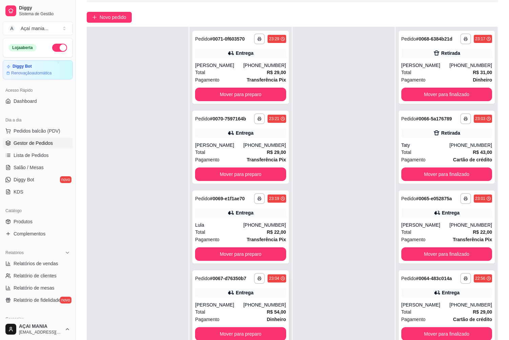
scroll to position [103, 0]
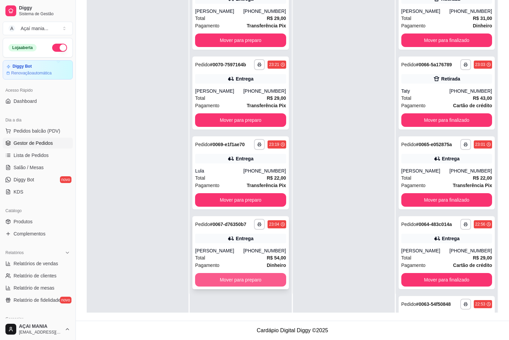
click at [280, 279] on button "Mover para preparo" at bounding box center [240, 280] width 91 height 14
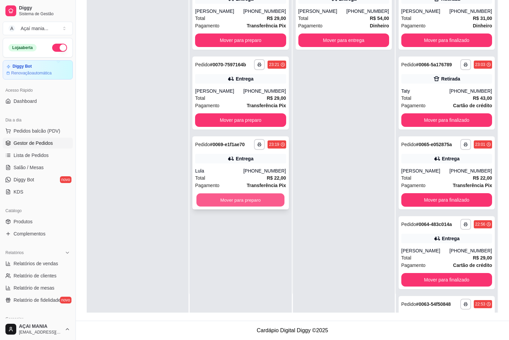
click at [245, 200] on button "Mover para preparo" at bounding box center [240, 200] width 88 height 13
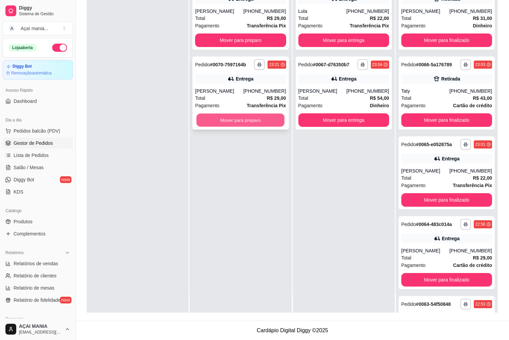
click at [270, 118] on button "Mover para preparo" at bounding box center [240, 120] width 88 height 13
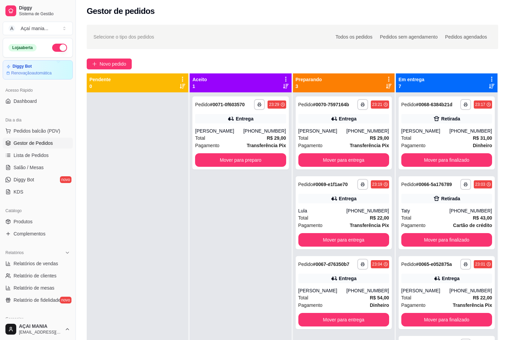
scroll to position [0, 0]
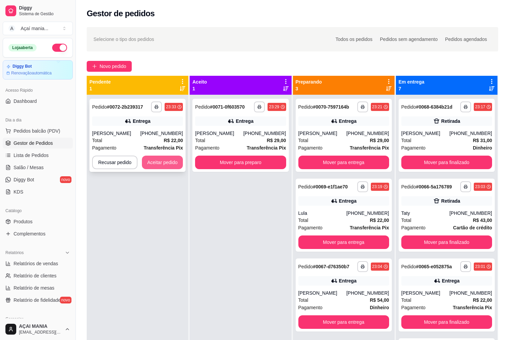
click at [155, 165] on button "Aceitar pedido" at bounding box center [162, 163] width 41 height 14
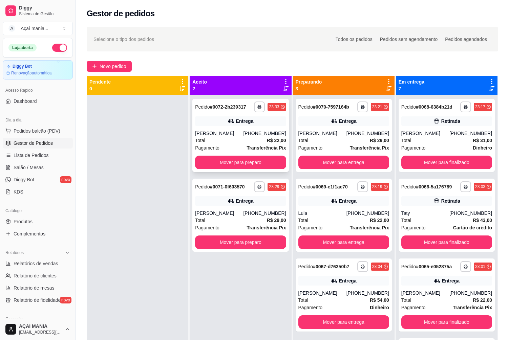
click at [170, 144] on div at bounding box center [138, 265] width 102 height 340
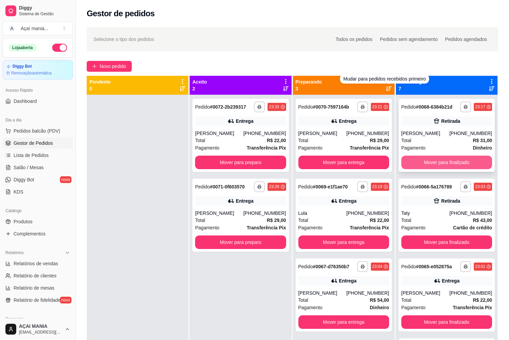
click at [413, 164] on button "Mover para finalizado" at bounding box center [446, 163] width 91 height 14
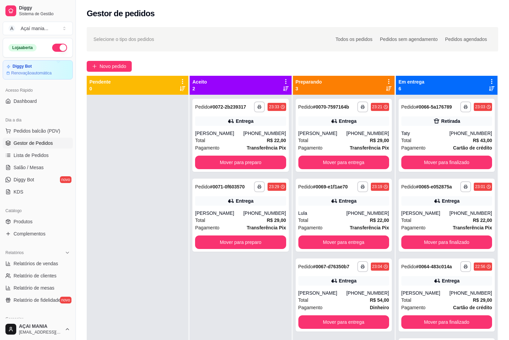
click at [136, 203] on div at bounding box center [138, 265] width 102 height 340
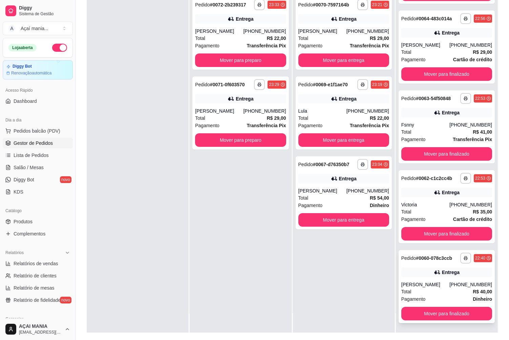
scroll to position [103, 0]
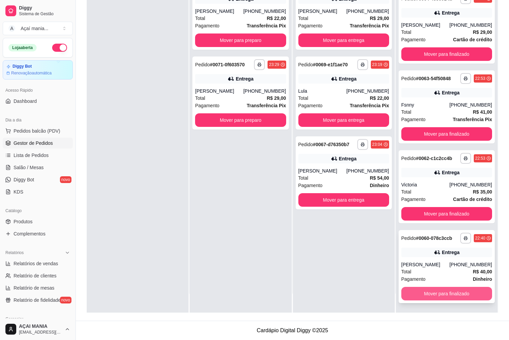
click at [447, 296] on button "Mover para finalizado" at bounding box center [446, 294] width 91 height 14
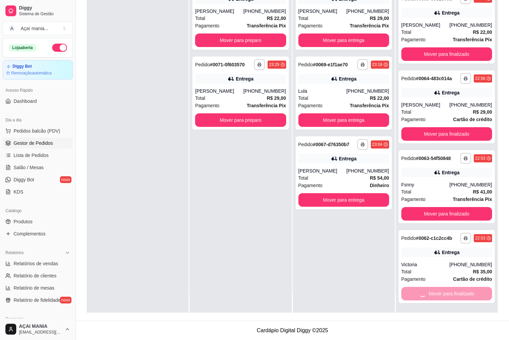
scroll to position [0, 0]
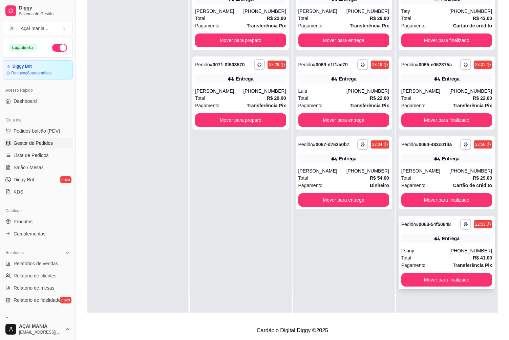
click at [447, 290] on div "**********" at bounding box center [447, 252] width 96 height 73
click at [435, 207] on button "Mover para finalizado" at bounding box center [447, 200] width 88 height 13
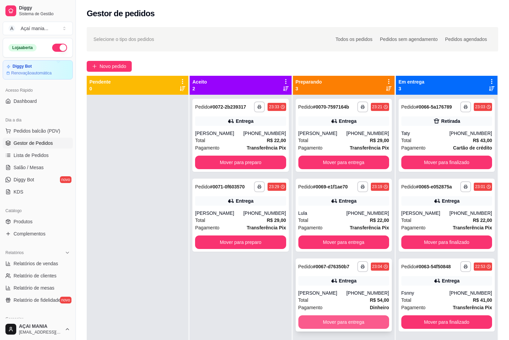
click at [329, 326] on button "Mover para entrega" at bounding box center [343, 323] width 91 height 14
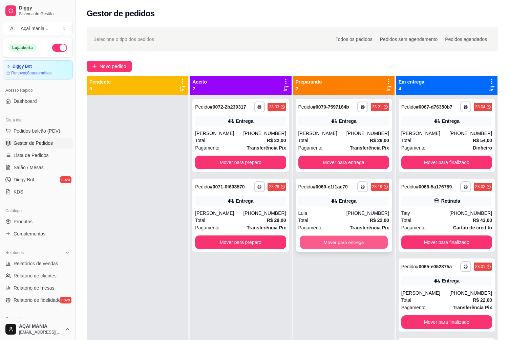
click at [347, 244] on button "Mover para entrega" at bounding box center [344, 242] width 88 height 13
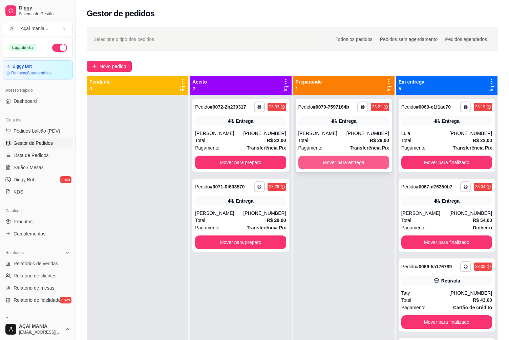
click at [354, 164] on button "Mover para entrega" at bounding box center [343, 163] width 91 height 14
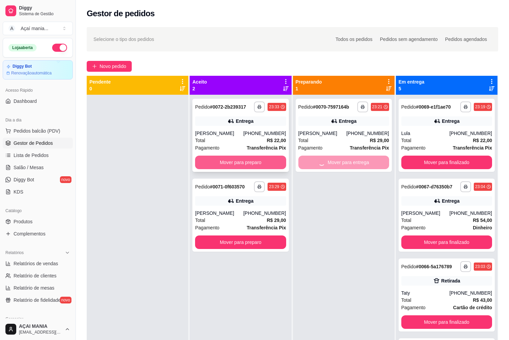
click at [243, 163] on button "Mover para preparo" at bounding box center [240, 163] width 91 height 14
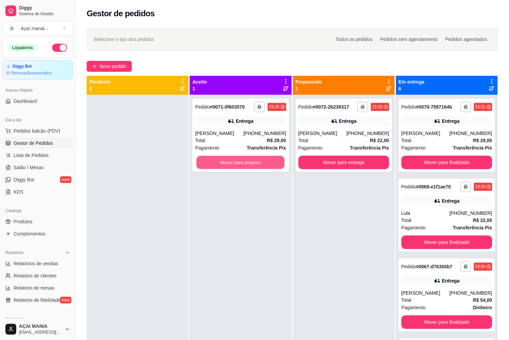
click at [243, 163] on button "Mover para preparo" at bounding box center [240, 162] width 88 height 13
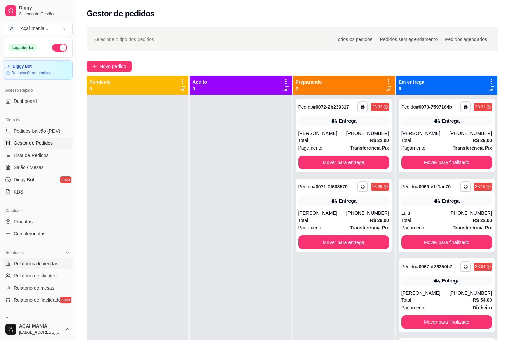
click at [31, 267] on span "Relatórios de vendas" at bounding box center [36, 263] width 45 height 7
select select "ALL"
select select "0"
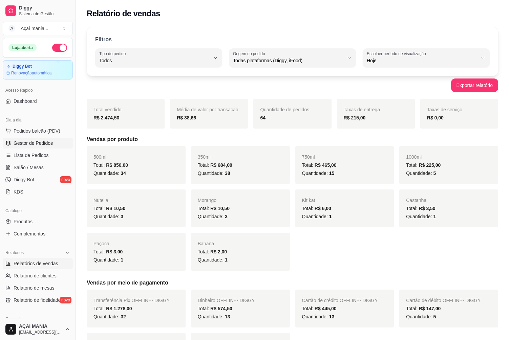
click at [36, 143] on span "Gestor de Pedidos" at bounding box center [33, 143] width 39 height 7
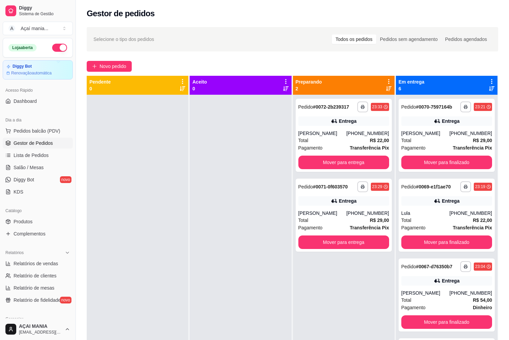
click at [164, 179] on div at bounding box center [138, 265] width 102 height 340
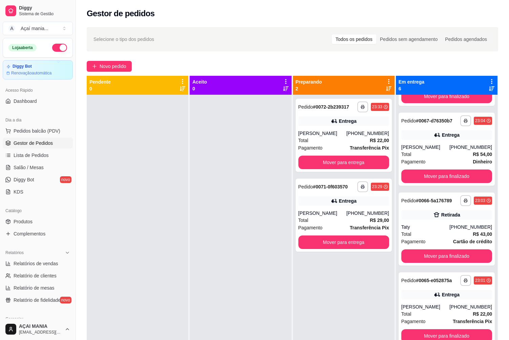
click at [157, 259] on div at bounding box center [138, 265] width 102 height 340
click at [44, 264] on span "Relatórios de vendas" at bounding box center [36, 263] width 45 height 7
select select "ALL"
select select "0"
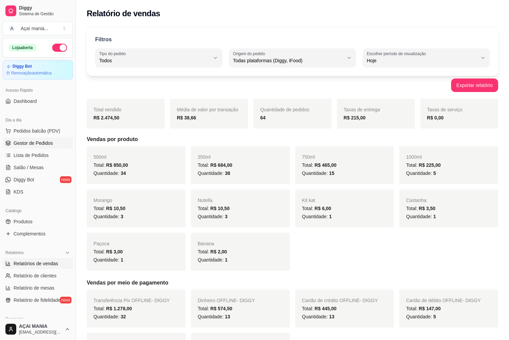
click at [41, 144] on span "Gestor de Pedidos" at bounding box center [33, 143] width 39 height 7
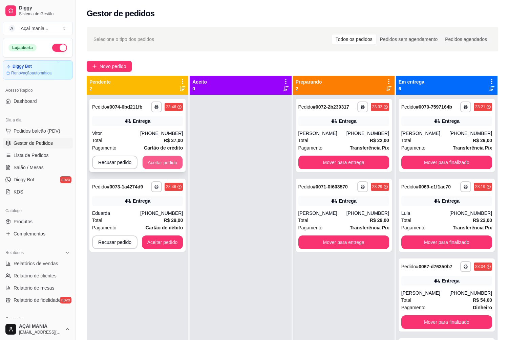
click at [167, 162] on button "Aceitar pedido" at bounding box center [163, 162] width 40 height 13
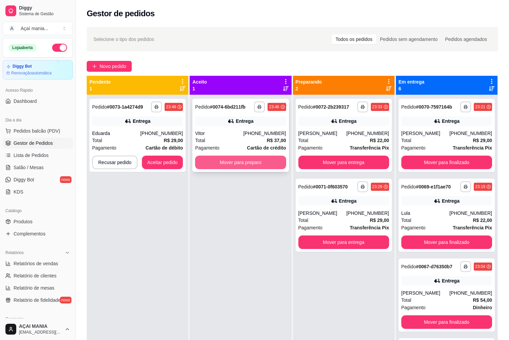
click at [236, 162] on button "Mover para preparo" at bounding box center [240, 163] width 91 height 14
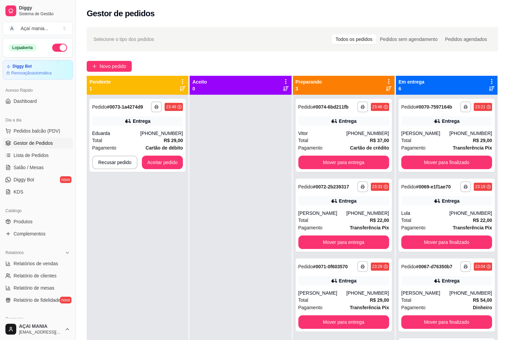
click at [162, 219] on div "**********" at bounding box center [138, 265] width 102 height 340
click at [158, 207] on div "**********" at bounding box center [138, 265] width 102 height 340
click at [179, 276] on div "**********" at bounding box center [138, 265] width 102 height 340
click at [180, 276] on div "**********" at bounding box center [138, 265] width 102 height 340
click at [116, 163] on button "Recusar pedido" at bounding box center [114, 163] width 45 height 14
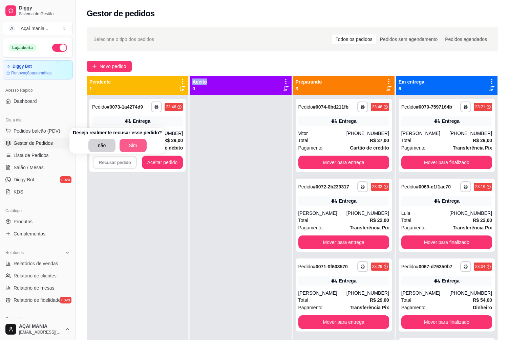
click at [136, 141] on button "Sim" at bounding box center [133, 146] width 27 height 14
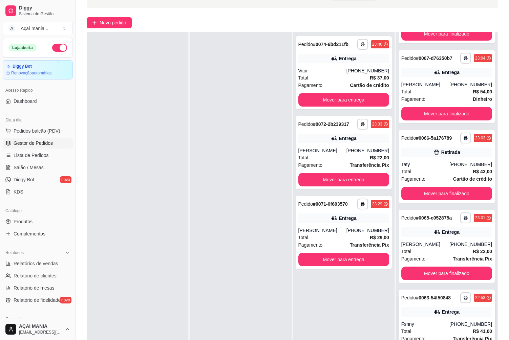
scroll to position [103, 0]
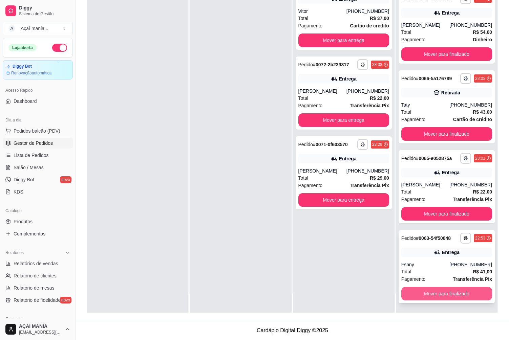
click at [447, 294] on button "Mover para finalizado" at bounding box center [446, 294] width 91 height 14
click at [448, 294] on button "Mover para finalizado" at bounding box center [446, 294] width 91 height 14
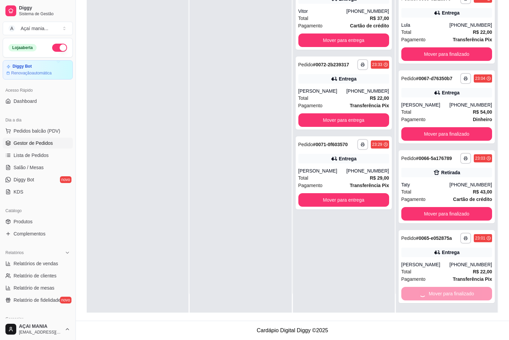
scroll to position [0, 0]
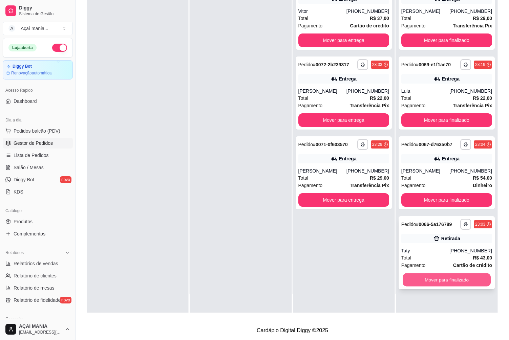
click at [454, 280] on button "Mover para finalizado" at bounding box center [447, 280] width 88 height 13
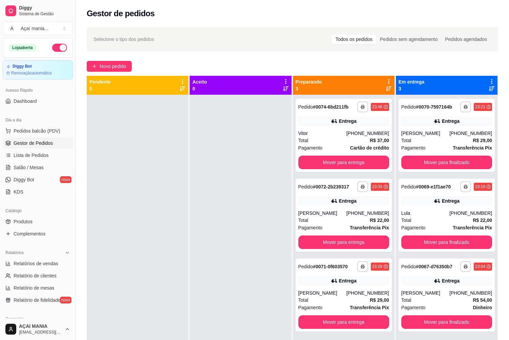
click at [304, 62] on div "Novo pedido" at bounding box center [292, 66] width 411 height 11
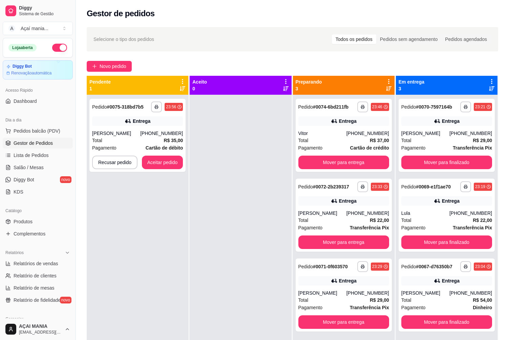
click at [146, 261] on div "**********" at bounding box center [138, 265] width 102 height 340
click at [170, 163] on button "Aceitar pedido" at bounding box center [163, 162] width 40 height 13
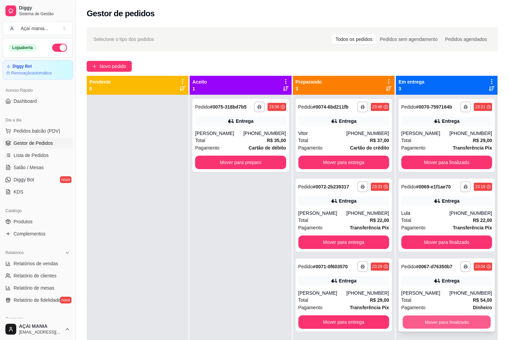
click at [447, 324] on button "Mover para finalizado" at bounding box center [447, 322] width 88 height 13
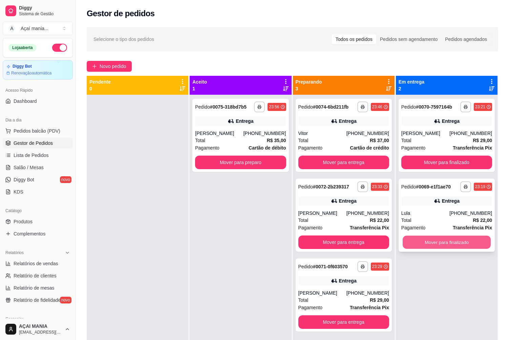
click at [438, 241] on button "Mover para finalizado" at bounding box center [447, 242] width 88 height 13
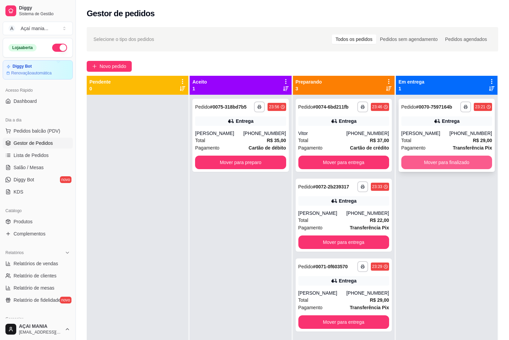
click at [443, 157] on button "Mover para finalizado" at bounding box center [446, 163] width 91 height 14
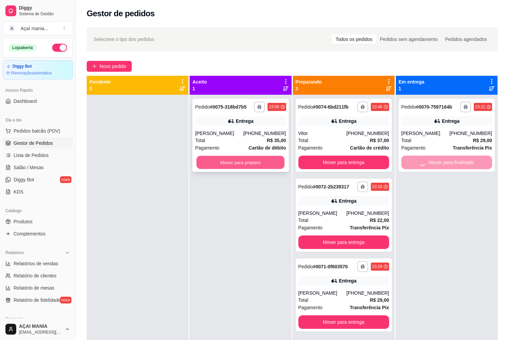
click at [282, 159] on button "Mover para preparo" at bounding box center [240, 162] width 88 height 13
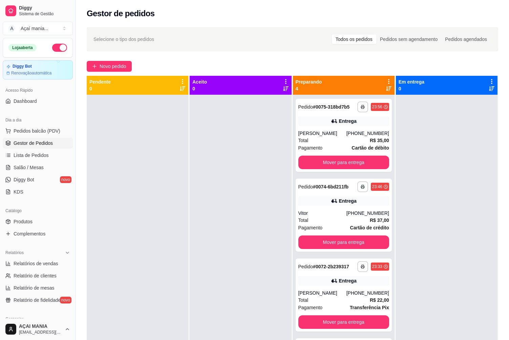
click at [61, 47] on button "button" at bounding box center [59, 48] width 15 height 8
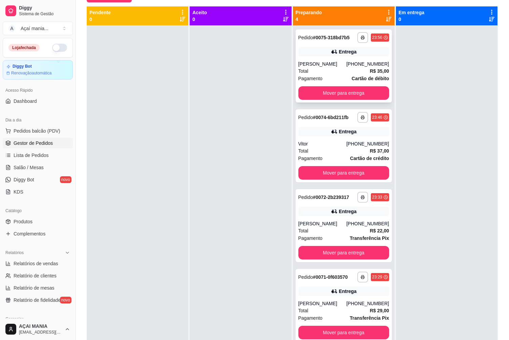
click at [335, 71] on div "Total R$ 35,00" at bounding box center [343, 70] width 91 height 7
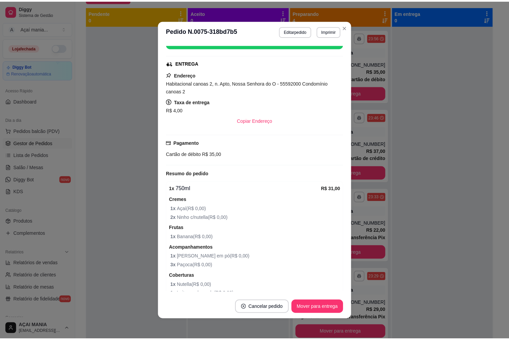
scroll to position [128, 0]
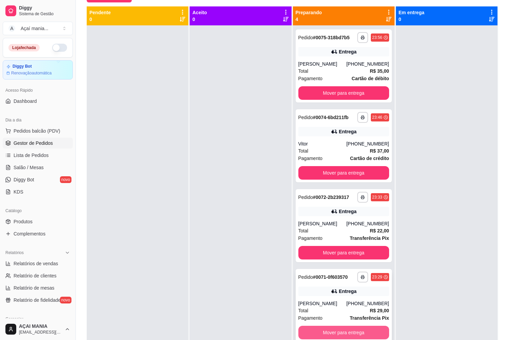
click at [333, 333] on button "Mover para entrega" at bounding box center [343, 333] width 91 height 14
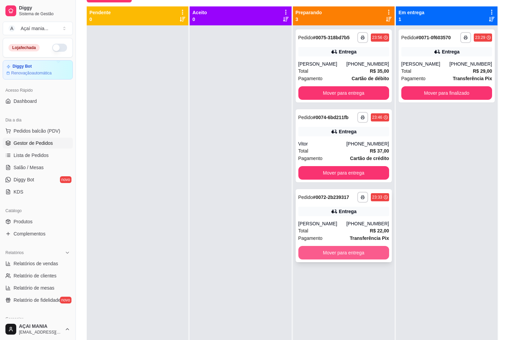
click at [348, 256] on button "Mover para entrega" at bounding box center [343, 253] width 91 height 14
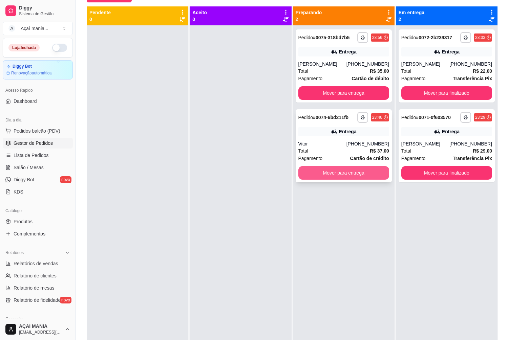
click at [348, 177] on button "Mover para entrega" at bounding box center [343, 173] width 91 height 14
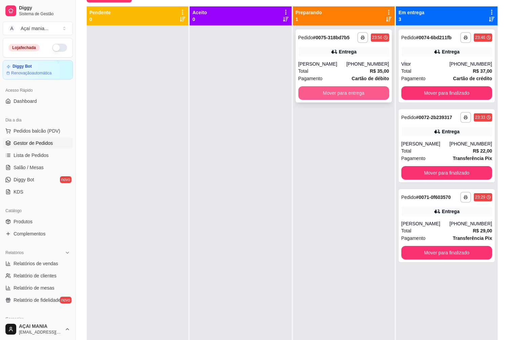
click at [337, 94] on button "Mover para entrega" at bounding box center [343, 93] width 91 height 14
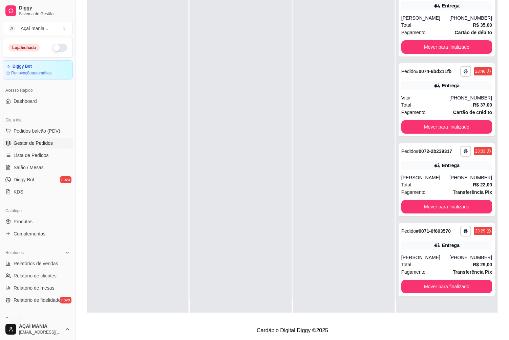
scroll to position [19, 0]
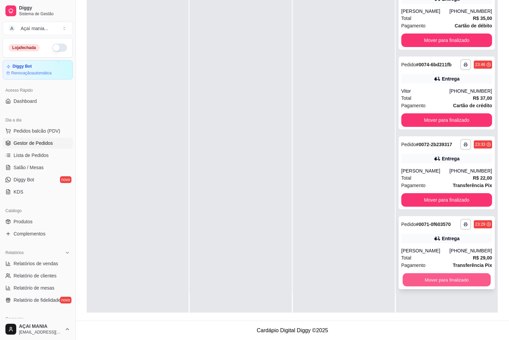
click at [449, 281] on button "Mover para finalizado" at bounding box center [447, 280] width 88 height 13
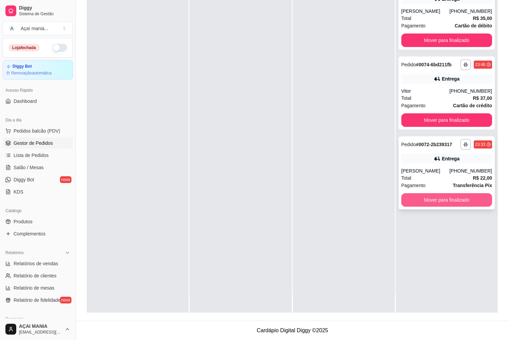
click at [444, 206] on button "Mover para finalizado" at bounding box center [446, 200] width 91 height 14
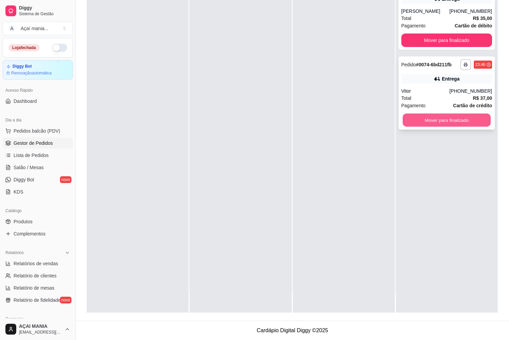
click at [451, 123] on button "Mover para finalizado" at bounding box center [447, 120] width 88 height 13
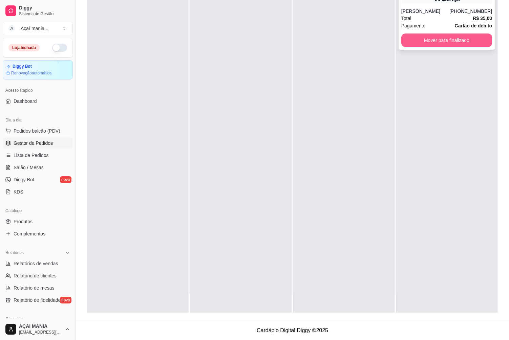
click at [438, 36] on button "Mover para finalizado" at bounding box center [446, 41] width 91 height 14
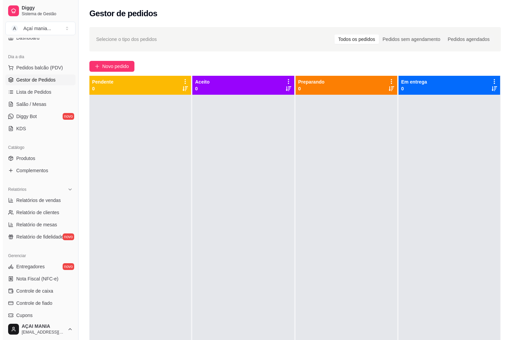
scroll to position [68, 0]
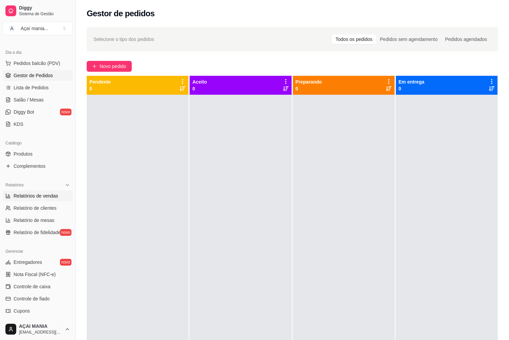
click at [51, 197] on span "Relatórios de vendas" at bounding box center [36, 196] width 45 height 7
select select "ALL"
select select "0"
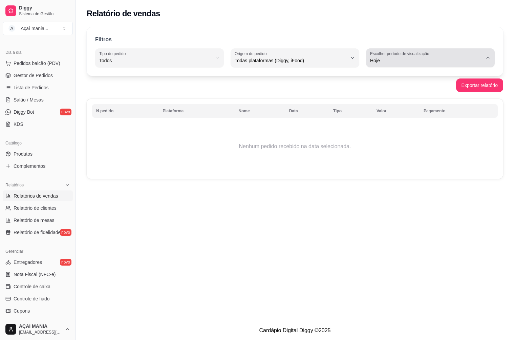
click at [426, 60] on span "Hoje" at bounding box center [426, 60] width 112 height 7
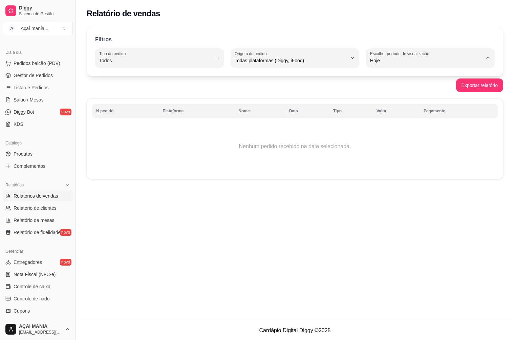
click at [398, 146] on span "Customizado" at bounding box center [427, 143] width 107 height 6
type input "-1"
select select "-1"
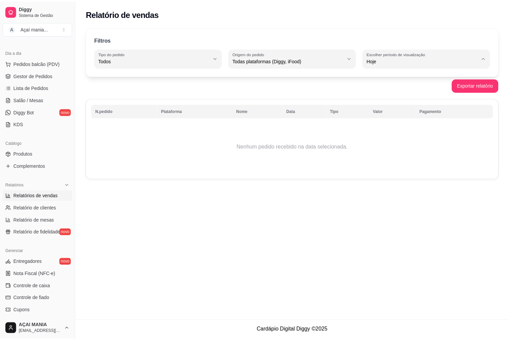
scroll to position [6, 0]
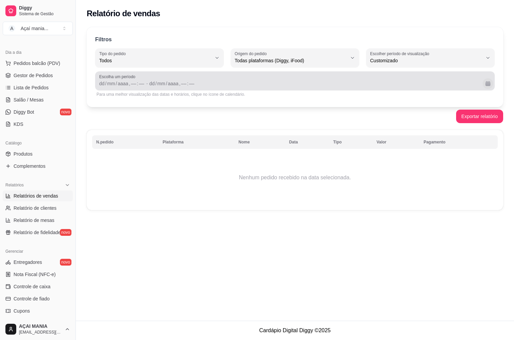
click at [490, 86] on button "Calendário" at bounding box center [488, 83] width 10 height 10
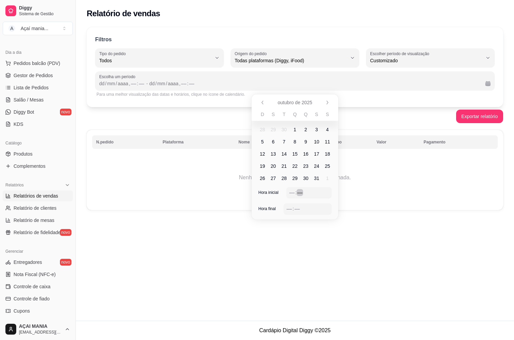
click at [299, 192] on div "––" at bounding box center [300, 192] width 7 height 7
click at [274, 142] on span "6" at bounding box center [273, 142] width 3 height 7
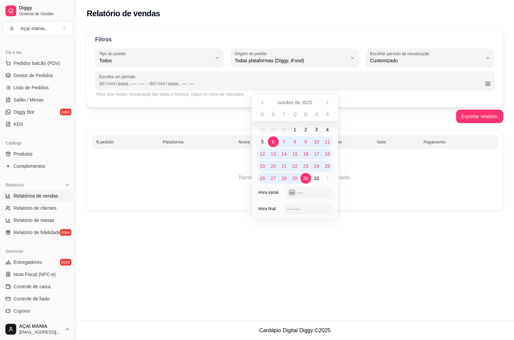
click at [295, 195] on div ":" at bounding box center [296, 192] width 3 height 7
click at [297, 207] on div "––" at bounding box center [297, 209] width 7 height 7
click at [289, 205] on div "–– : ––" at bounding box center [307, 209] width 42 height 8
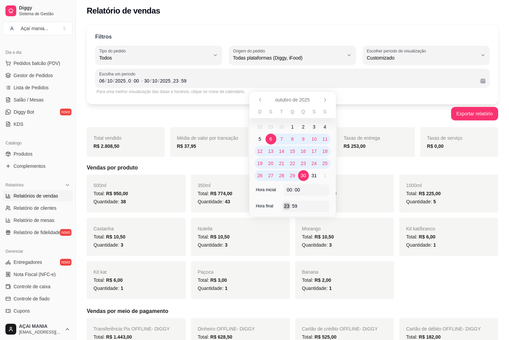
scroll to position [0, 0]
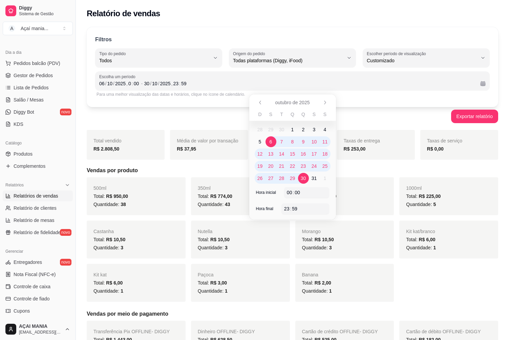
click at [421, 305] on div "Total vendido R$ 2.808,50 Média de valor por transação R$ 37,95 Quantidade de p…" at bounding box center [292, 266] width 411 height 272
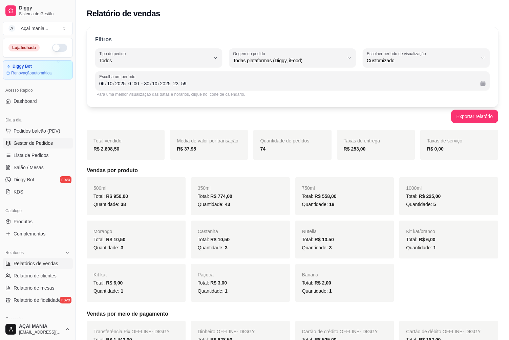
click at [38, 140] on link "Gestor de Pedidos" at bounding box center [38, 143] width 70 height 11
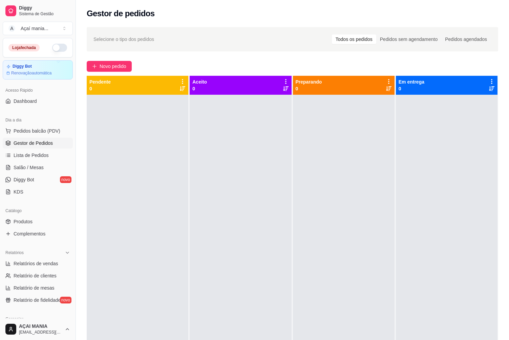
click at [23, 282] on ul "Relatórios de vendas Relatório de clientes Relatório de mesas Relatório de fide…" at bounding box center [38, 281] width 70 height 47
click at [24, 277] on span "Relatório de clientes" at bounding box center [35, 276] width 43 height 7
select select "30"
select select "HIGHEST_TOTAL_SPENT_WITH_ORDERS"
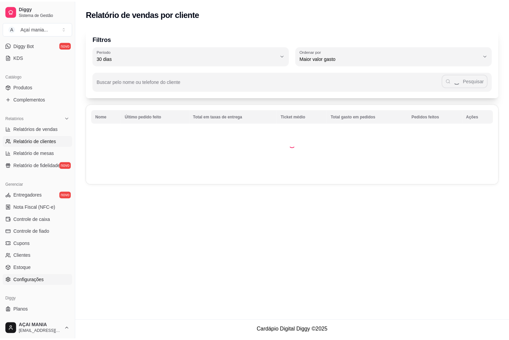
scroll to position [147, 0]
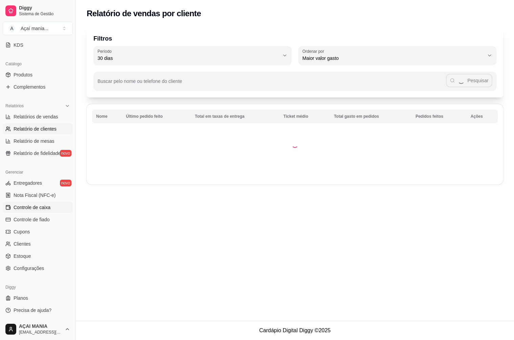
click at [17, 211] on link "Controle de caixa" at bounding box center [38, 207] width 70 height 11
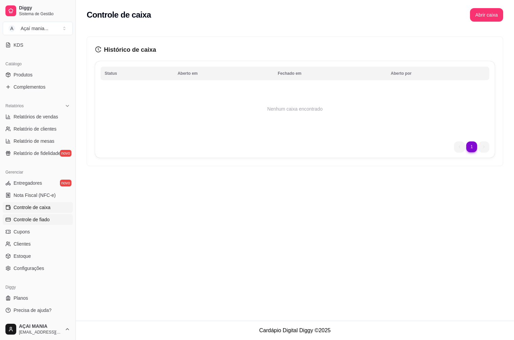
click at [30, 219] on span "Controle de fiado" at bounding box center [32, 219] width 36 height 7
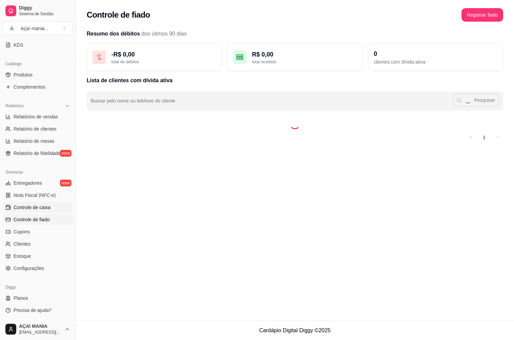
click at [34, 207] on span "Controle de caixa" at bounding box center [32, 207] width 37 height 7
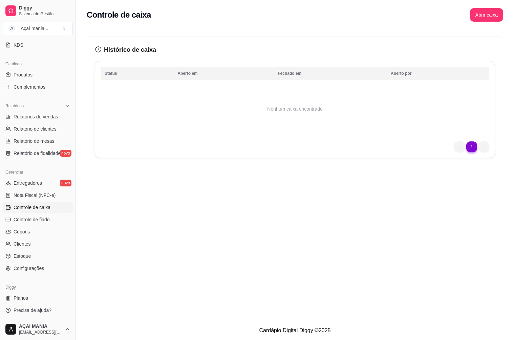
click at [227, 133] on td "Nenhum caixa encontrado" at bounding box center [295, 109] width 389 height 54
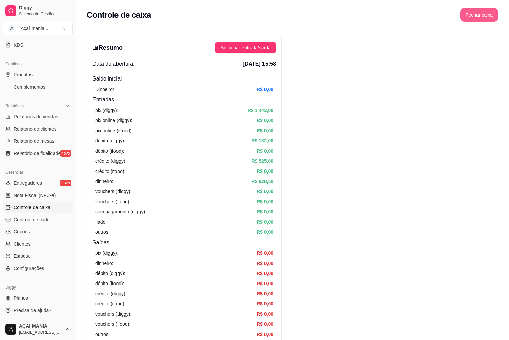
click at [468, 13] on button "Fechar caixa" at bounding box center [479, 15] width 38 height 14
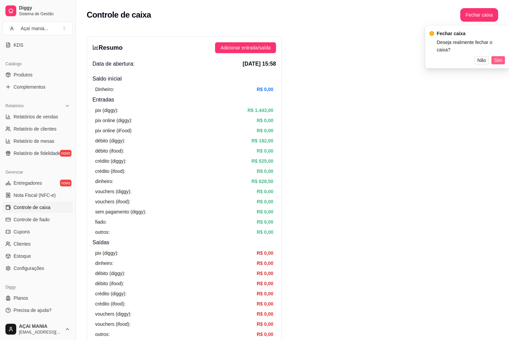
click at [495, 57] on span "Sim" at bounding box center [498, 60] width 8 height 7
